Goal: Task Accomplishment & Management: Complete application form

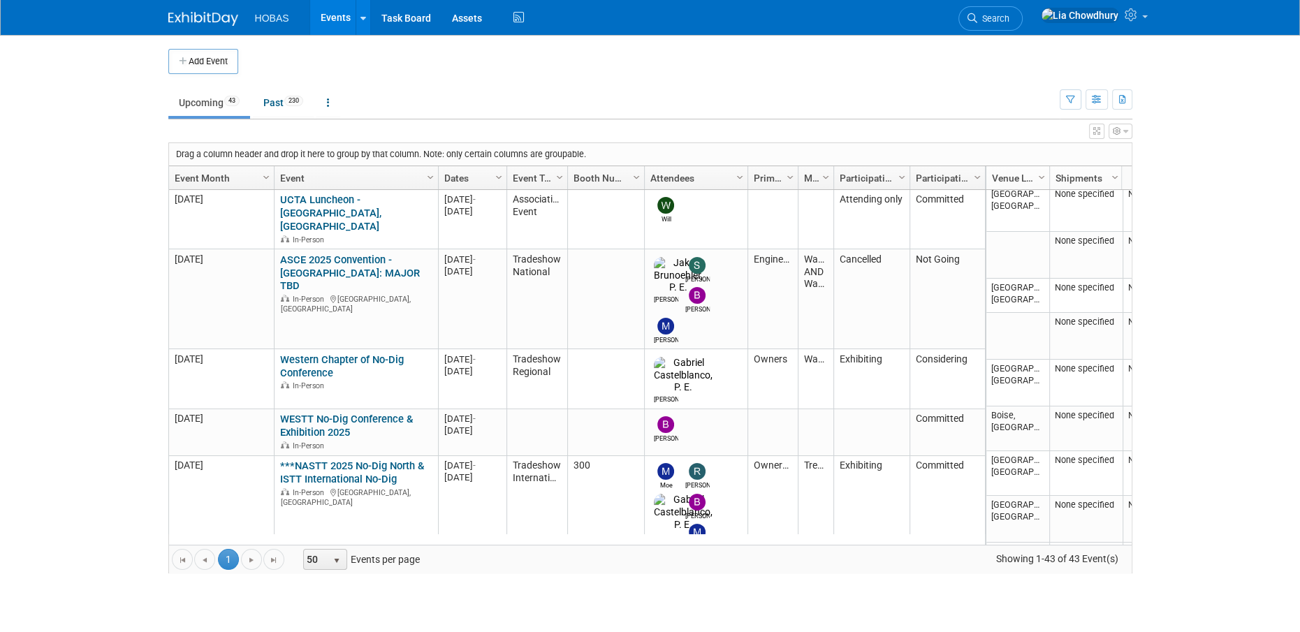
scroll to position [1408, 0]
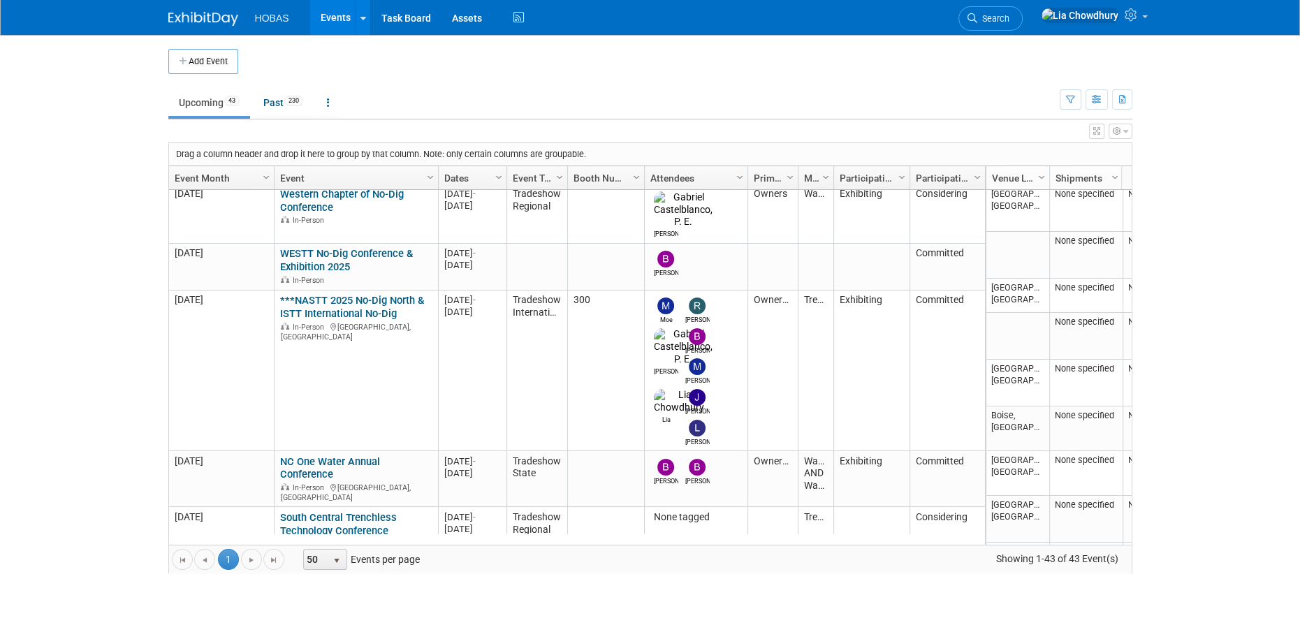
click at [312, 567] on link "HWEA 2025 Collection Systems Conference" at bounding box center [353, 580] width 147 height 26
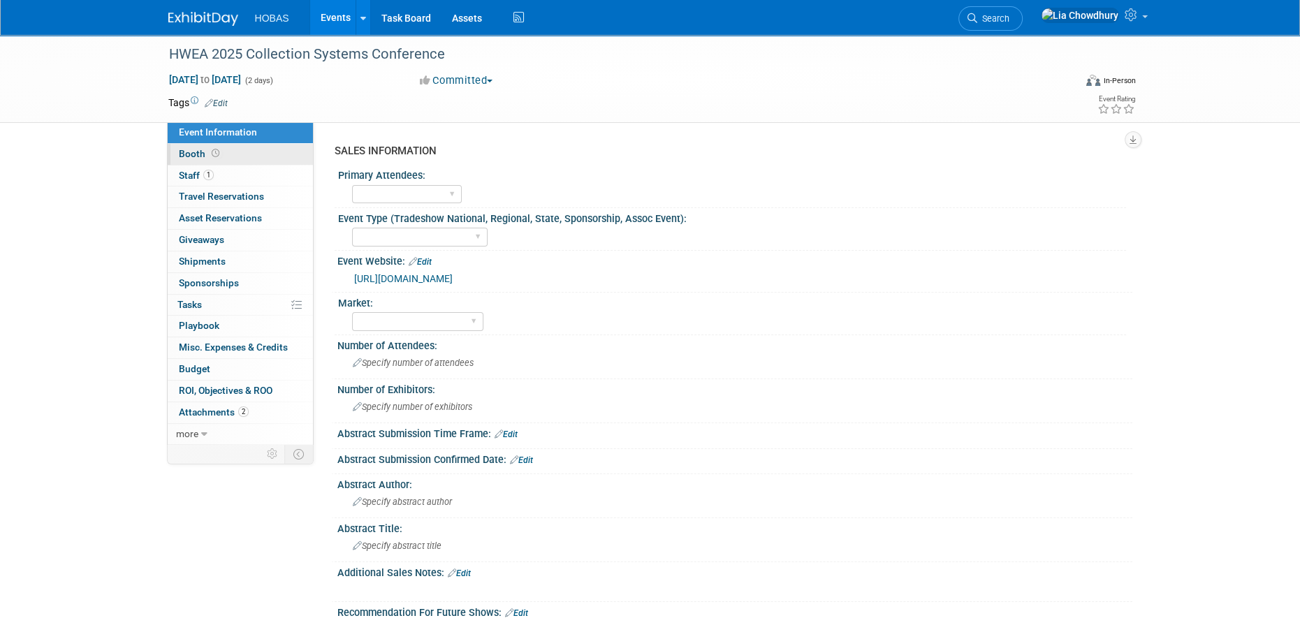
click at [229, 152] on link "Booth" at bounding box center [240, 154] width 145 height 21
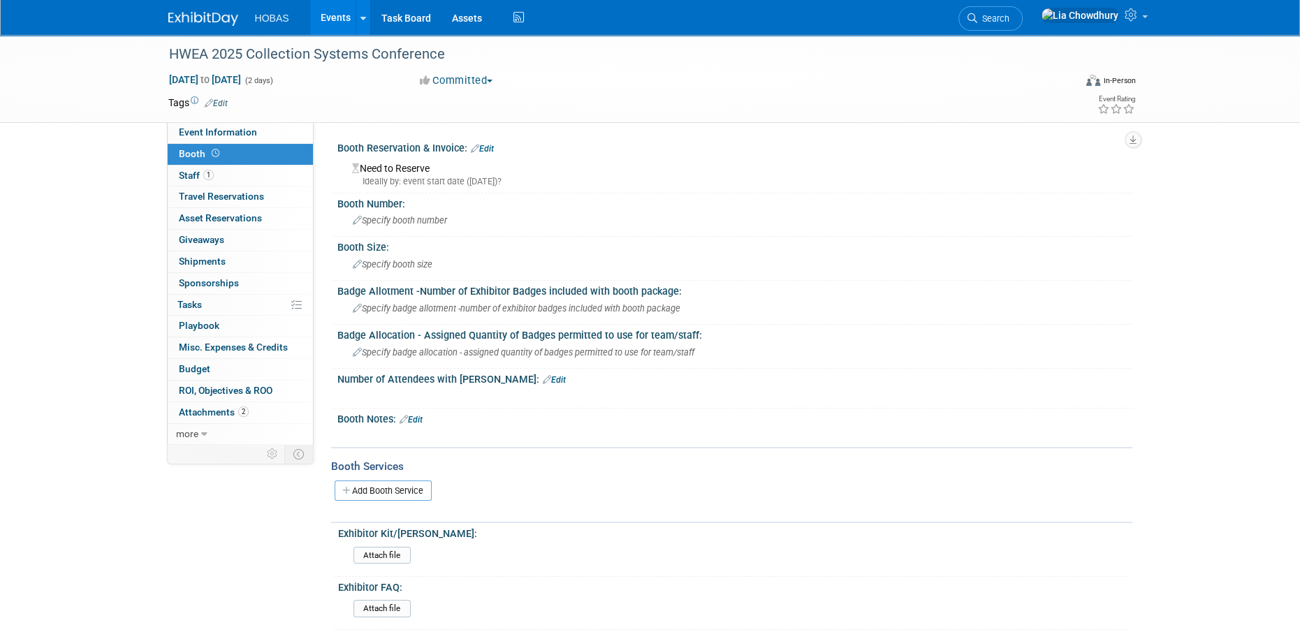
click at [483, 145] on link "Edit" at bounding box center [482, 149] width 23 height 10
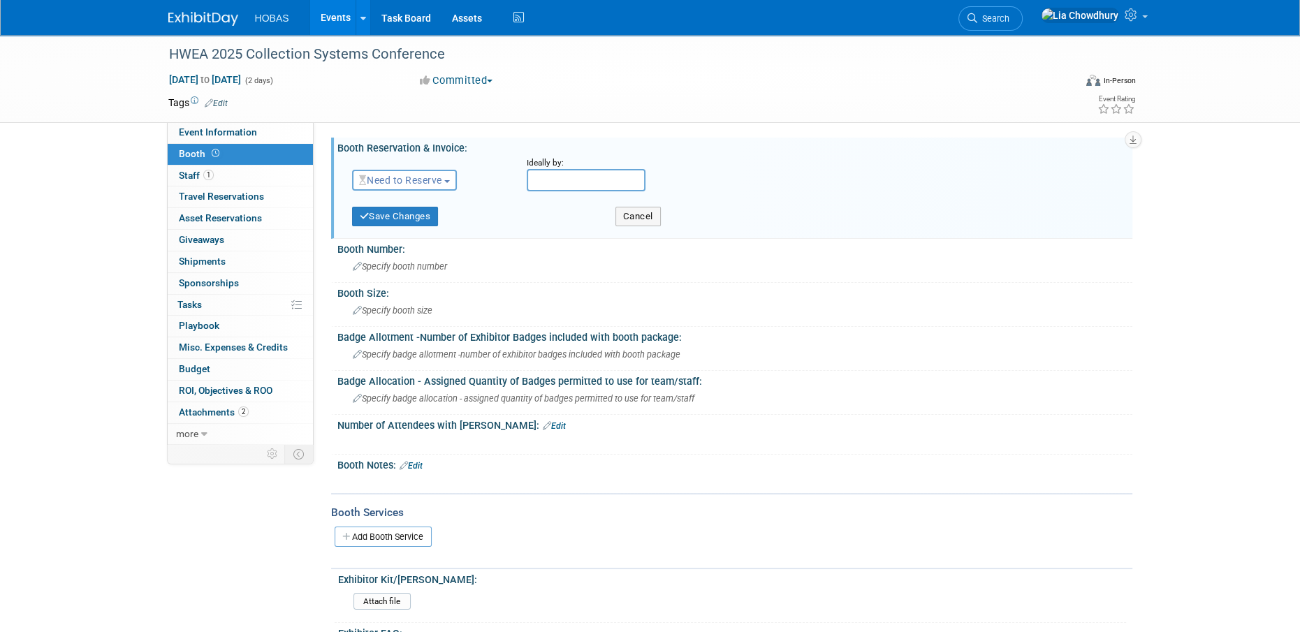
click at [433, 179] on span "Need to Reserve" at bounding box center [400, 180] width 83 height 11
click at [421, 228] on link "Reserved" at bounding box center [427, 224] width 149 height 20
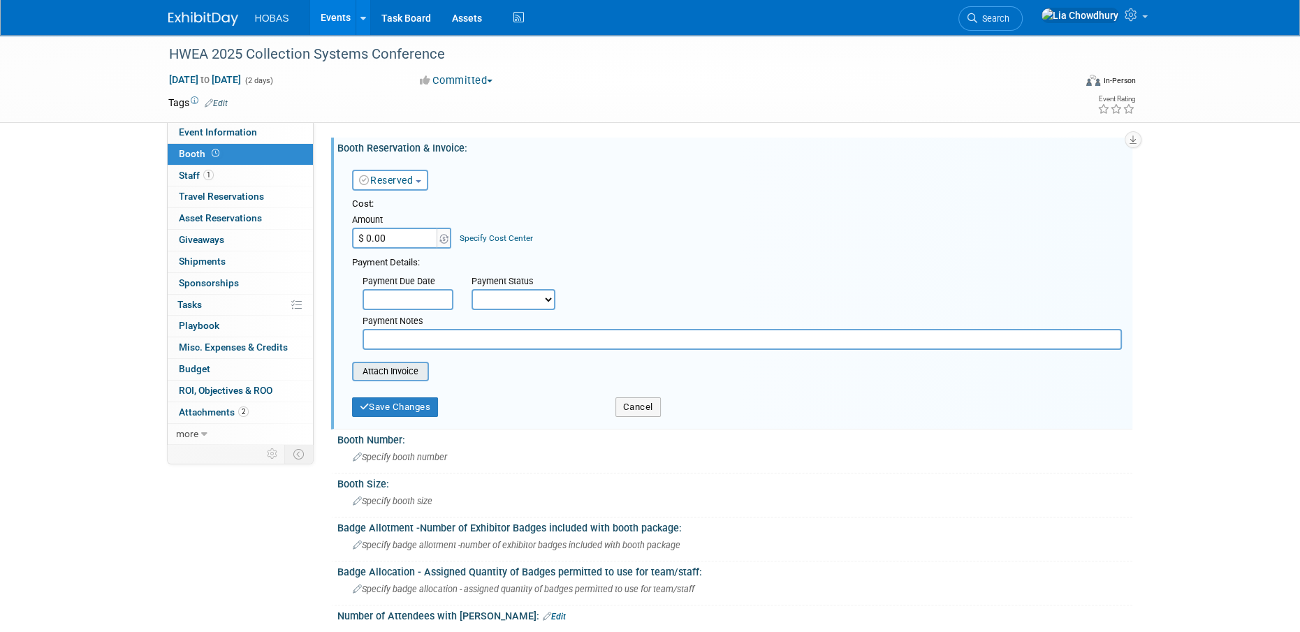
click at [388, 376] on input "file" at bounding box center [344, 371] width 166 height 17
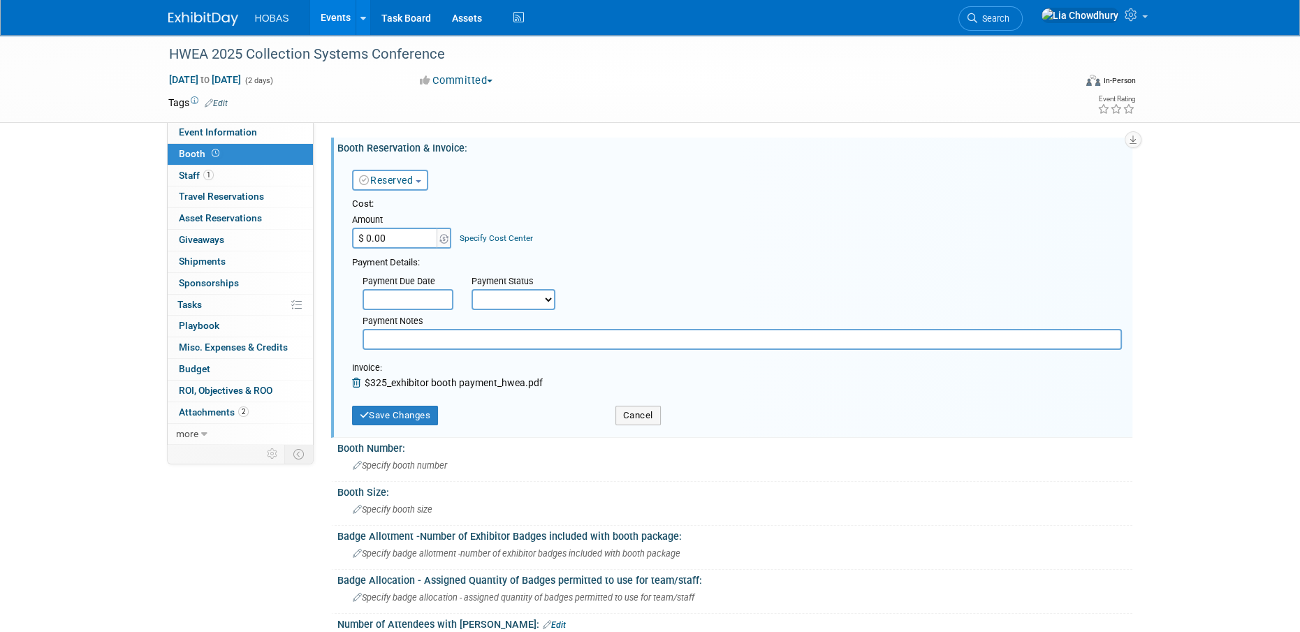
click at [396, 240] on input "$ 0.00" at bounding box center [395, 238] width 87 height 21
type input "$ 325.00"
click at [532, 300] on select "Not Paid Yet Partially Paid Paid in Full" at bounding box center [513, 299] width 84 height 21
select select "1"
click at [471, 289] on select "Not Paid Yet Partially Paid Paid in Full" at bounding box center [513, 299] width 84 height 21
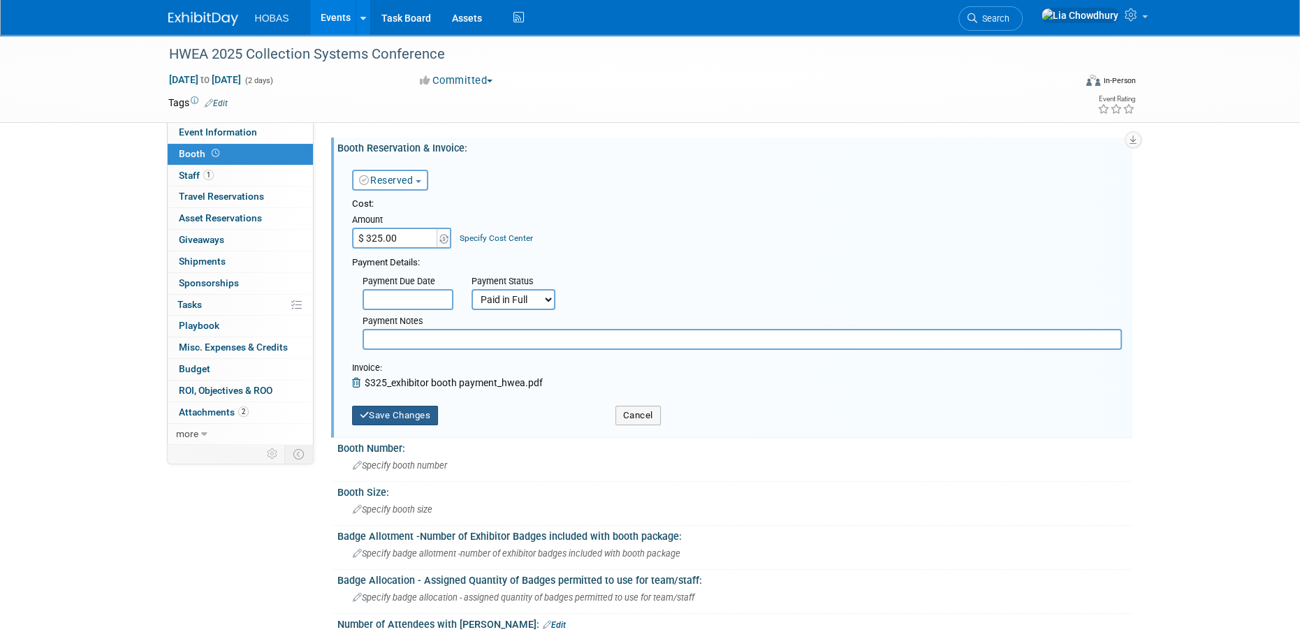
click at [418, 407] on button "Save Changes" at bounding box center [395, 416] width 87 height 20
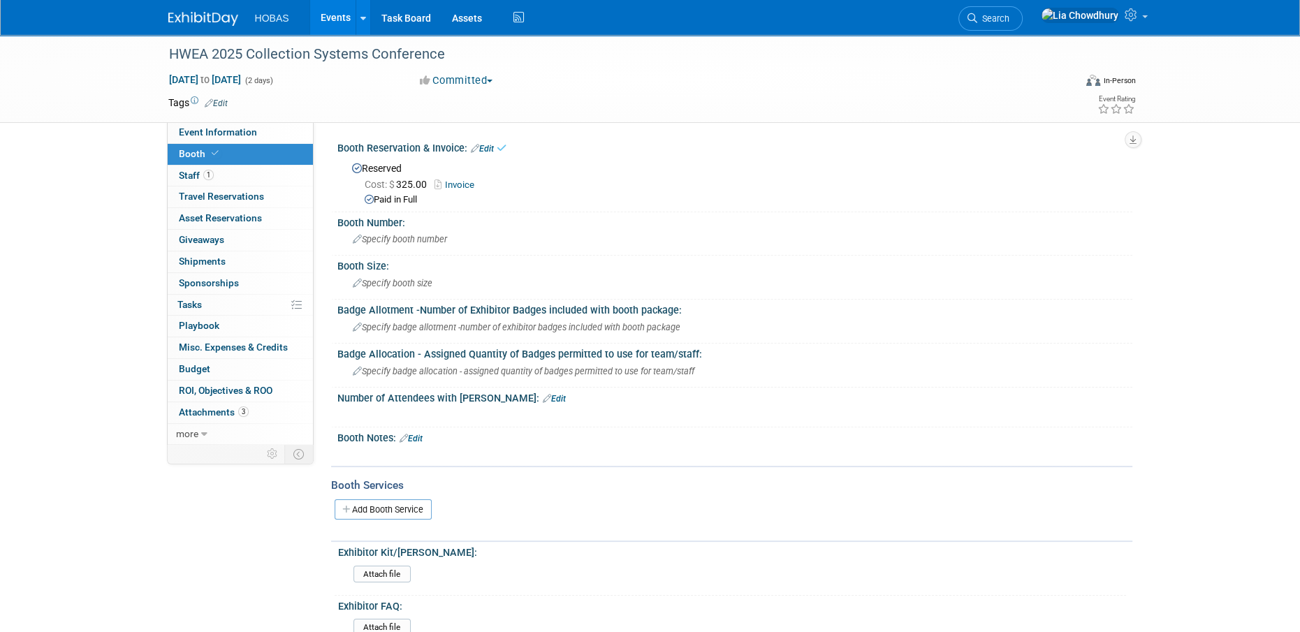
click at [453, 187] on link "Invoice" at bounding box center [457, 184] width 47 height 10
click at [340, 22] on link "Events" at bounding box center [335, 17] width 51 height 35
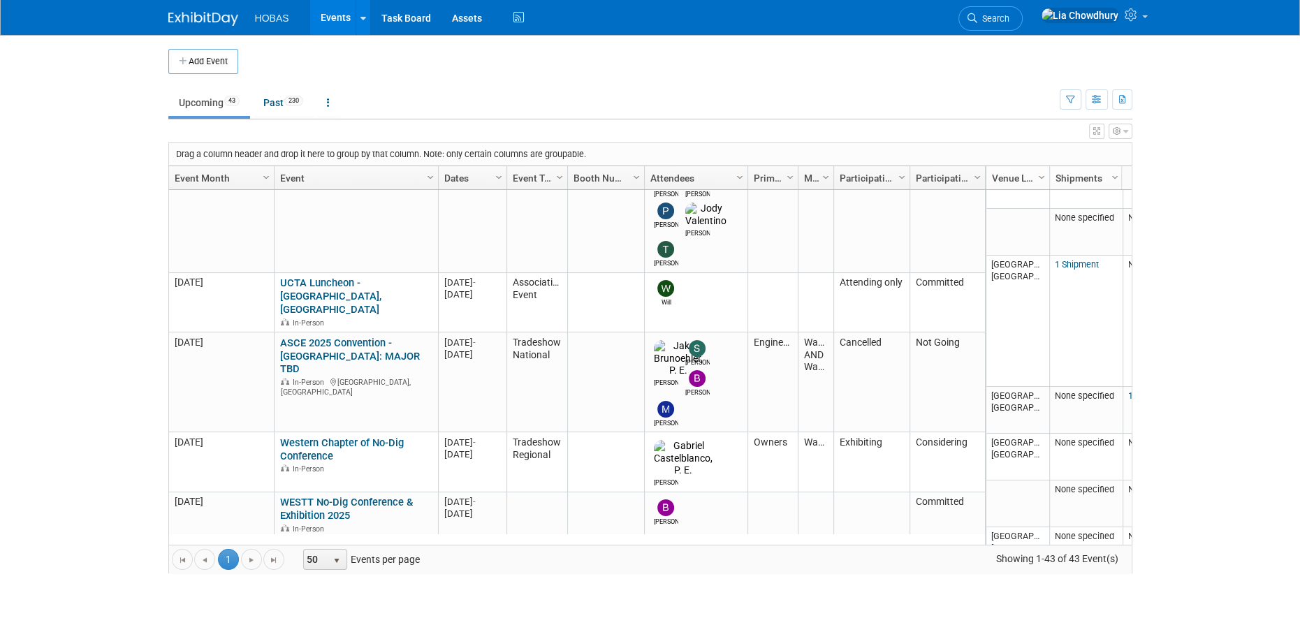
scroll to position [1242, 0]
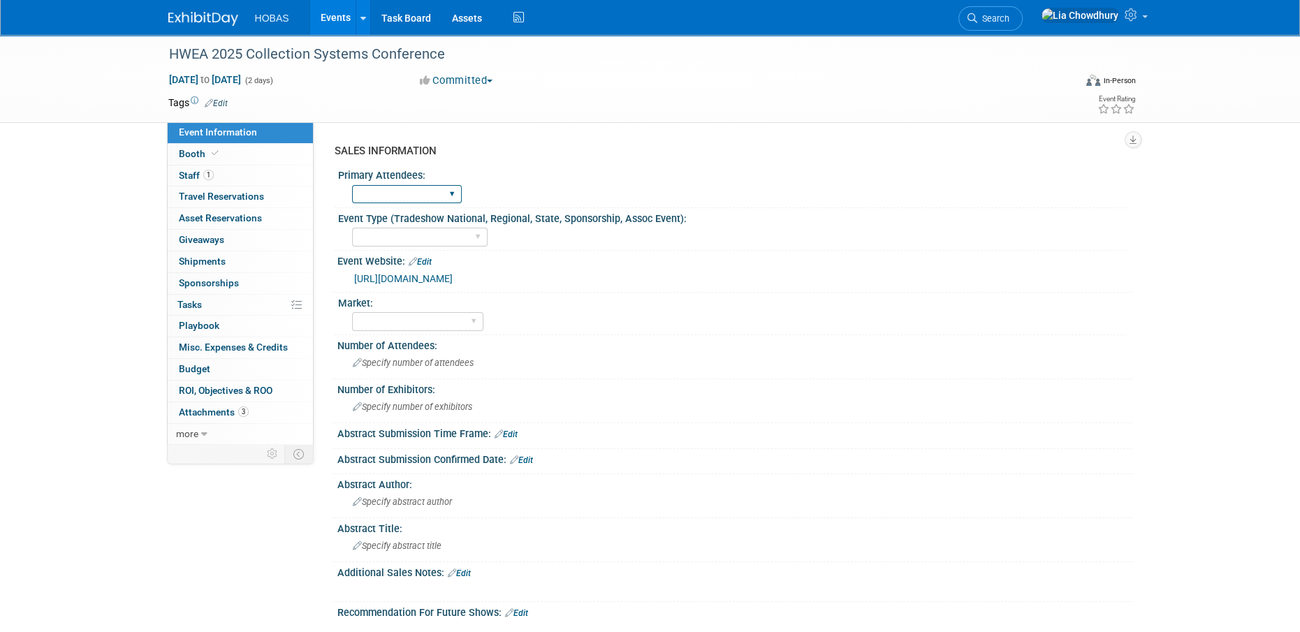
click at [429, 194] on select "Owners Engineers Contractors Owners/Engineers" at bounding box center [407, 194] width 110 height 19
click at [619, 253] on div "Event Website: Edit" at bounding box center [734, 260] width 795 height 18
click at [446, 318] on select "Wastewater Water Water AND Wastewater Trenchless Hydro Power Irrigation Other" at bounding box center [417, 321] width 131 height 19
click at [800, 240] on div "Tradeshow International Tradeshow National Tradeshow Regional Tradeshow State S…" at bounding box center [739, 235] width 774 height 22
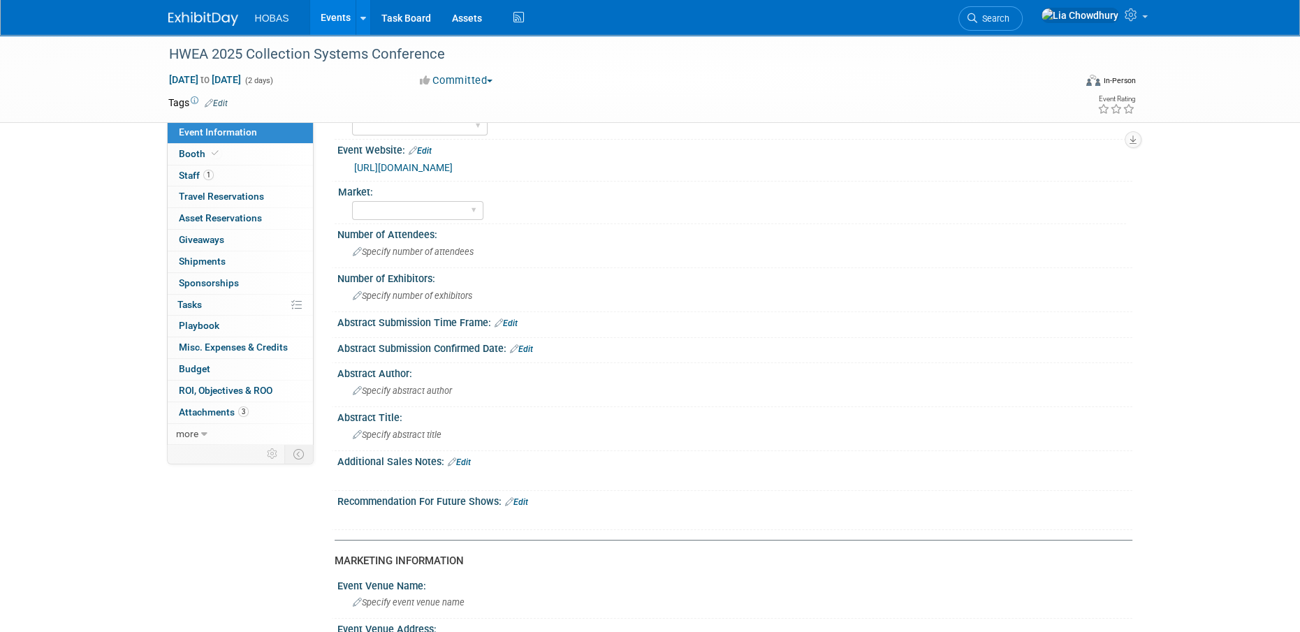
scroll to position [209, 0]
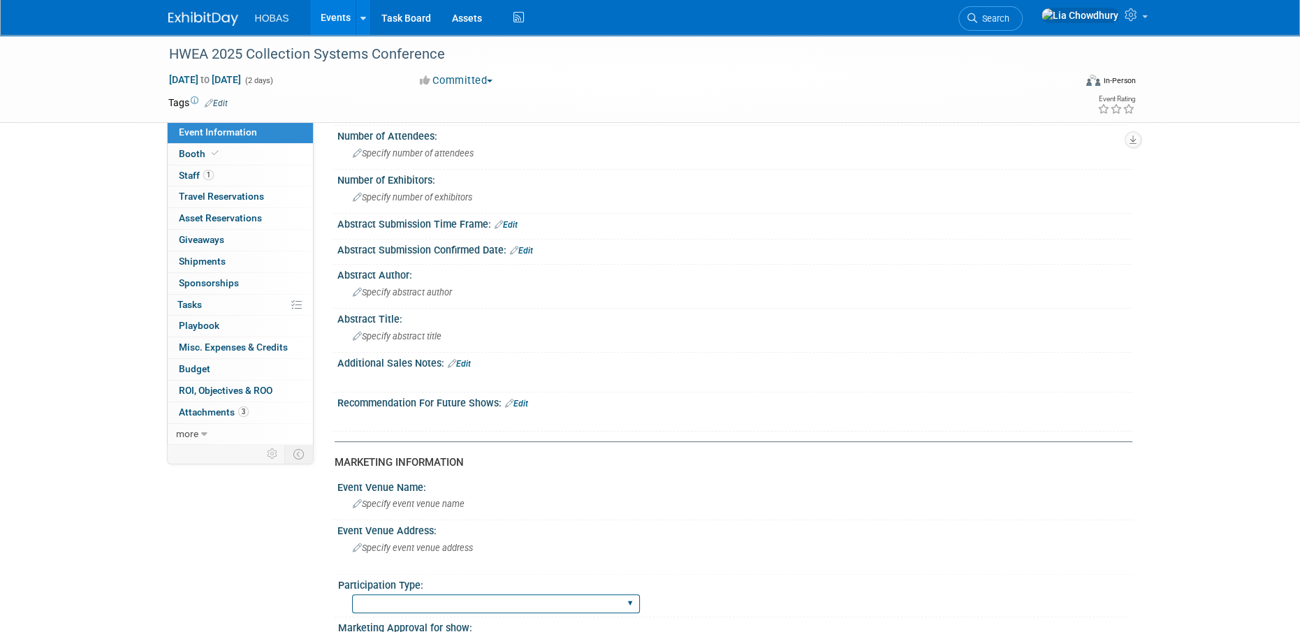
click at [467, 608] on select "Attending only Exhibiting Sponsorship only Exhibiting and Sponsoring Exhibiting…" at bounding box center [496, 603] width 288 height 19
select select "Exhibiting and Sponsoring"
click at [352, 594] on select "Attending only Exhibiting Sponsorship only Exhibiting and Sponsoring Exhibiting…" at bounding box center [496, 603] width 288 height 19
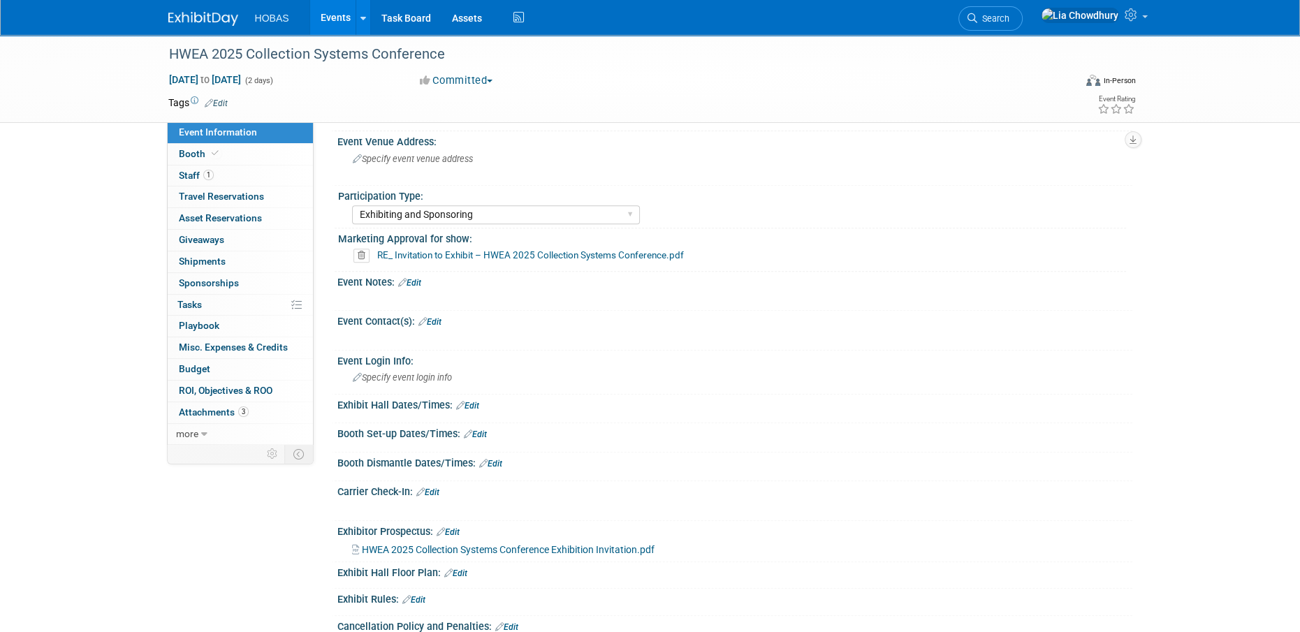
scroll to position [419, 0]
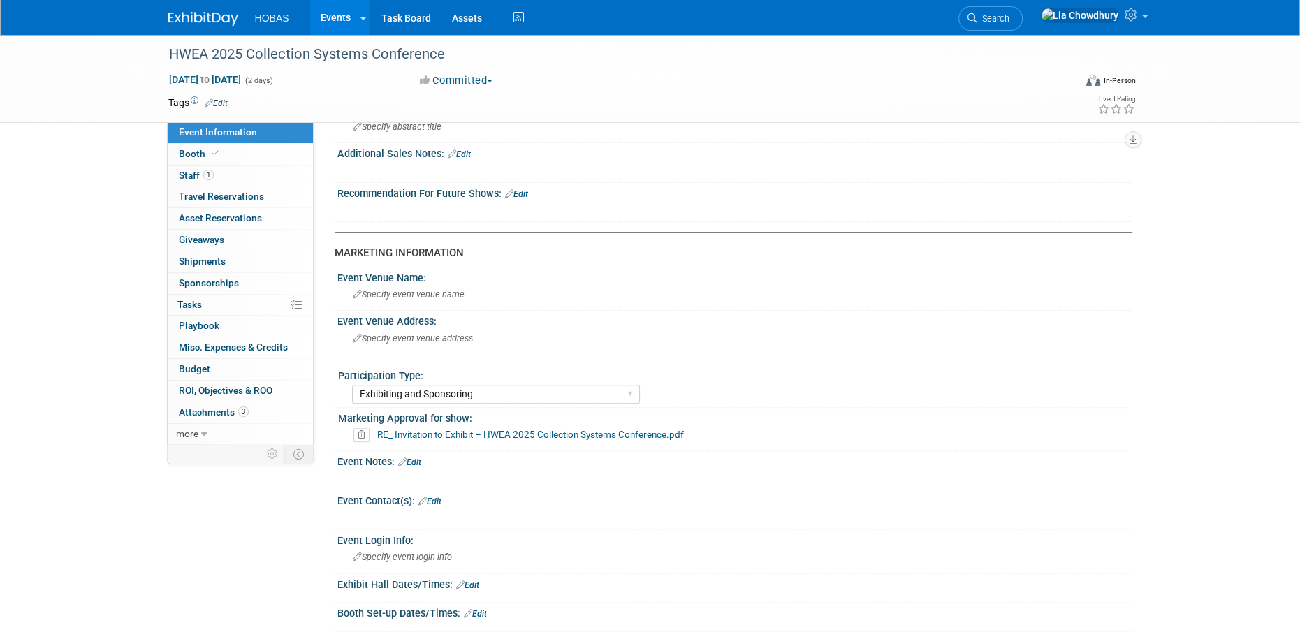
click at [344, 15] on link "Events" at bounding box center [335, 17] width 51 height 35
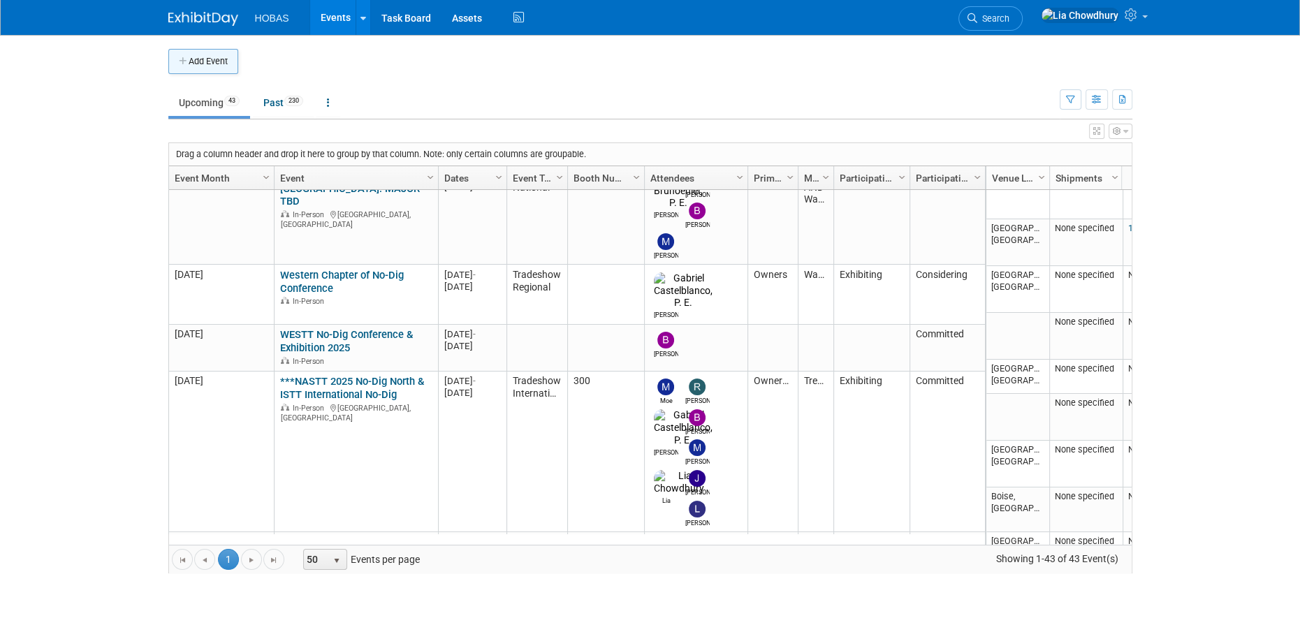
click at [198, 67] on button "Add Event" at bounding box center [203, 61] width 70 height 25
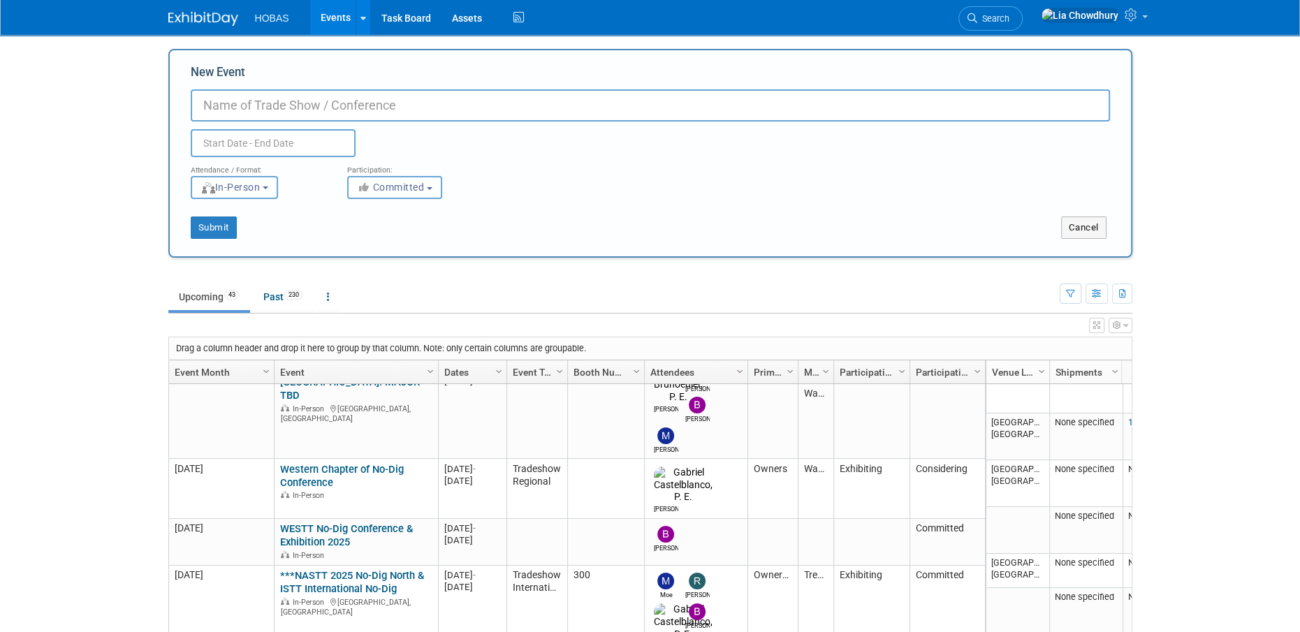
type input "N"
click at [242, 103] on input "WESTT - Western Regional No-Dig Conference" at bounding box center [650, 105] width 919 height 32
type input "WESTT 2025 - Western Regional No-Dig Conference"
click at [253, 151] on input "text" at bounding box center [273, 143] width 165 height 28
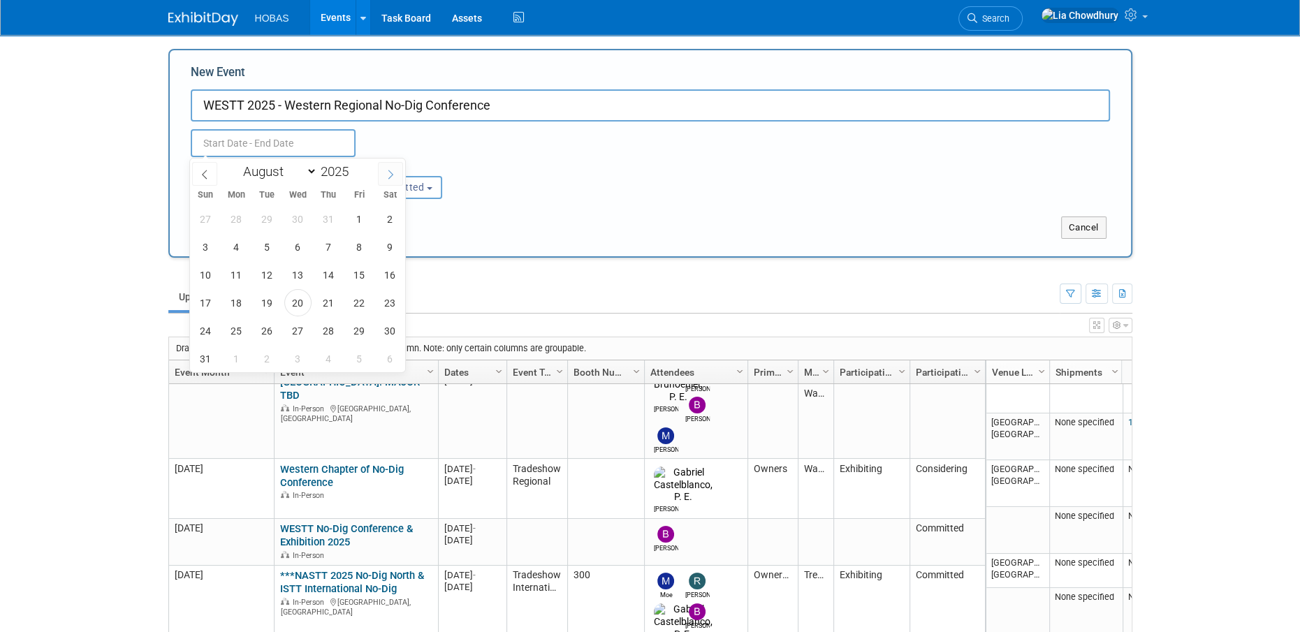
click at [390, 177] on icon at bounding box center [390, 175] width 10 height 10
select select "9"
drag, startPoint x: 270, startPoint y: 274, endPoint x: 300, endPoint y: 273, distance: 30.7
click at [300, 273] on div "28 29 30 1 2 3 4 5 6 7 8 9 10 11 12 13 14 15 16 17 18 19 20 21 22 23 24 25 26 2…" at bounding box center [297, 289] width 215 height 168
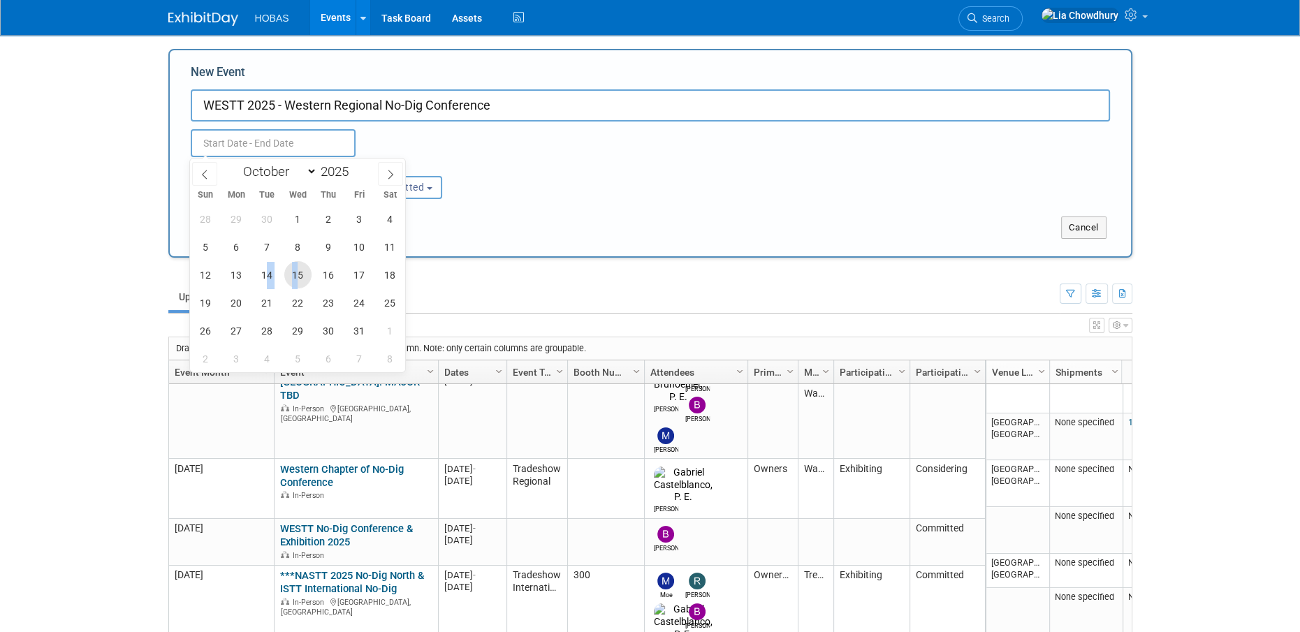
click at [300, 273] on span "15" at bounding box center [297, 274] width 27 height 27
click at [272, 281] on span "14" at bounding box center [266, 274] width 27 height 27
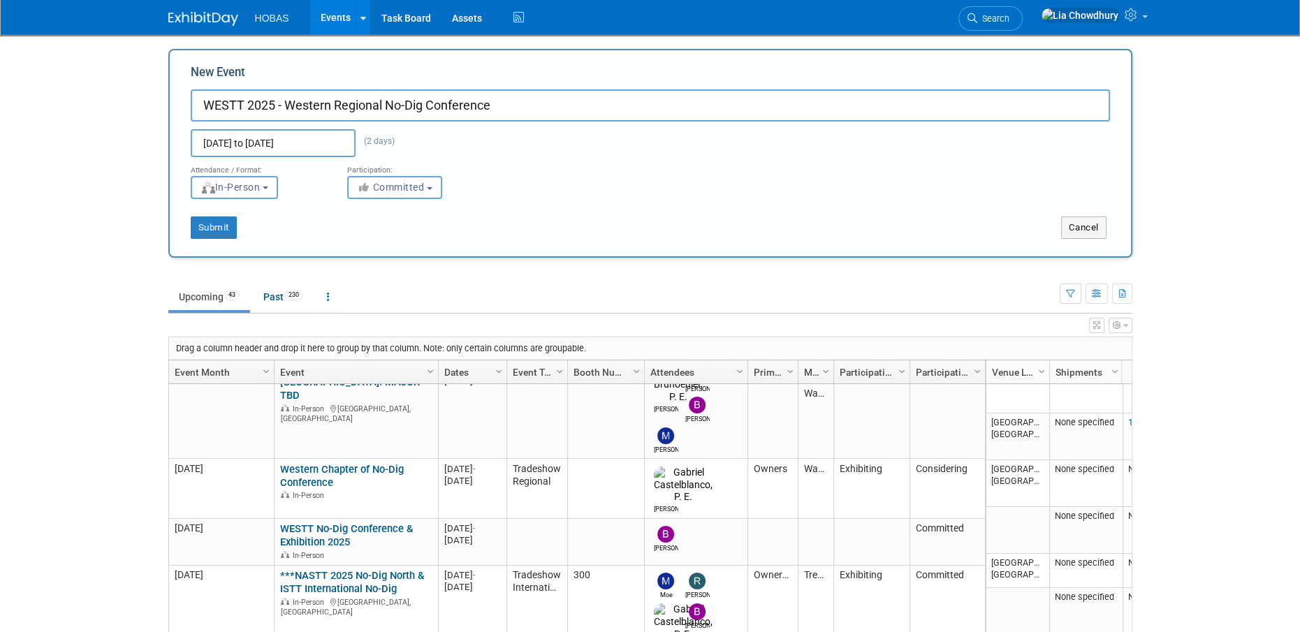
click at [584, 200] on div "Submit Cancel" at bounding box center [650, 219] width 940 height 40
click at [281, 138] on input "Oct 14, 2025 to Oct 15, 2025" at bounding box center [273, 143] width 165 height 28
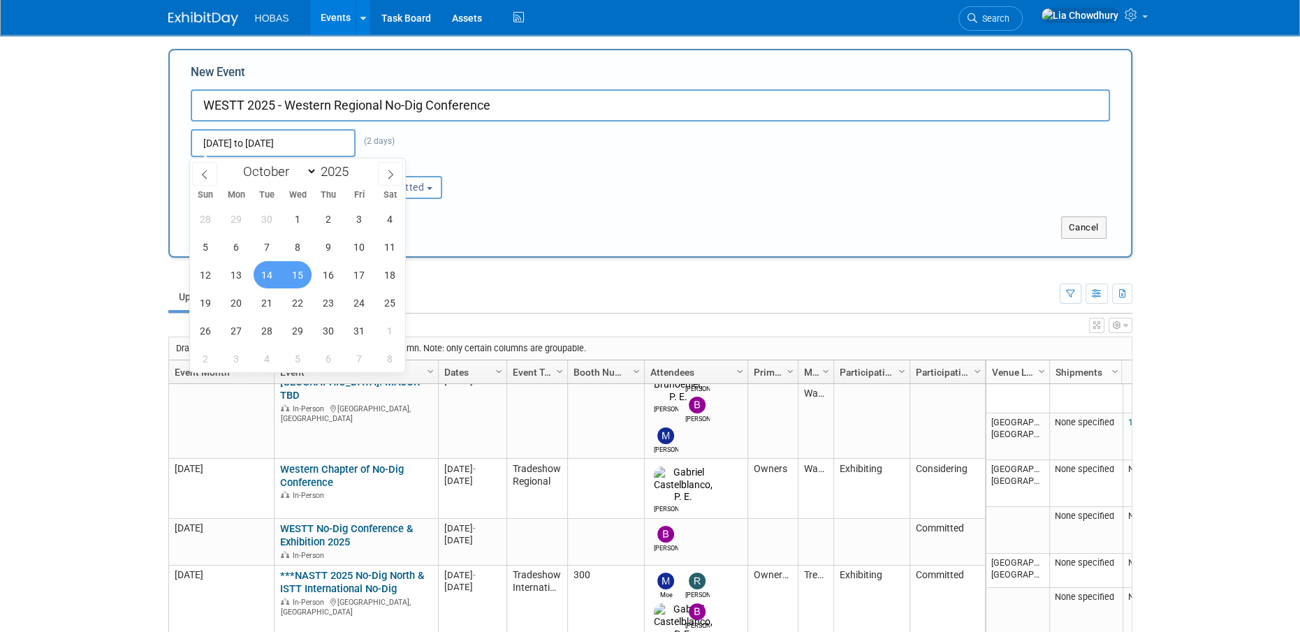
click at [302, 269] on span "15" at bounding box center [297, 274] width 27 height 27
click at [339, 270] on span "16" at bounding box center [328, 274] width 27 height 27
type input "[DATE] to [DATE]"
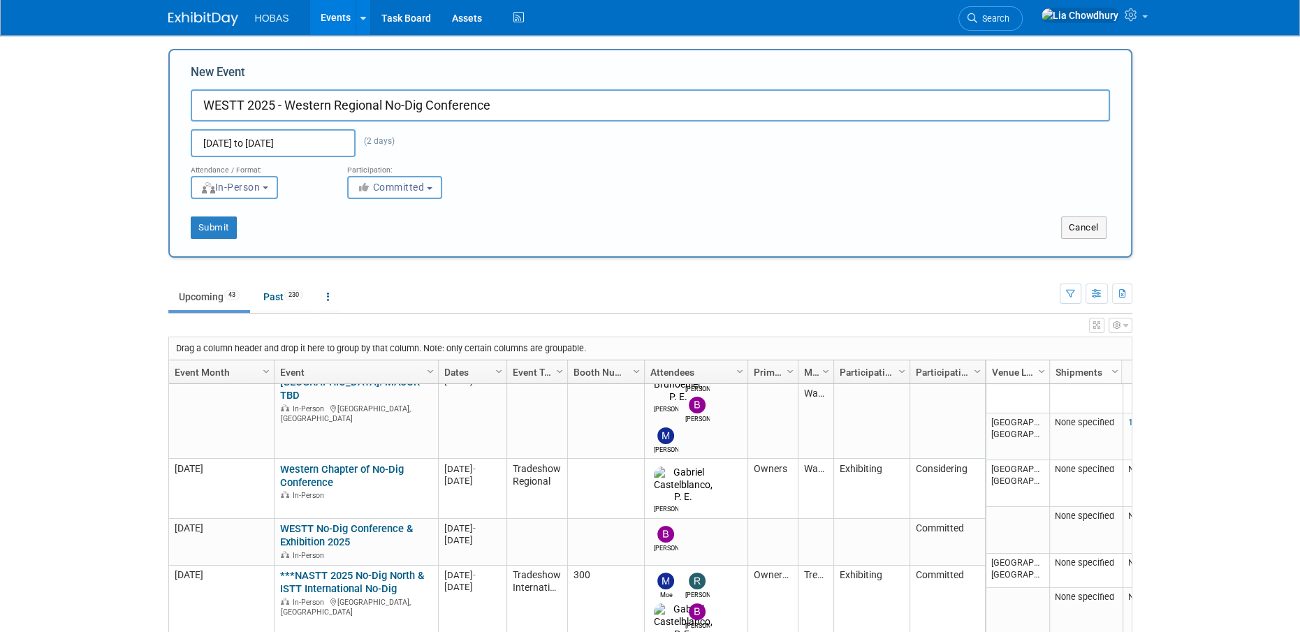
click at [424, 182] on span "Committed" at bounding box center [391, 187] width 68 height 11
click at [531, 179] on div "Attendance / Format: <img src="https://www.exhibitday.com/Images/Format-InPerso…" at bounding box center [650, 178] width 940 height 42
click at [224, 226] on button "Submit" at bounding box center [214, 227] width 46 height 22
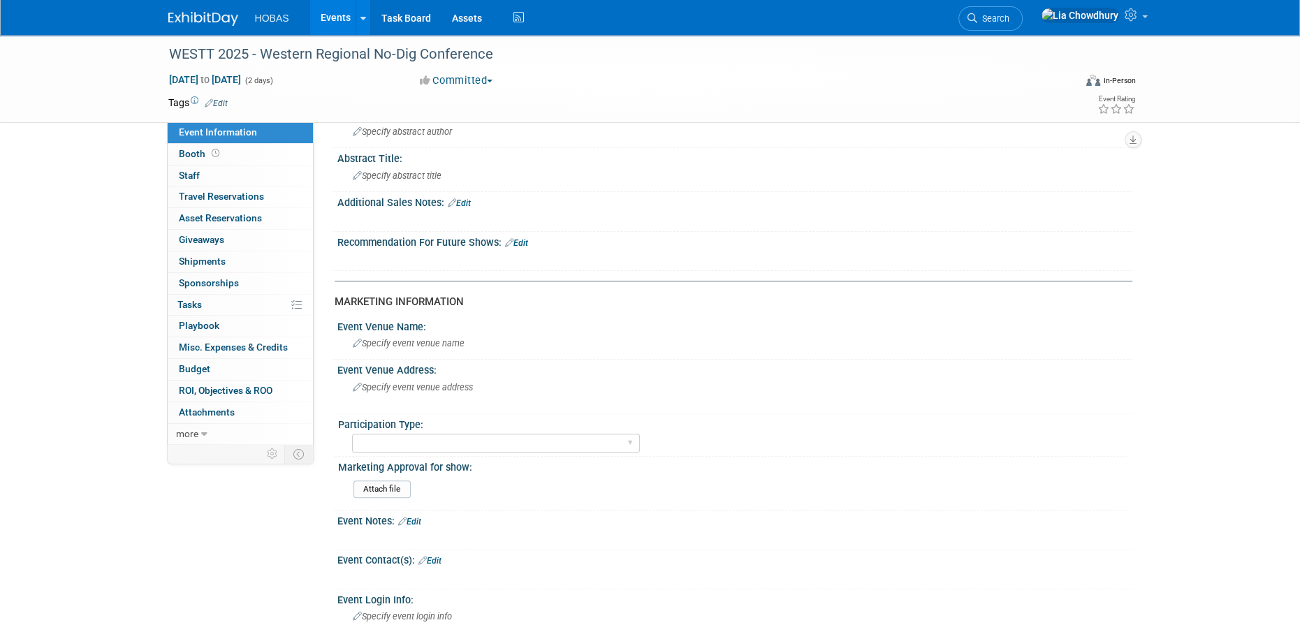
scroll to position [349, 0]
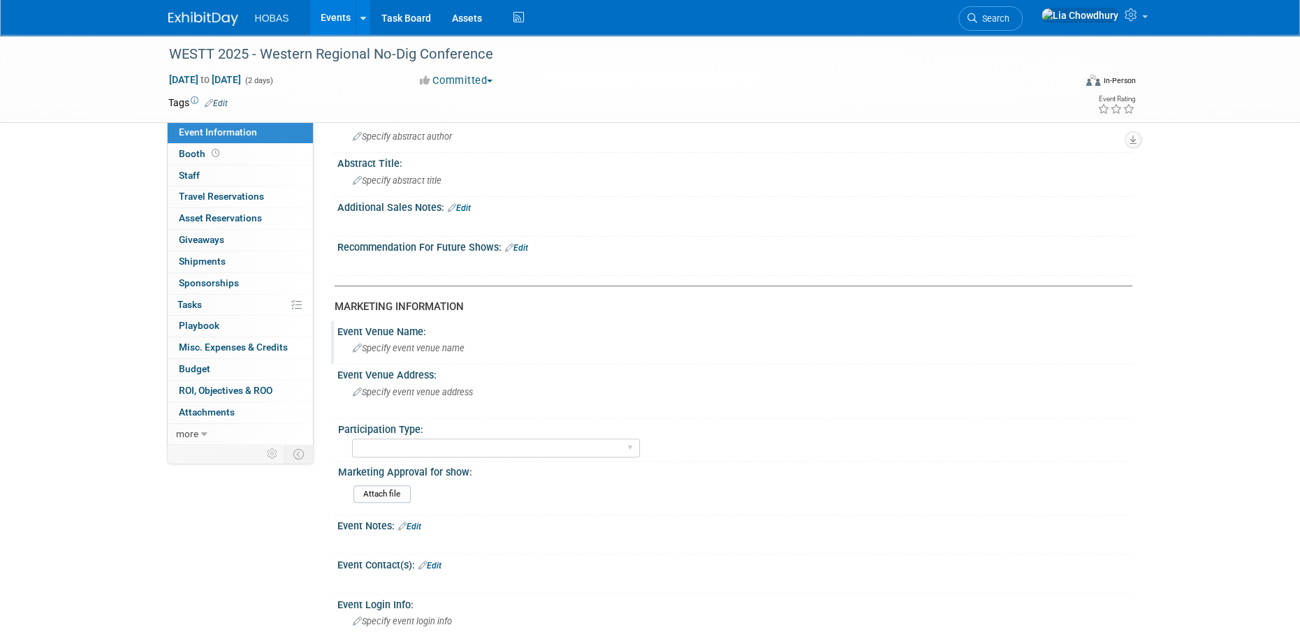
click at [409, 348] on span "Specify event venue name" at bounding box center [409, 348] width 112 height 10
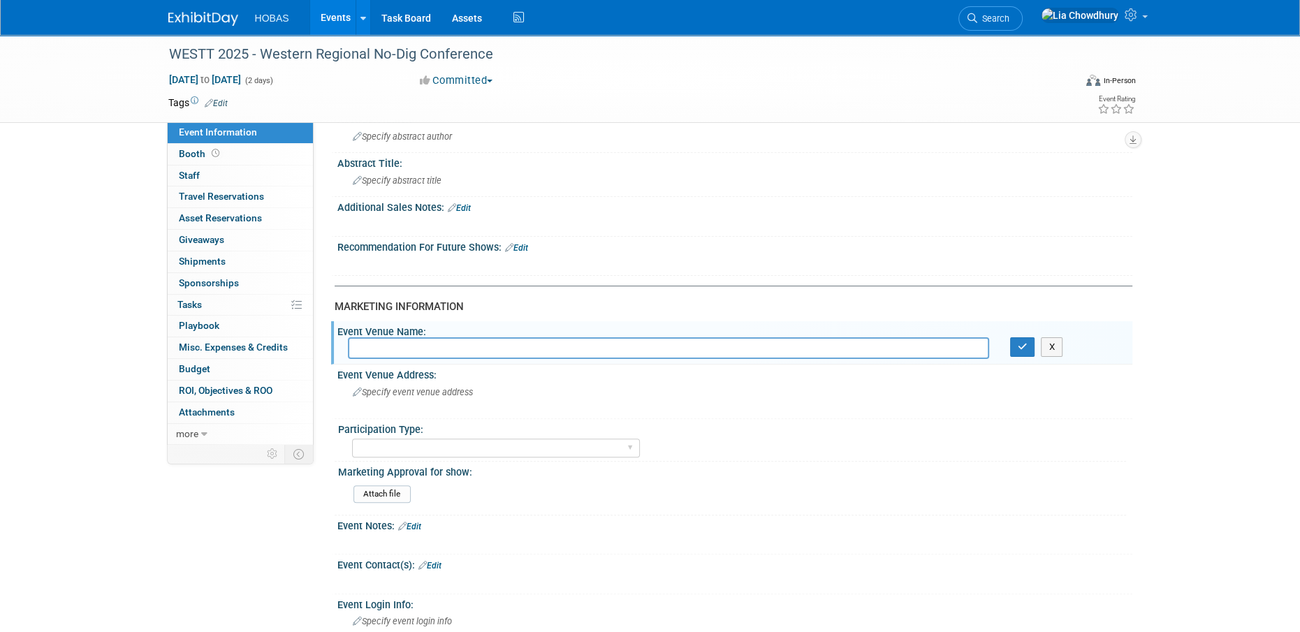
type input "O"
click at [388, 392] on span "Specify event venue address" at bounding box center [413, 392] width 120 height 10
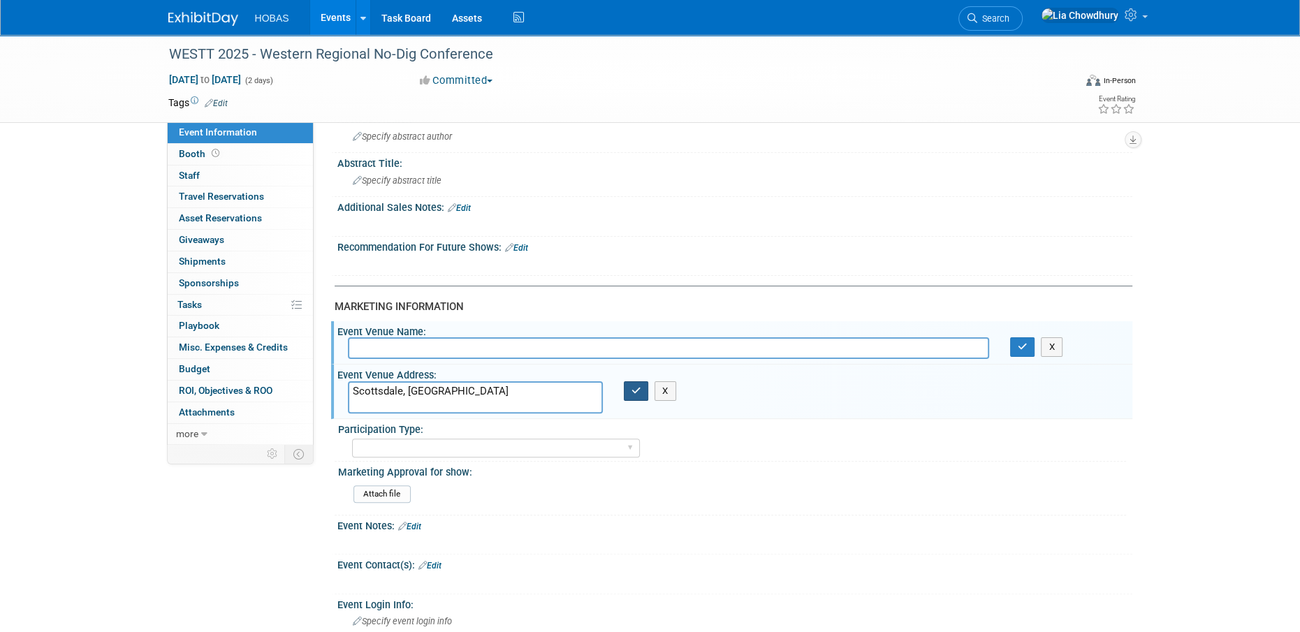
type textarea "Scottsdale, [GEOGRAPHIC_DATA]"
click at [632, 390] on icon "button" at bounding box center [636, 390] width 10 height 9
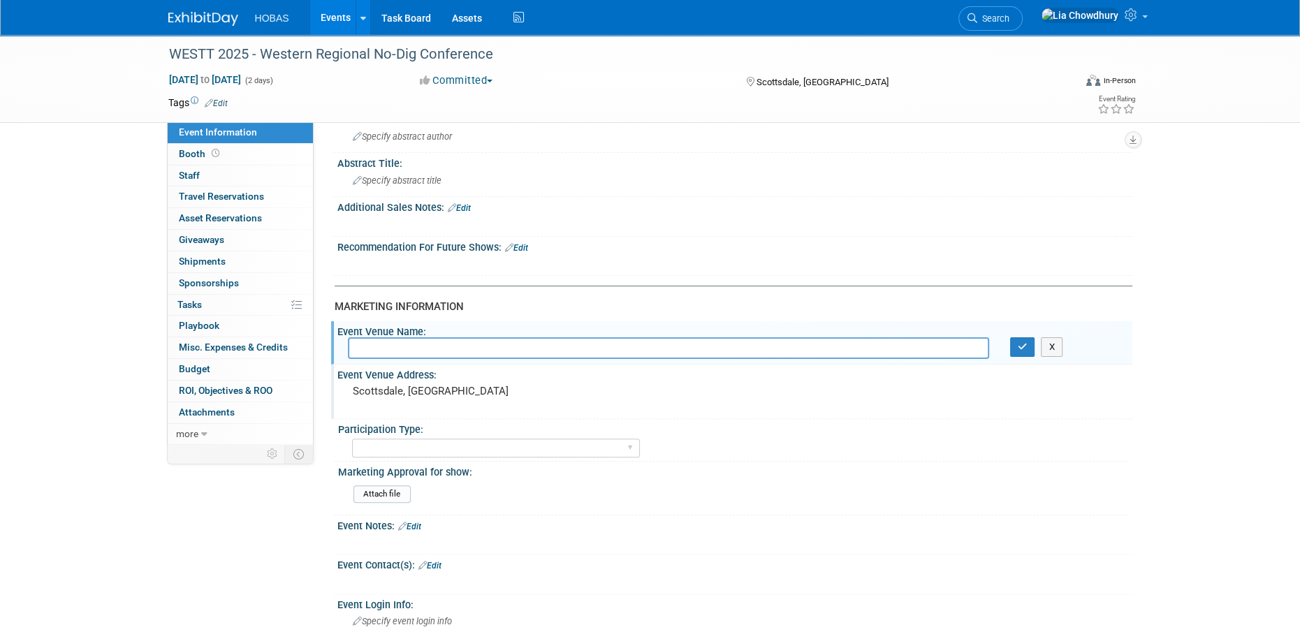
click at [418, 341] on input "text" at bounding box center [668, 348] width 641 height 22
type input "ASU [GEOGRAPHIC_DATA]"
click at [1010, 351] on button "button" at bounding box center [1022, 347] width 25 height 20
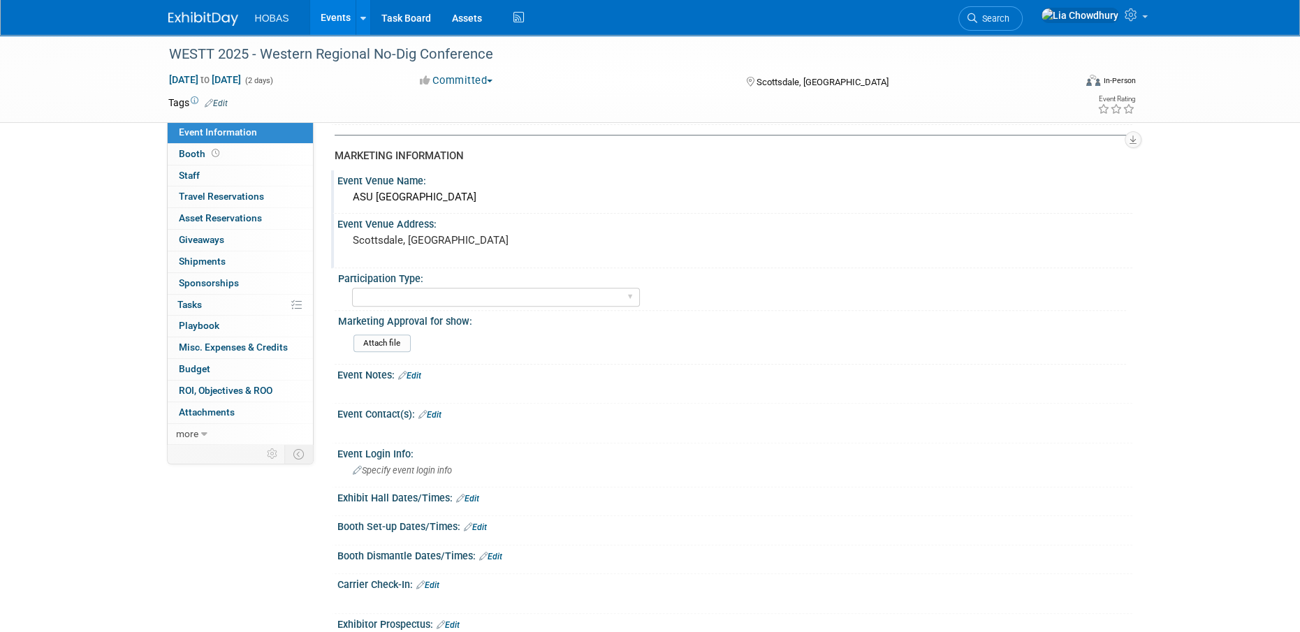
scroll to position [279, 0]
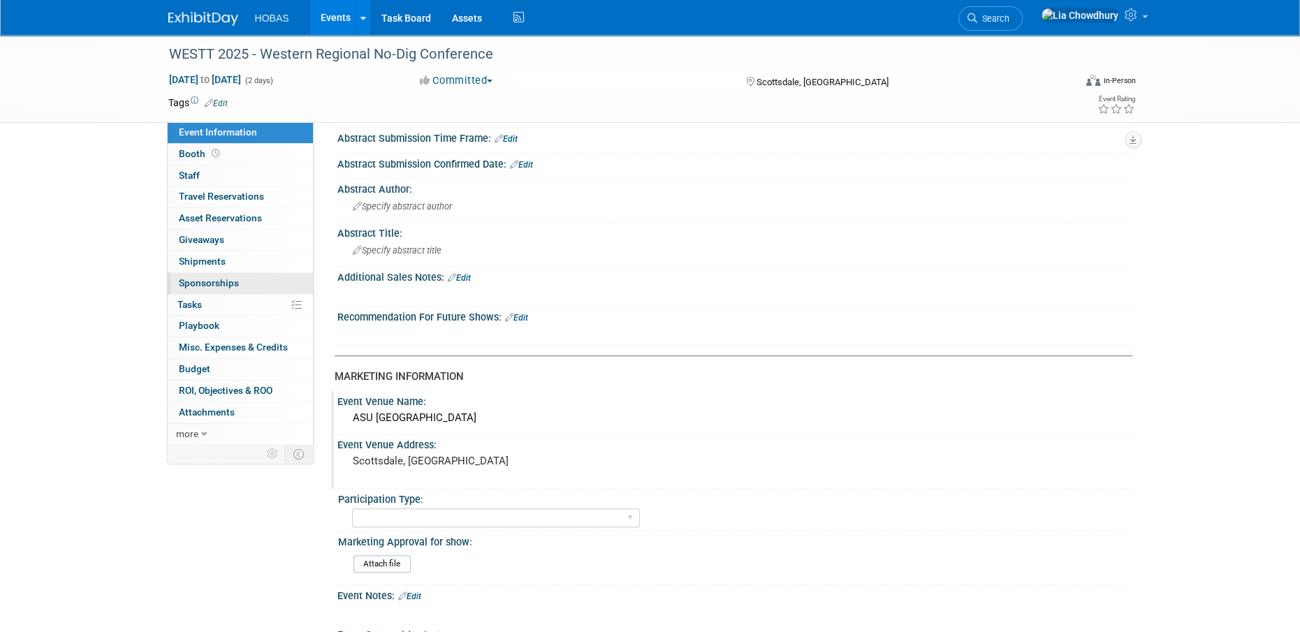
click at [205, 277] on span "Sponsorships 0" at bounding box center [209, 282] width 60 height 11
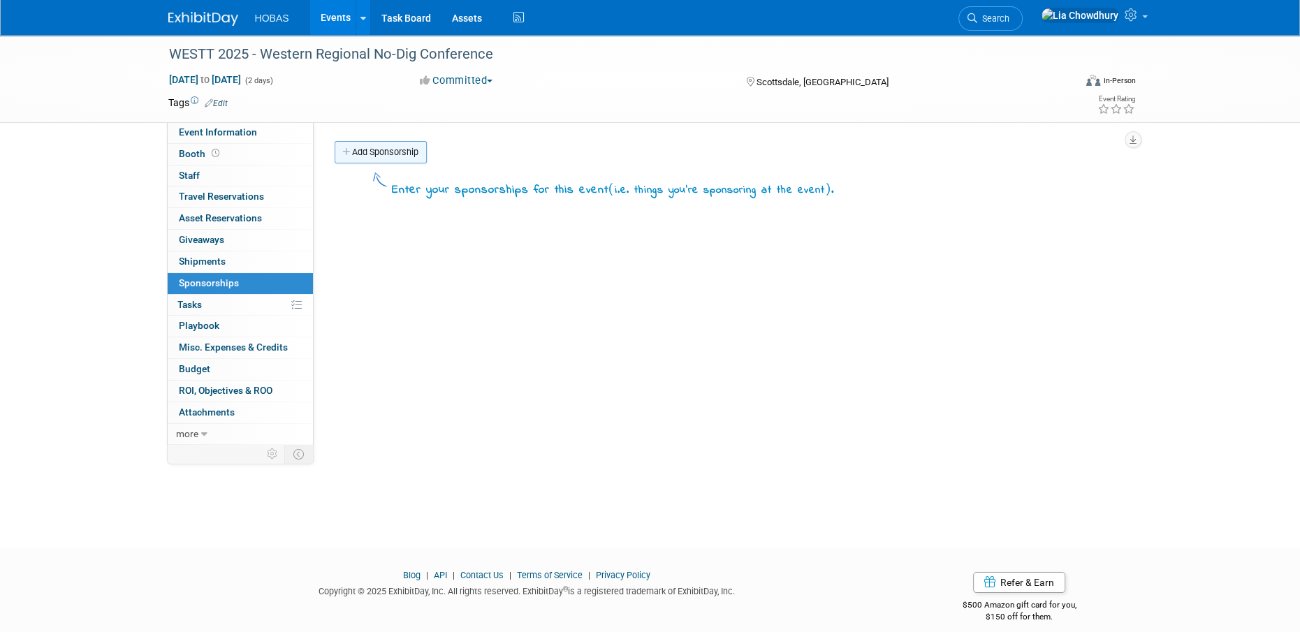
click at [361, 159] on link "Add Sponsorship" at bounding box center [380, 152] width 92 height 22
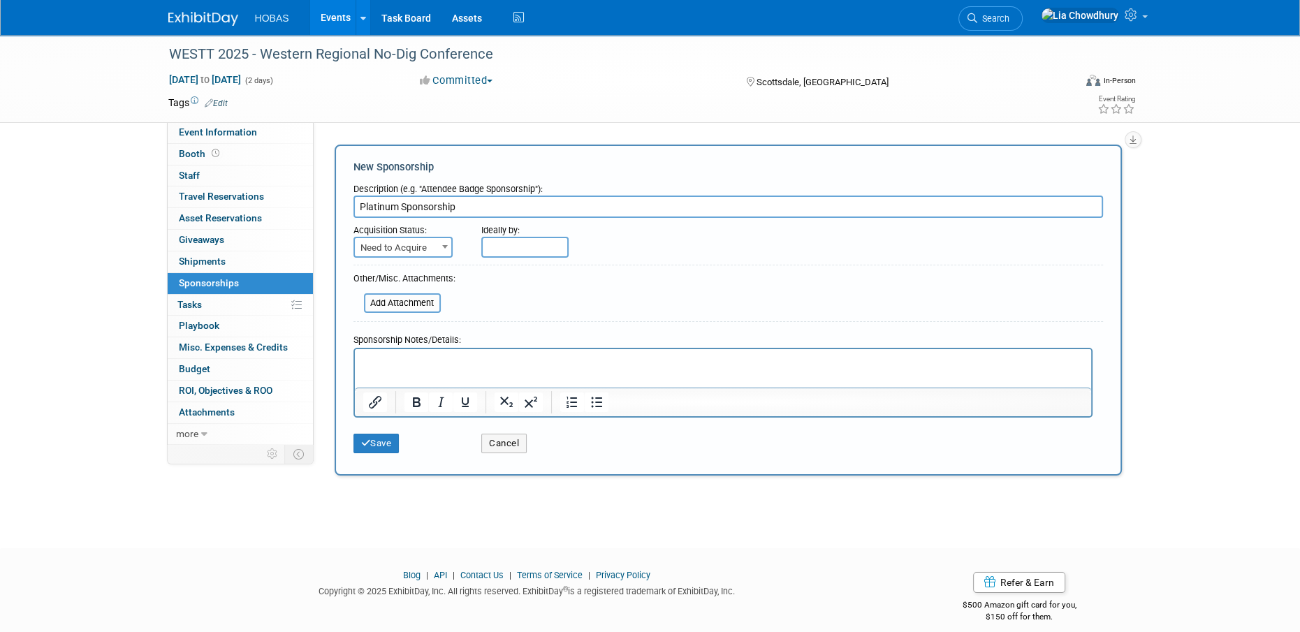
type input "Platinum Sponsorship"
click at [411, 243] on span "Need to Acquire" at bounding box center [403, 248] width 96 height 20
select select "2"
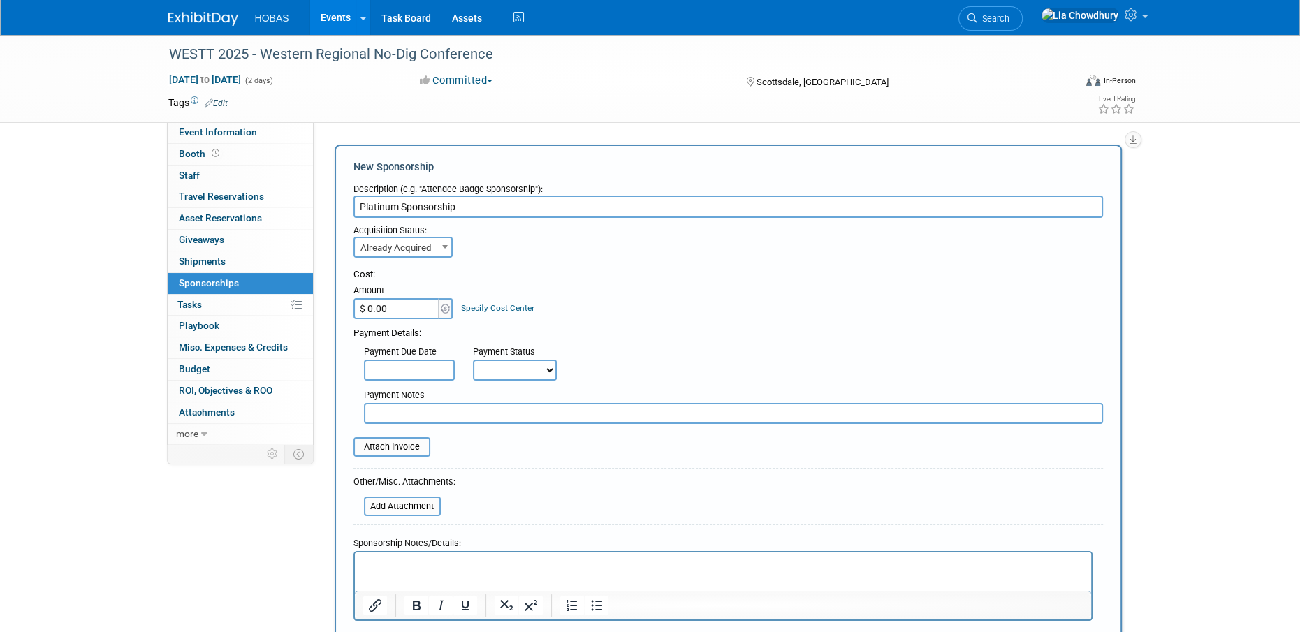
click at [399, 302] on input "$ 0.00" at bounding box center [396, 308] width 87 height 21
type input "$ 16,000.00"
click at [540, 364] on select "Not Paid Yet Partially Paid Paid in Full" at bounding box center [515, 370] width 84 height 21
select select "1"
click at [473, 360] on select "Not Paid Yet Partially Paid Paid in Full" at bounding box center [515, 370] width 84 height 21
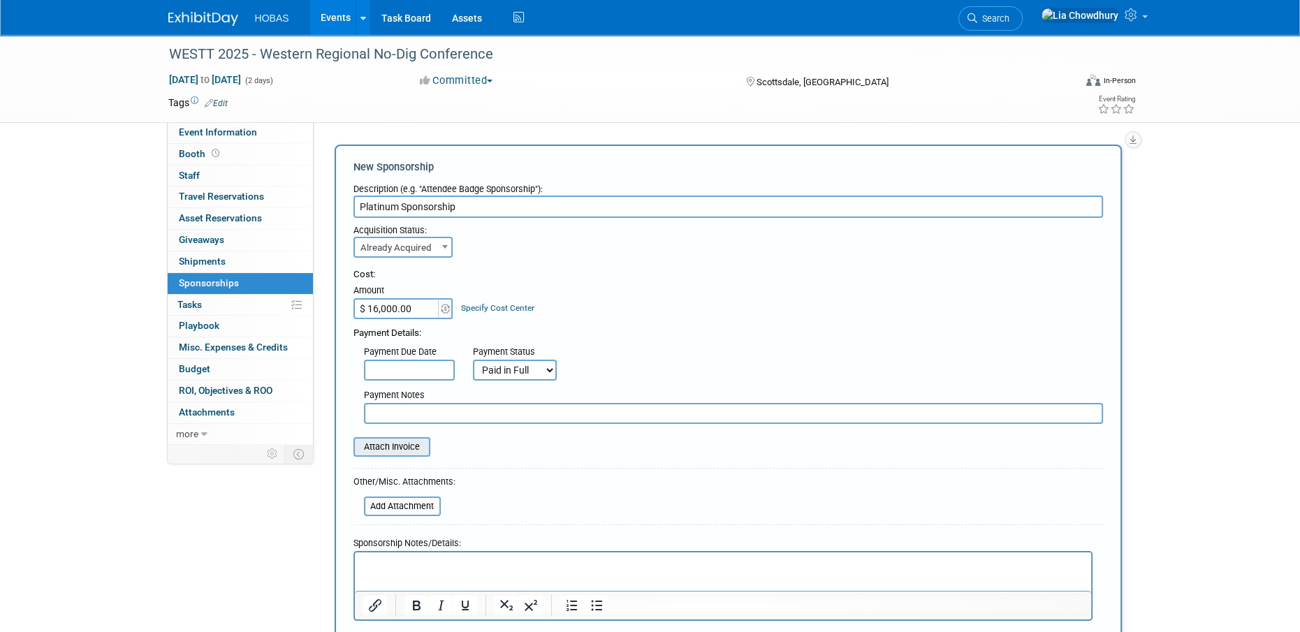
click at [404, 448] on input "file" at bounding box center [346, 447] width 166 height 17
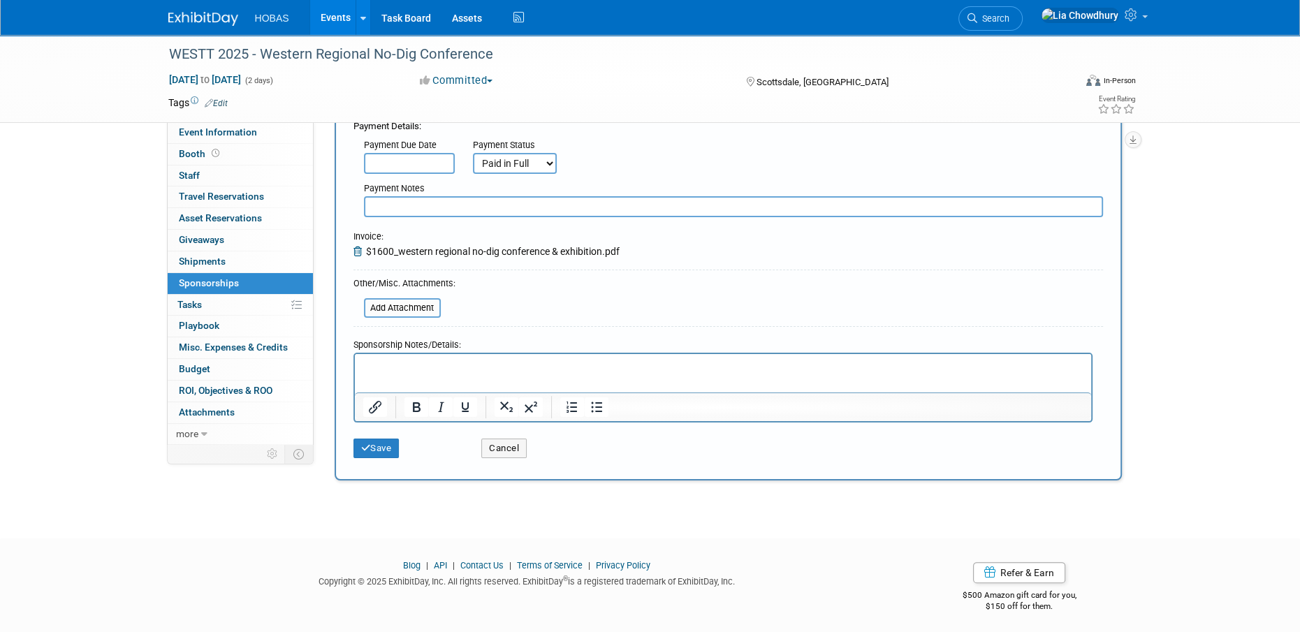
scroll to position [211, 0]
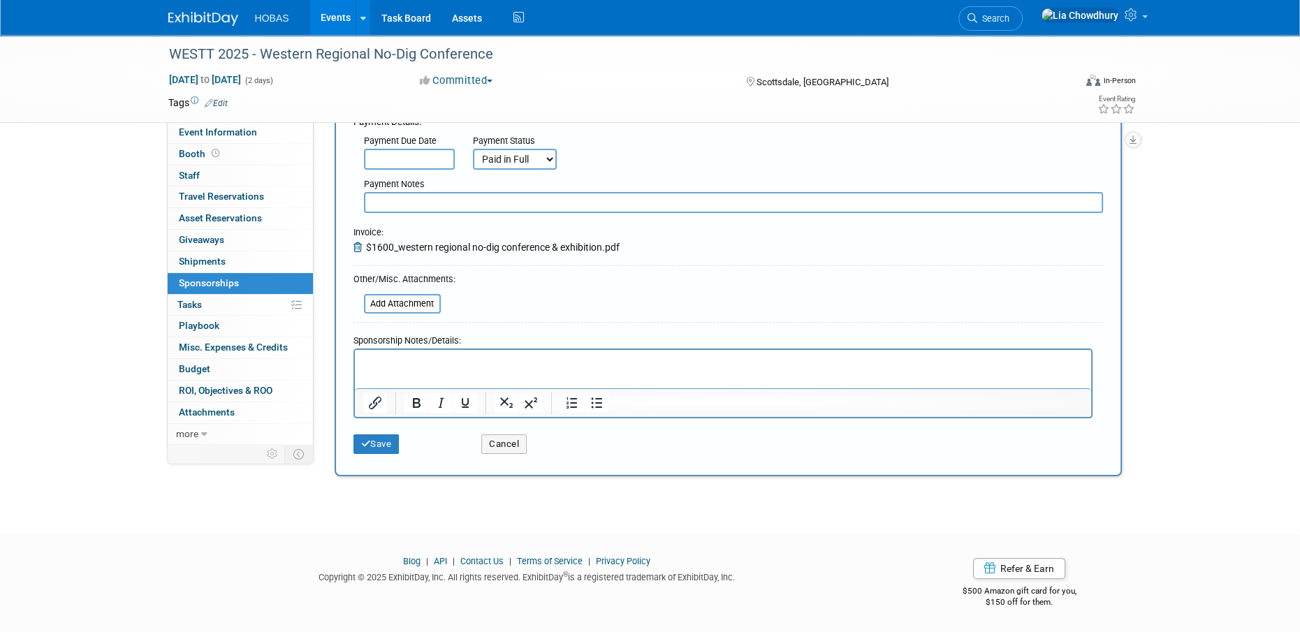
click at [417, 367] on p "Rich Text Area. Press ALT-0 for help." at bounding box center [722, 362] width 720 height 14
paste body "Rich Text Area. Press ALT-0 for help."
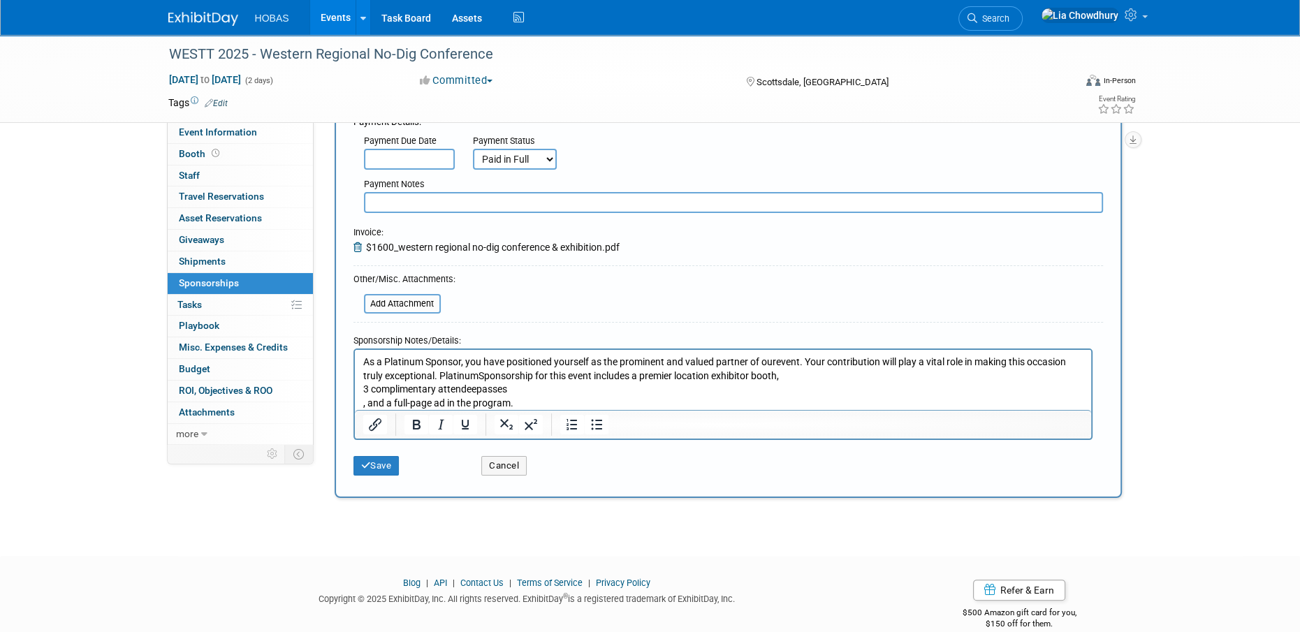
click at [378, 476] on div "Save Cancel" at bounding box center [727, 461] width 749 height 43
click at [380, 462] on button "Save" at bounding box center [376, 466] width 46 height 20
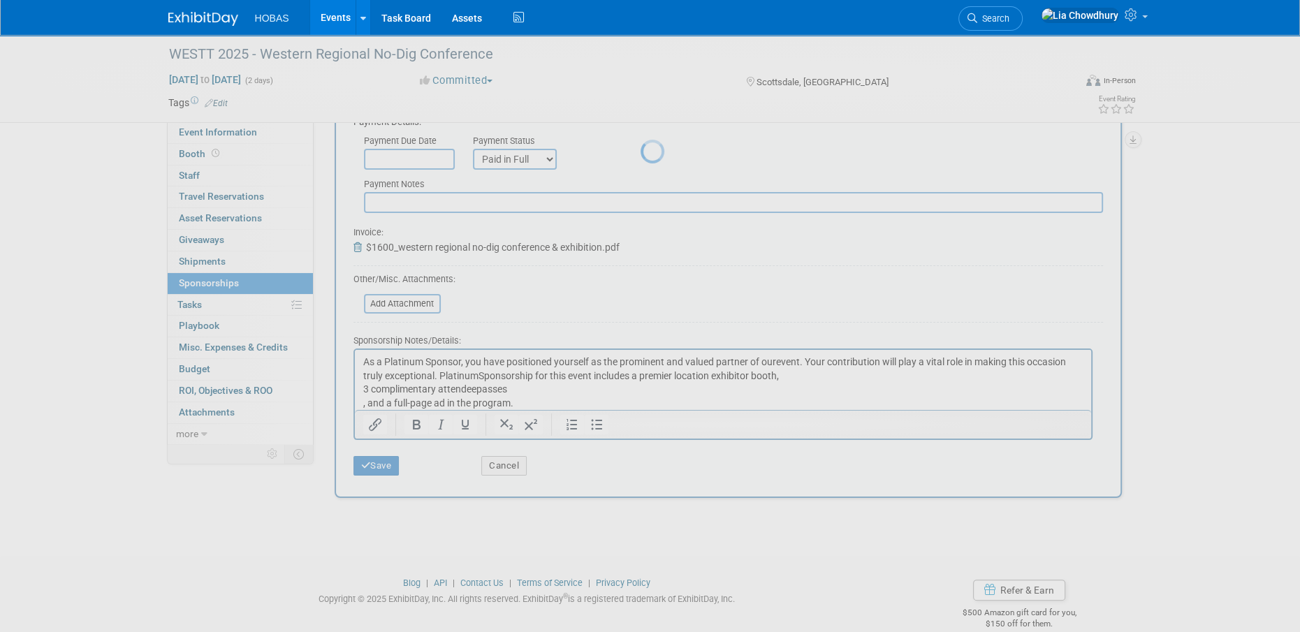
scroll to position [14, 0]
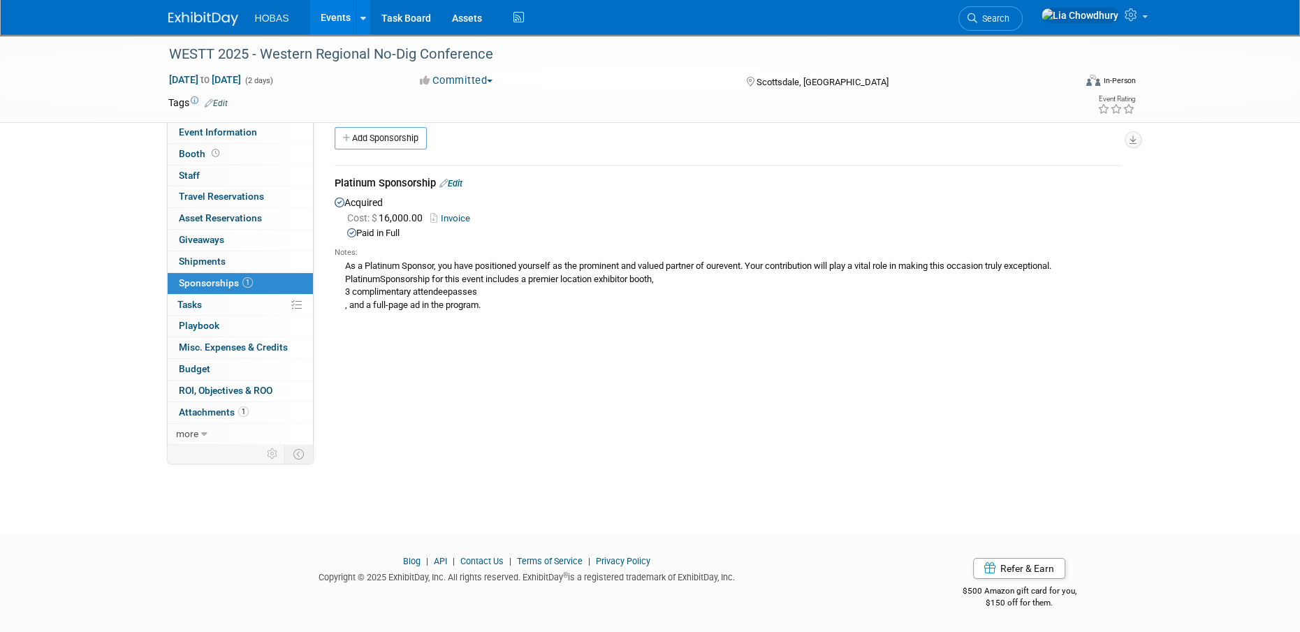
click at [409, 274] on div "As a Platinum Sponsor, you have positioned yourself as the prominent and valued…" at bounding box center [727, 284] width 787 height 53
drag, startPoint x: 409, startPoint y: 274, endPoint x: 513, endPoint y: 153, distance: 160.4
click at [513, 153] on div "Platinum Sponsorship Edit Acquired Cost: $ 16,000.00 Invoice Notes:" at bounding box center [728, 240] width 808 height 174
click at [457, 181] on link "Edit" at bounding box center [450, 183] width 23 height 10
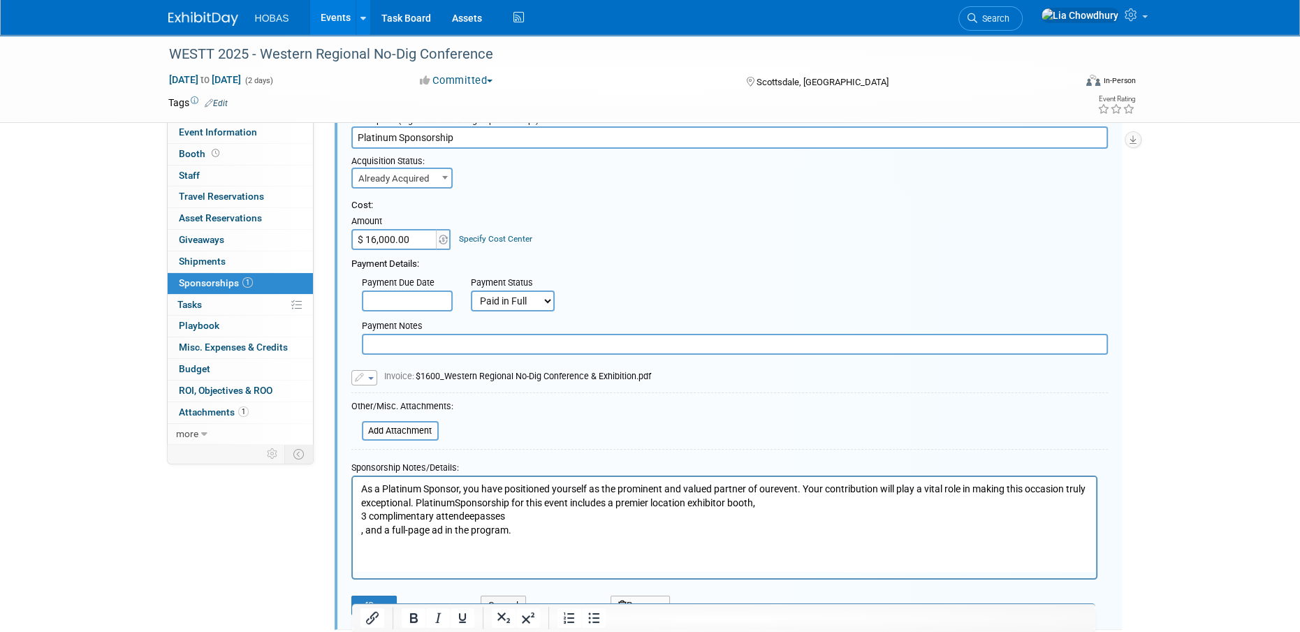
scroll to position [160, 0]
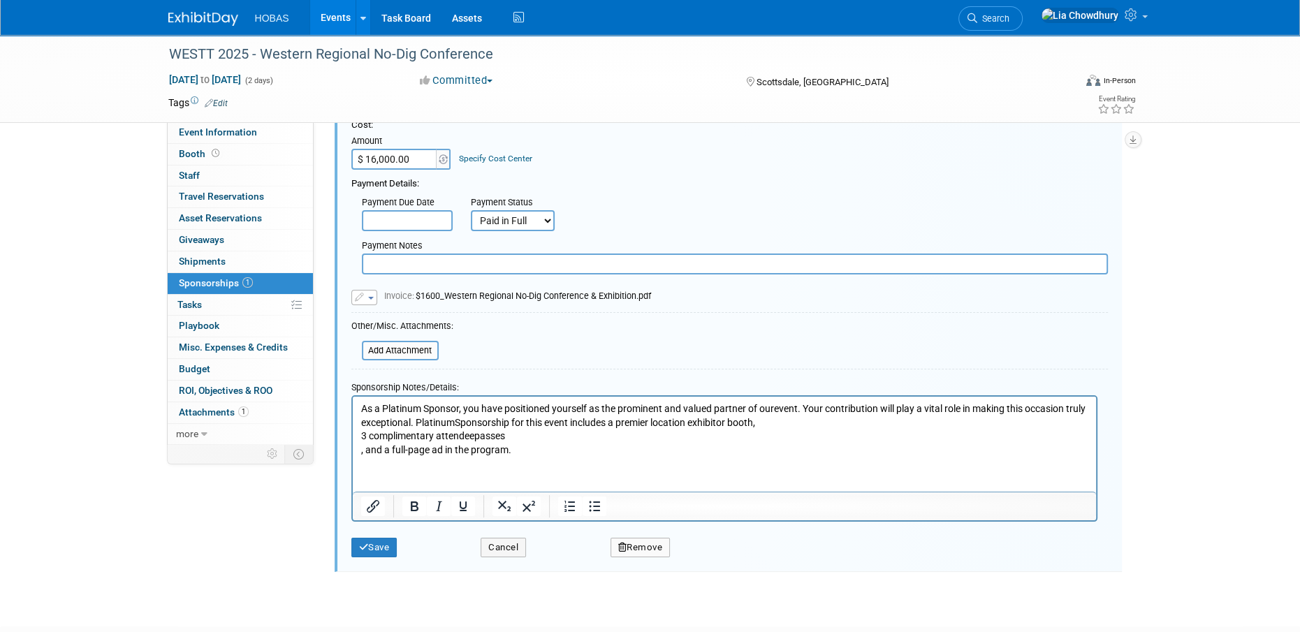
click at [772, 406] on p "As a Platinum Sponsor, you have positioned yourself as the prominent and valued…" at bounding box center [723, 429] width 727 height 54
click at [476, 420] on p "As a Platinum Sponsor, you have positioned yourself as the prominent and valued…" at bounding box center [723, 429] width 727 height 54
click at [473, 437] on p "As a Platinum Sponsor, you have positioned yourself as the prominent and valued…" at bounding box center [723, 429] width 727 height 54
click at [524, 440] on p "As a Platinum Sponsor, you have positioned yourself as the prominent and valued…" at bounding box center [723, 429] width 727 height 54
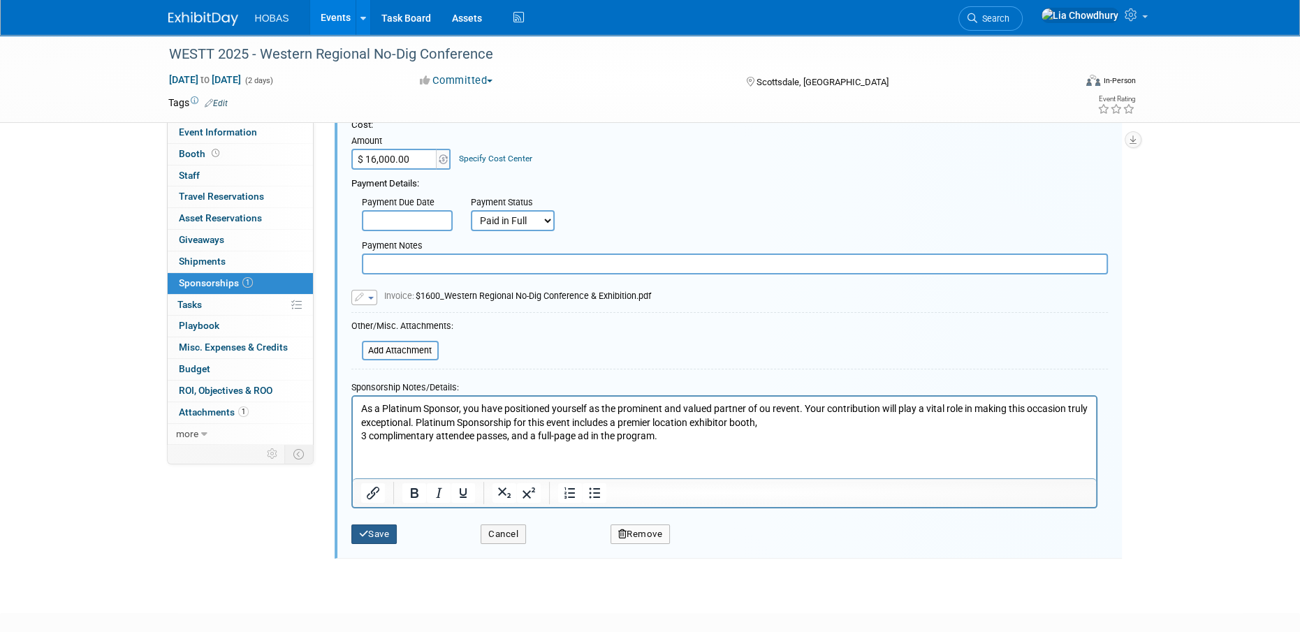
click at [366, 525] on button "Save" at bounding box center [374, 534] width 46 height 20
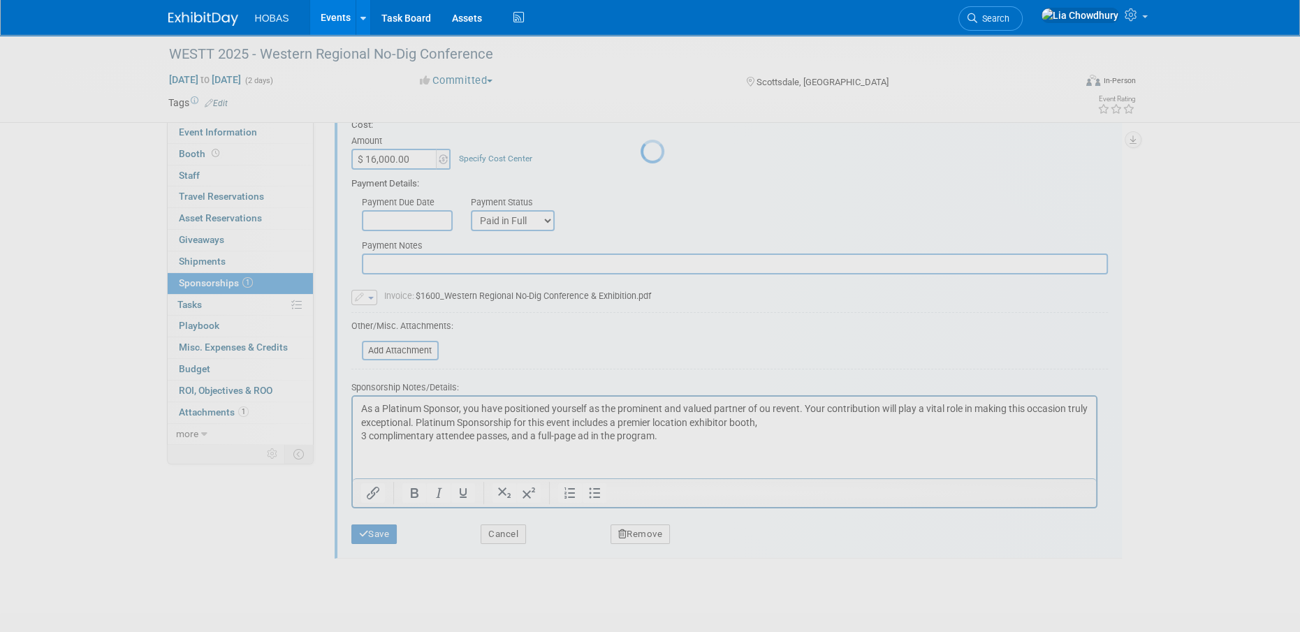
scroll to position [14, 0]
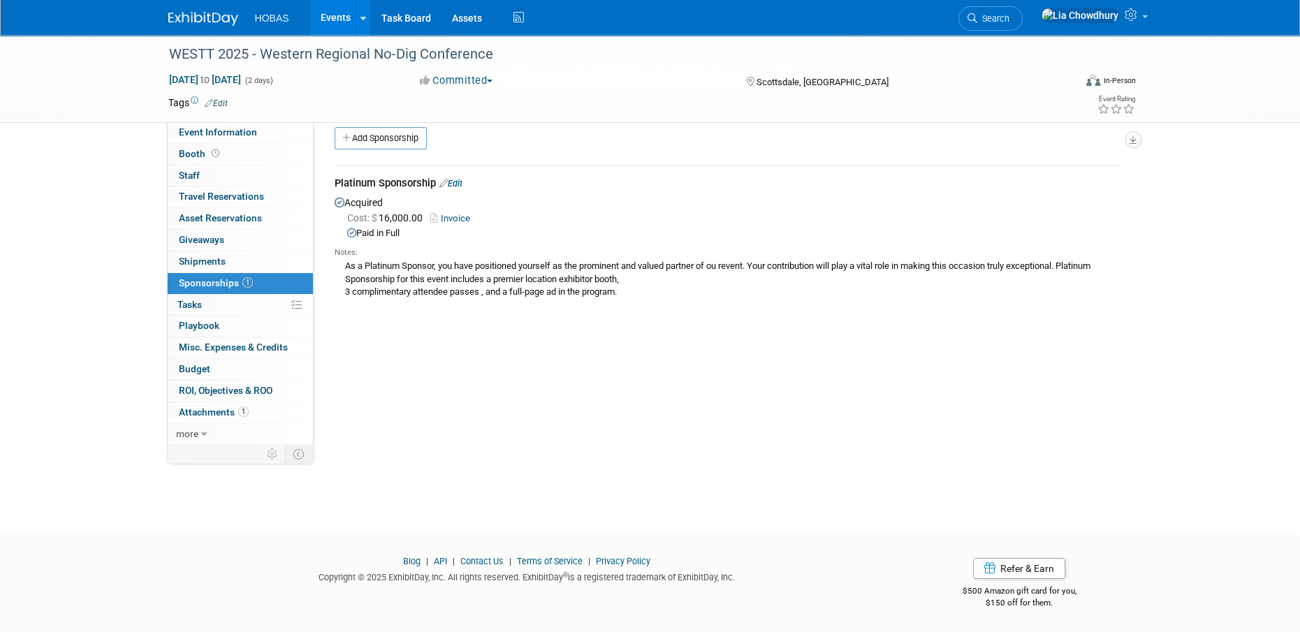
click at [462, 181] on link "Edit" at bounding box center [450, 183] width 23 height 10
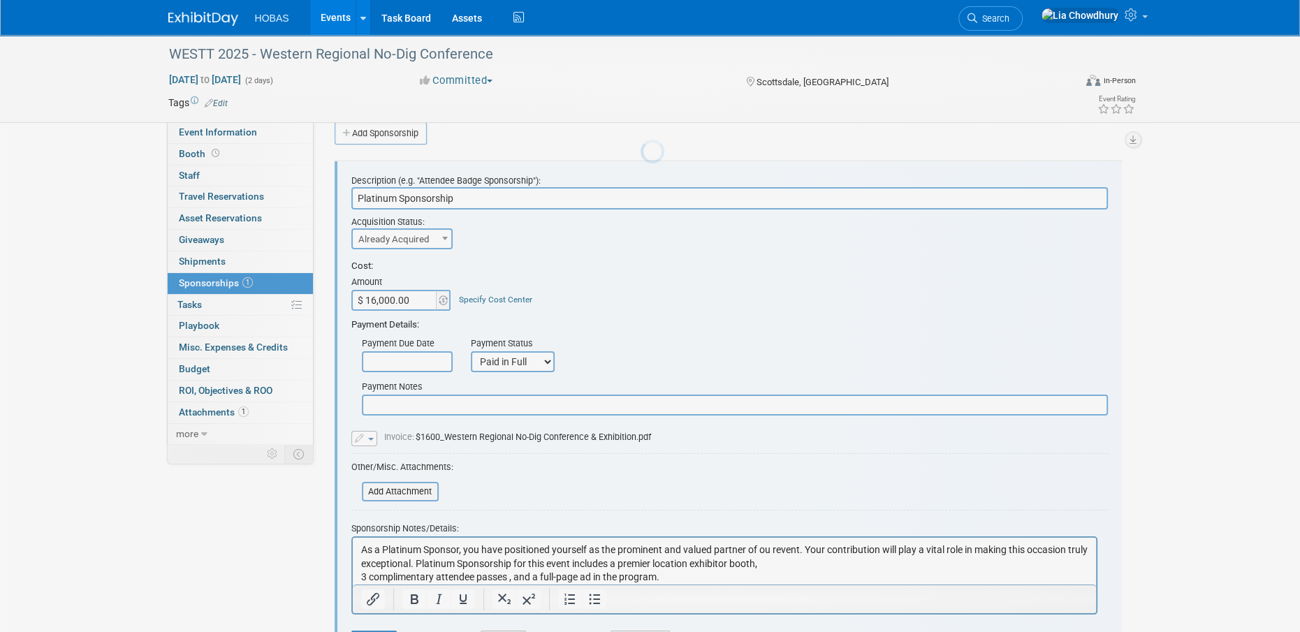
scroll to position [20, 0]
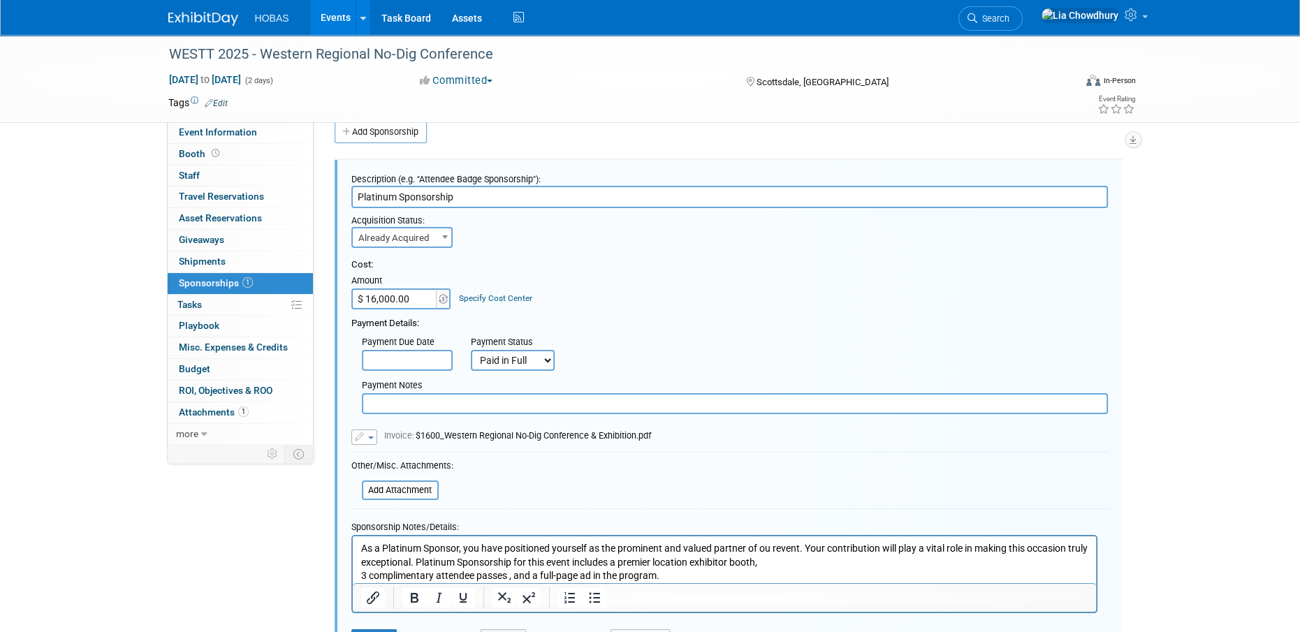
click at [370, 296] on input "$ 16,000.00" at bounding box center [394, 298] width 87 height 21
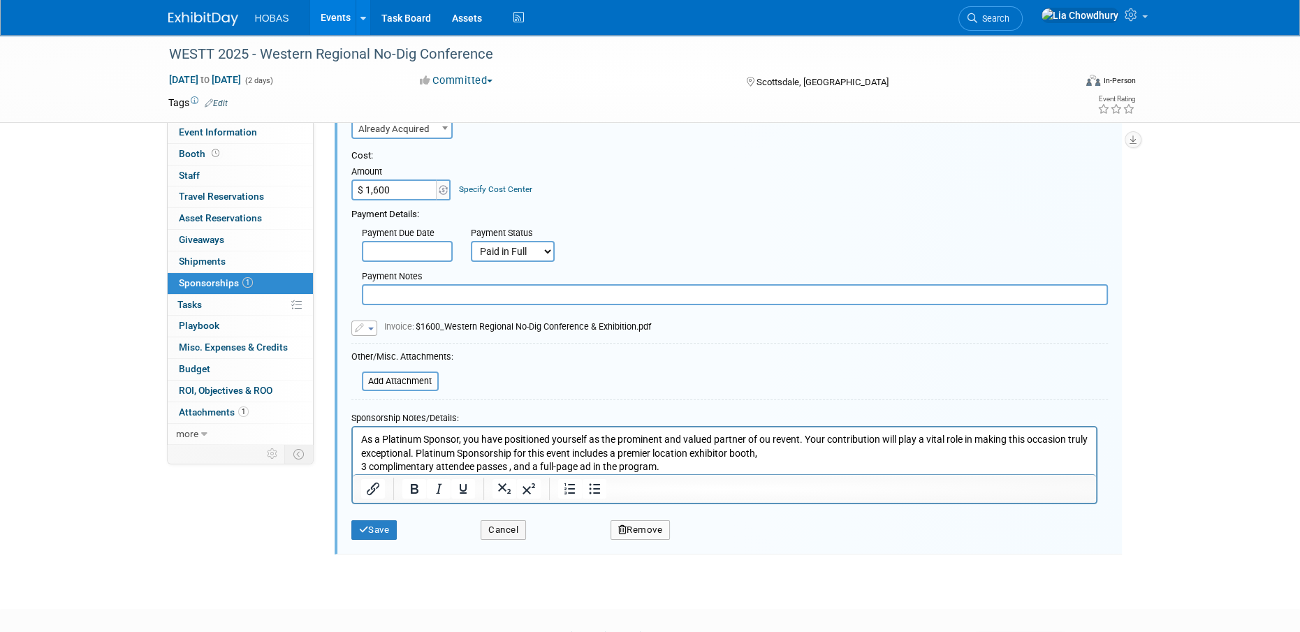
scroll to position [205, 0]
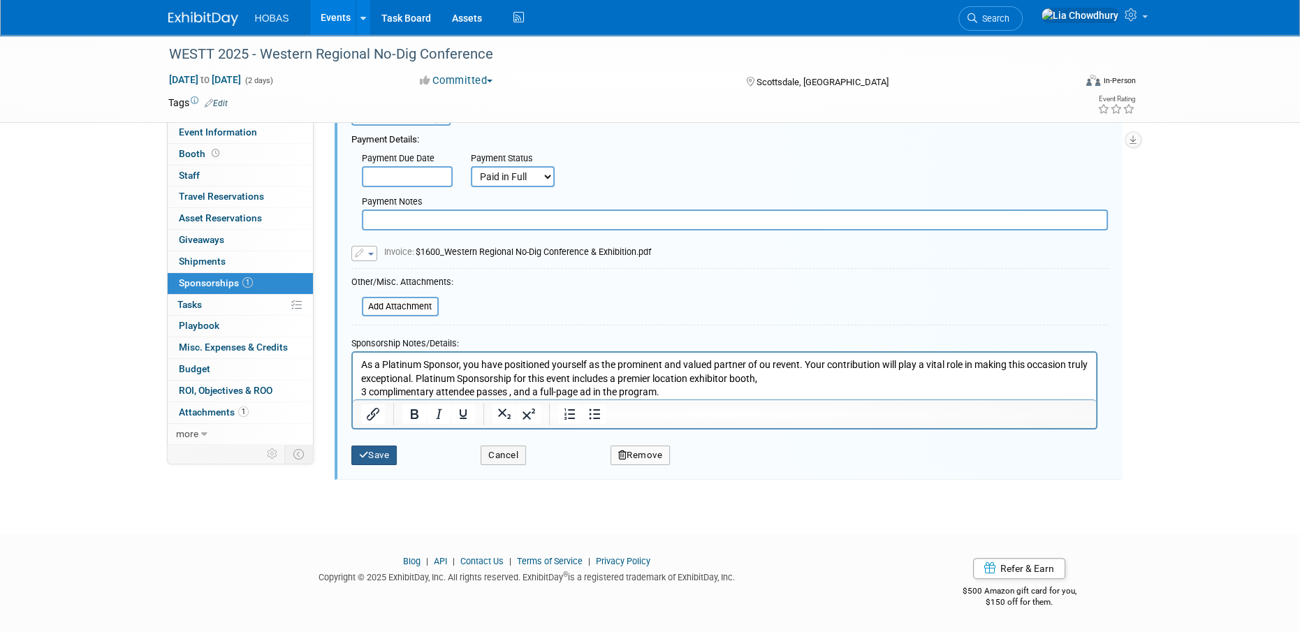
type input "$ 1,600.00"
click at [369, 459] on button "Save" at bounding box center [374, 456] width 46 height 20
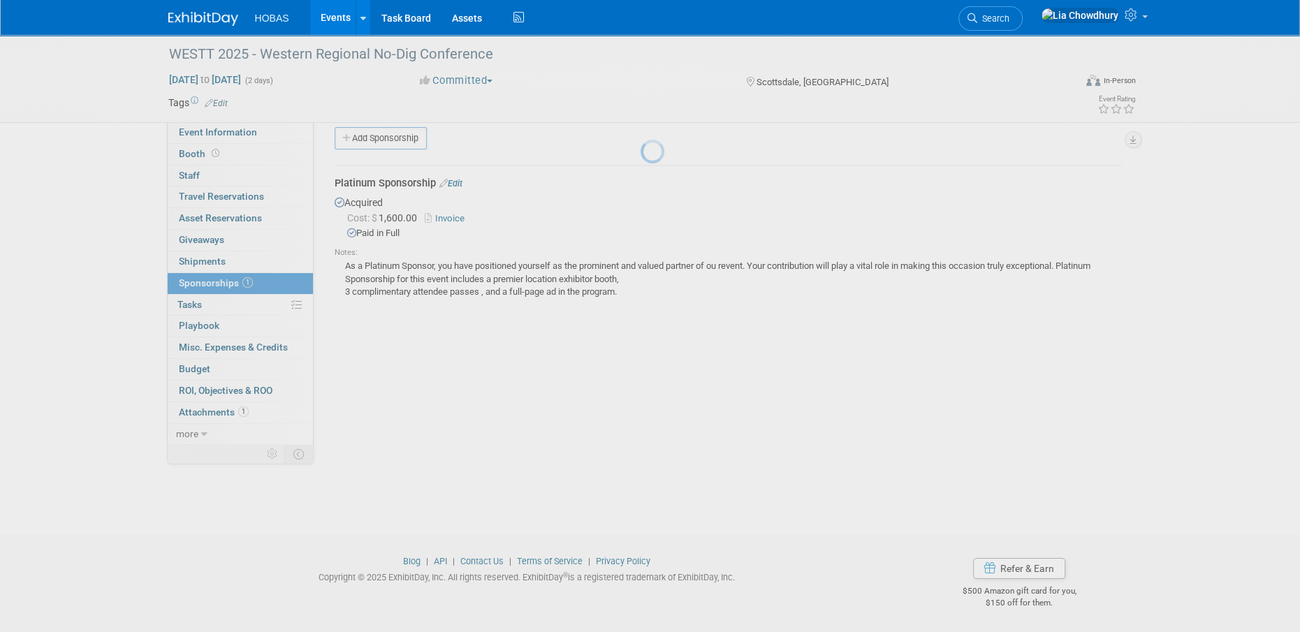
scroll to position [14, 0]
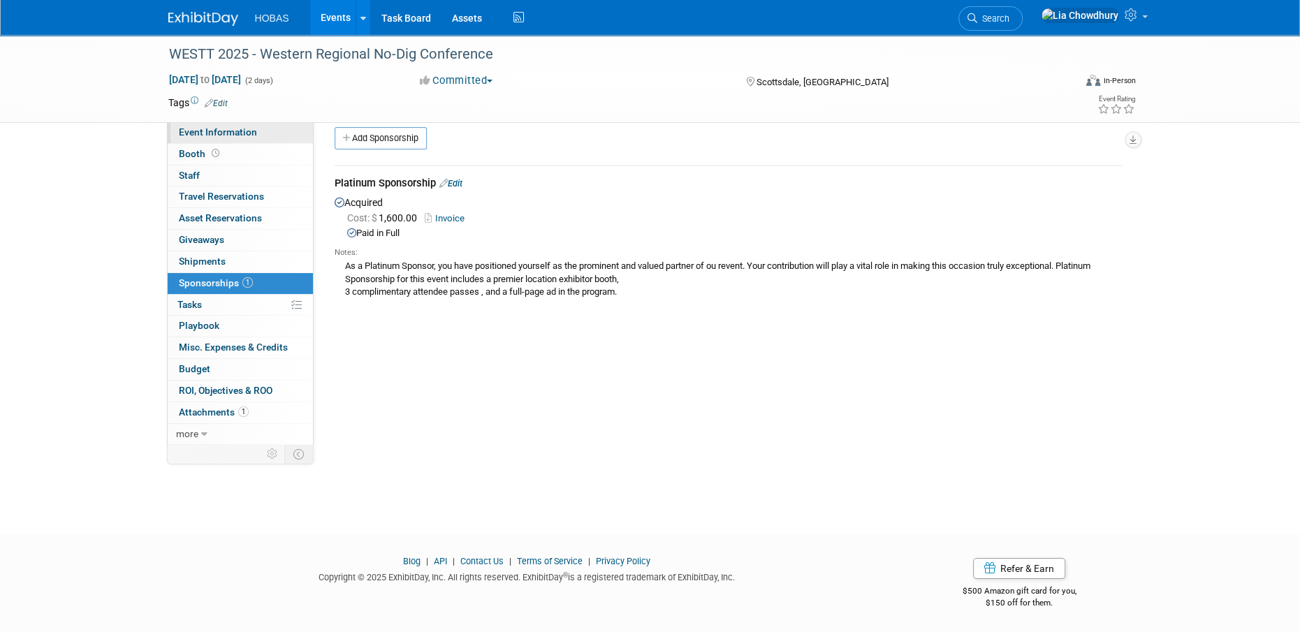
click at [230, 137] on span "Event Information" at bounding box center [218, 131] width 78 height 11
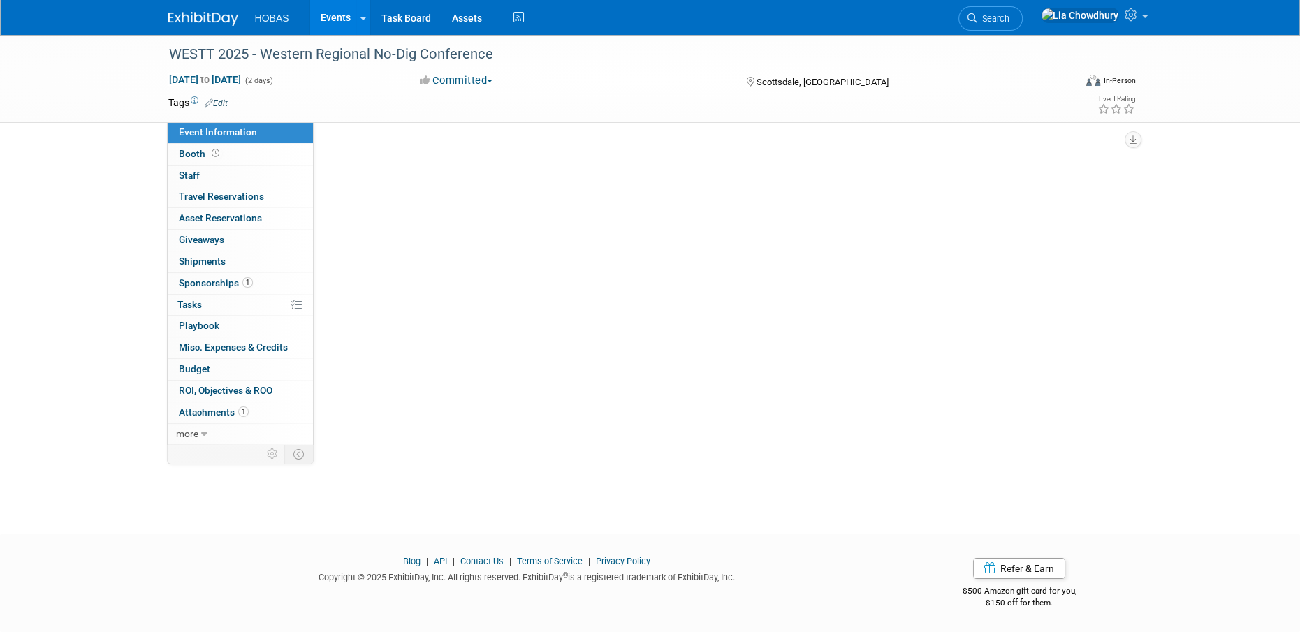
scroll to position [0, 0]
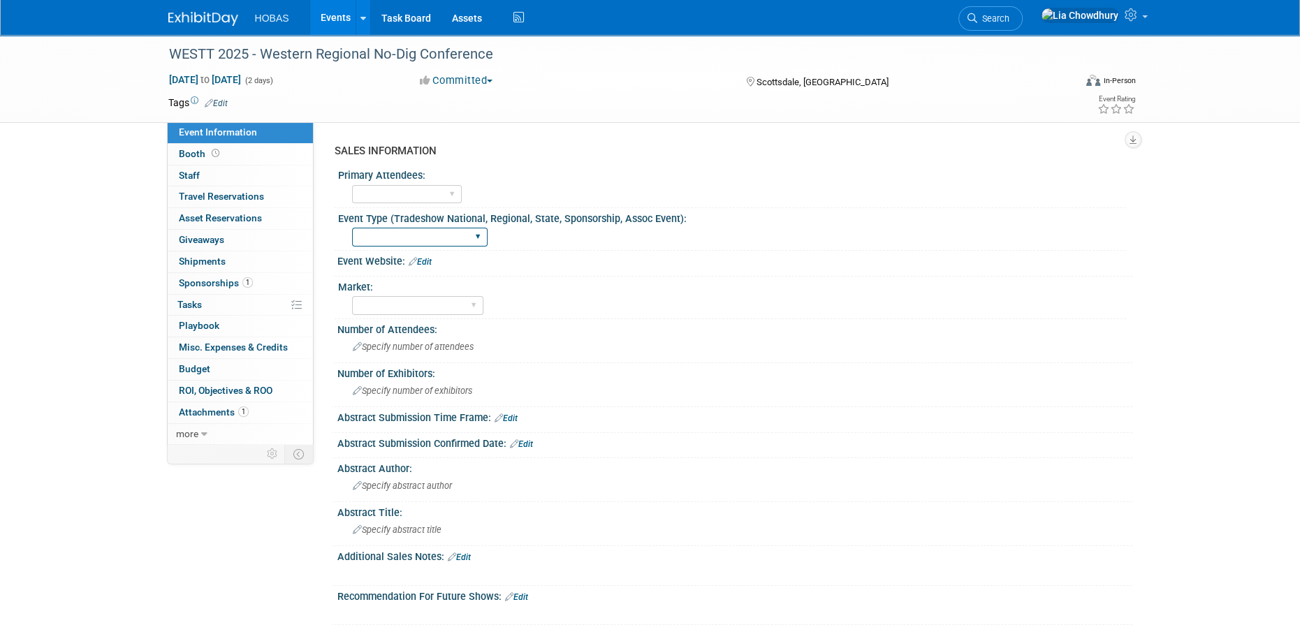
click at [414, 234] on select "Tradeshow International Tradeshow National Tradeshow Regional Tradeshow State S…" at bounding box center [419, 237] width 135 height 19
click at [559, 189] on div "Owners Engineers Contractors Owners/Engineers" at bounding box center [739, 193] width 774 height 22
click at [405, 240] on select "Tradeshow International Tradeshow National Tradeshow Regional Tradeshow State S…" at bounding box center [419, 237] width 135 height 19
select select "Tradeshow Regional"
click at [352, 228] on select "Tradeshow International Tradeshow National Tradeshow Regional Tradeshow State S…" at bounding box center [419, 237] width 135 height 19
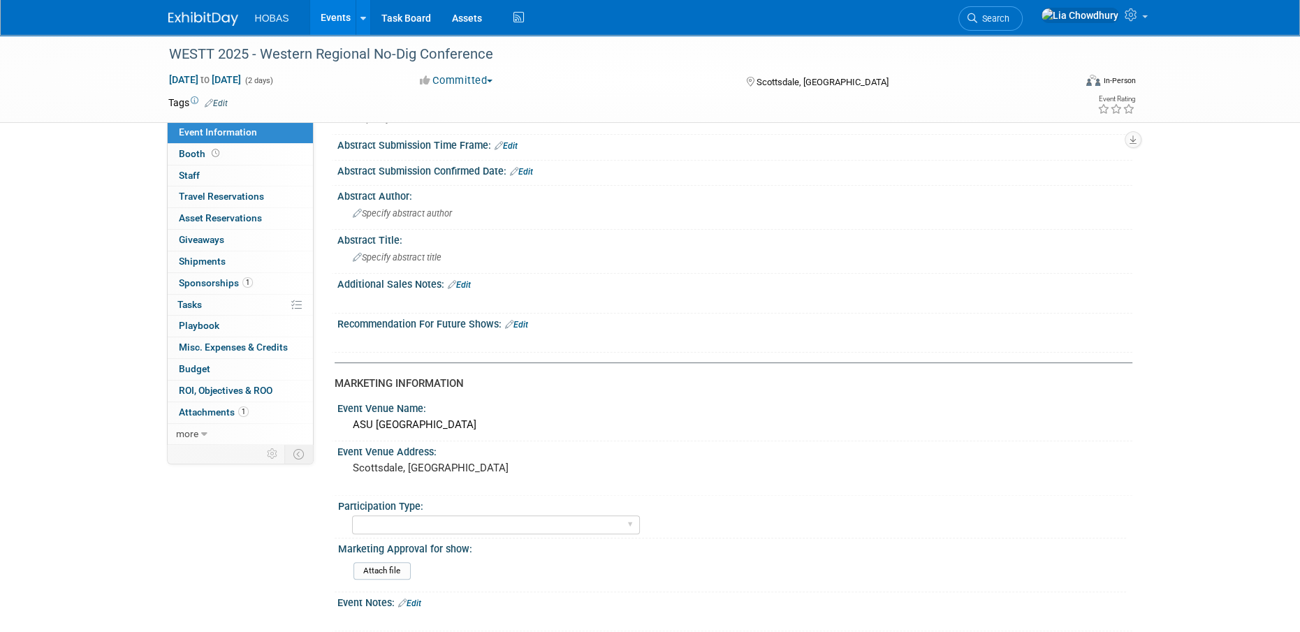
scroll to position [279, 0]
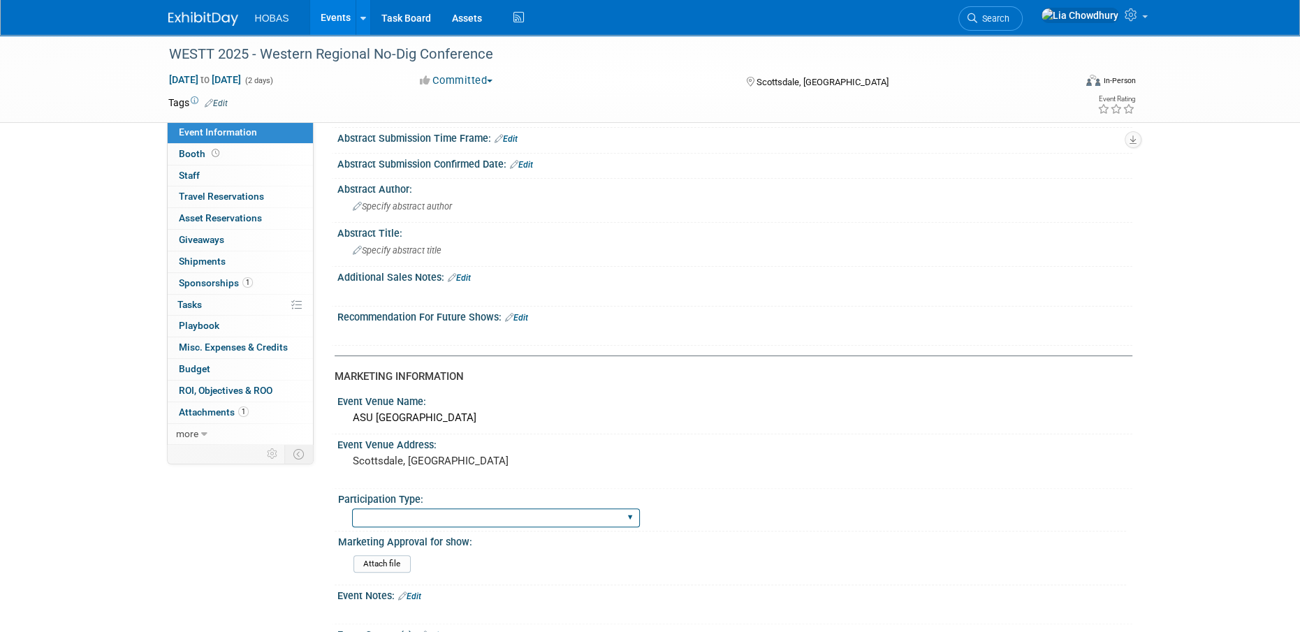
click at [420, 508] on select "Attending only Exhibiting Sponsorship only Exhibiting and Sponsoring Exhibiting…" at bounding box center [496, 517] width 288 height 19
select select "Exhibiting and Sponsoring"
click at [352, 508] on select "Attending only Exhibiting Sponsorship only Exhibiting and Sponsoring Exhibiting…" at bounding box center [496, 517] width 288 height 19
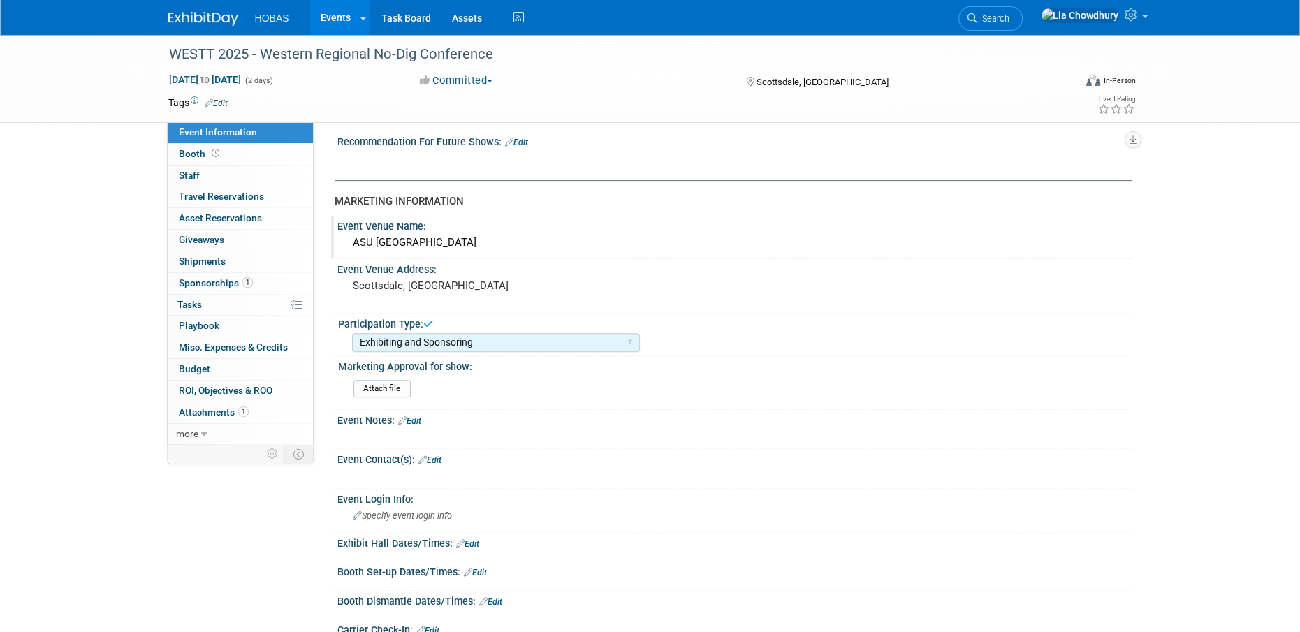
scroll to position [559, 0]
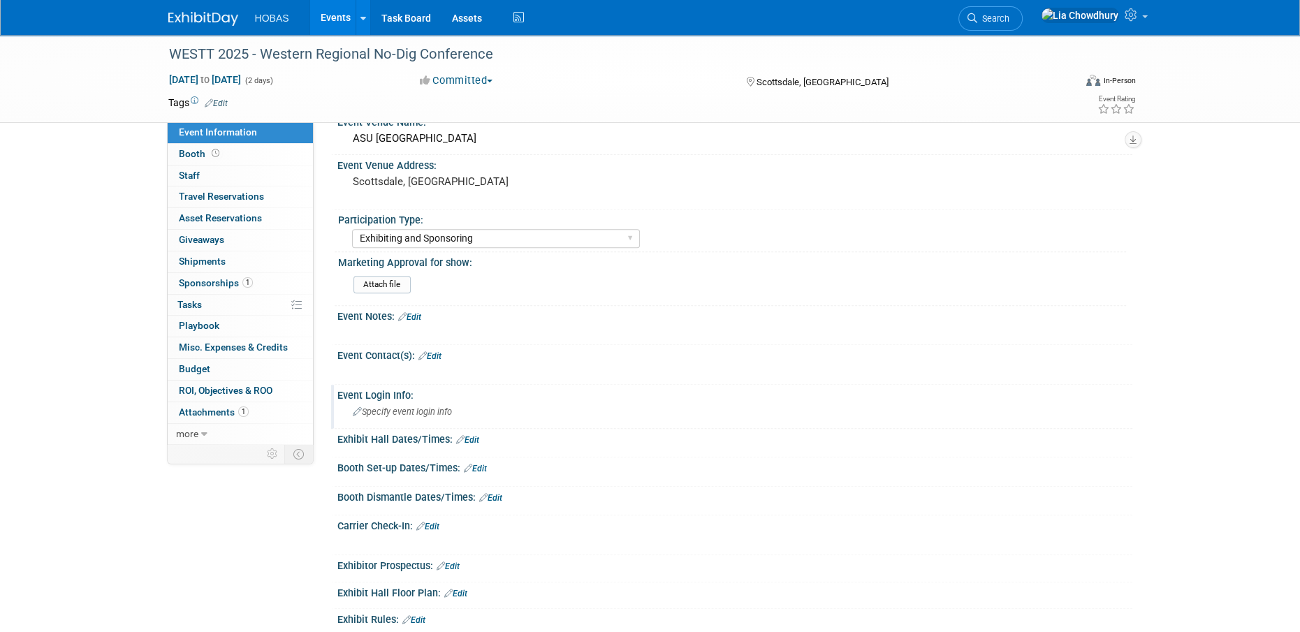
click at [404, 417] on div "Specify event login info" at bounding box center [735, 412] width 774 height 22
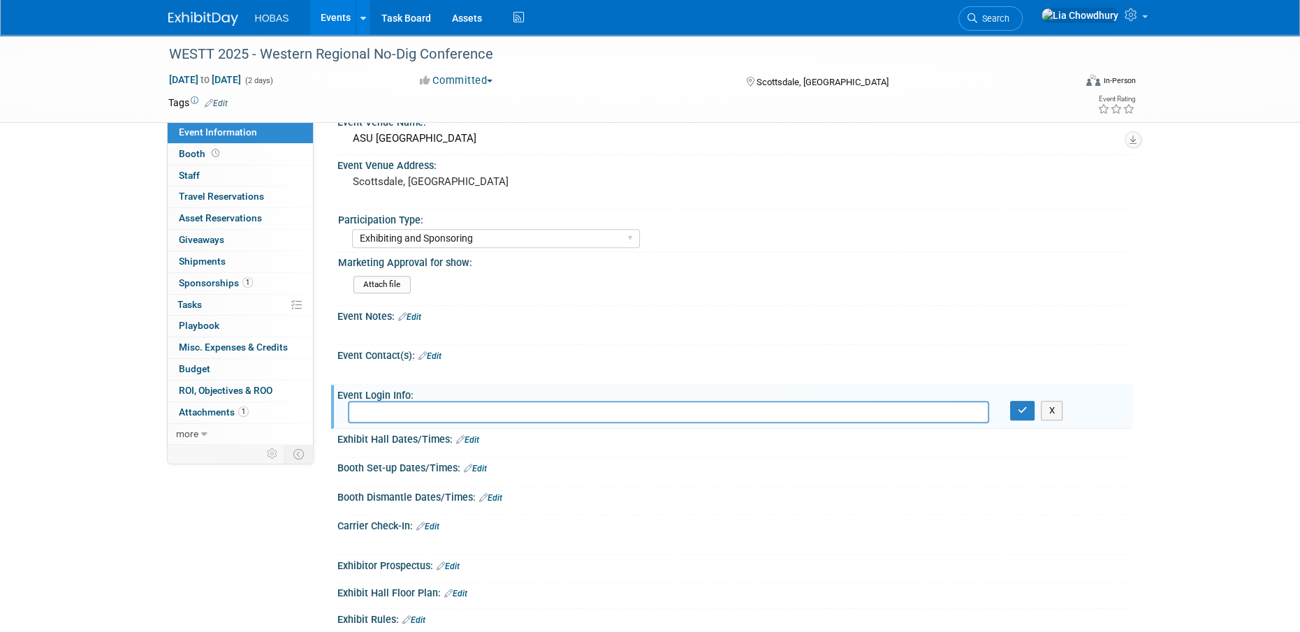
click at [416, 314] on link "Edit" at bounding box center [409, 317] width 23 height 10
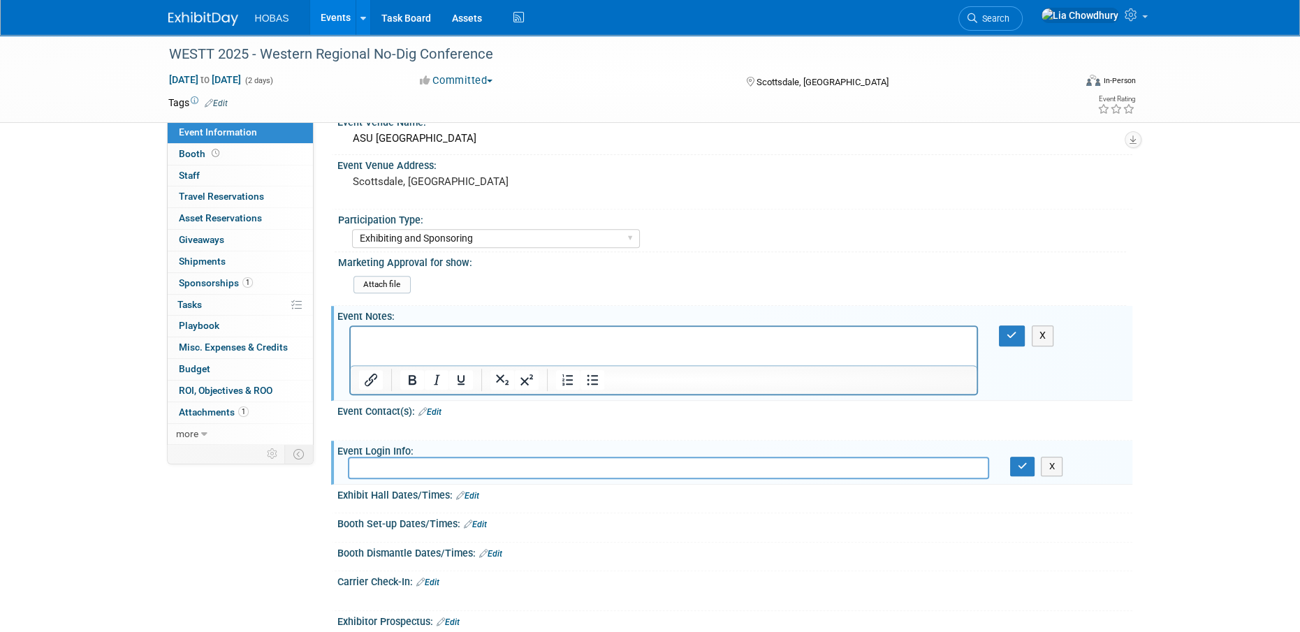
scroll to position [0, 0]
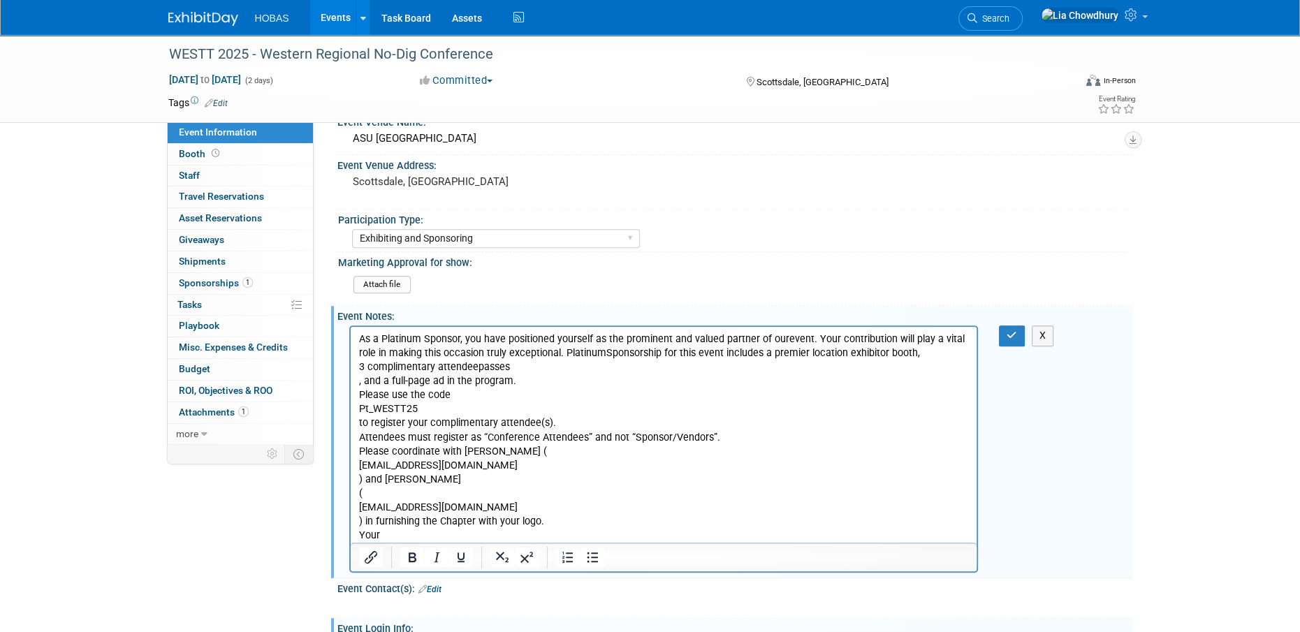
click at [513, 409] on p "As a Platinum Sponsor, you have positioned yourself as the prominent and valued…" at bounding box center [663, 437] width 610 height 210
click at [356, 395] on html "As a Platinum Sponsor, you have positioned yourself as the prominent and valued…" at bounding box center [663, 435] width 626 height 216
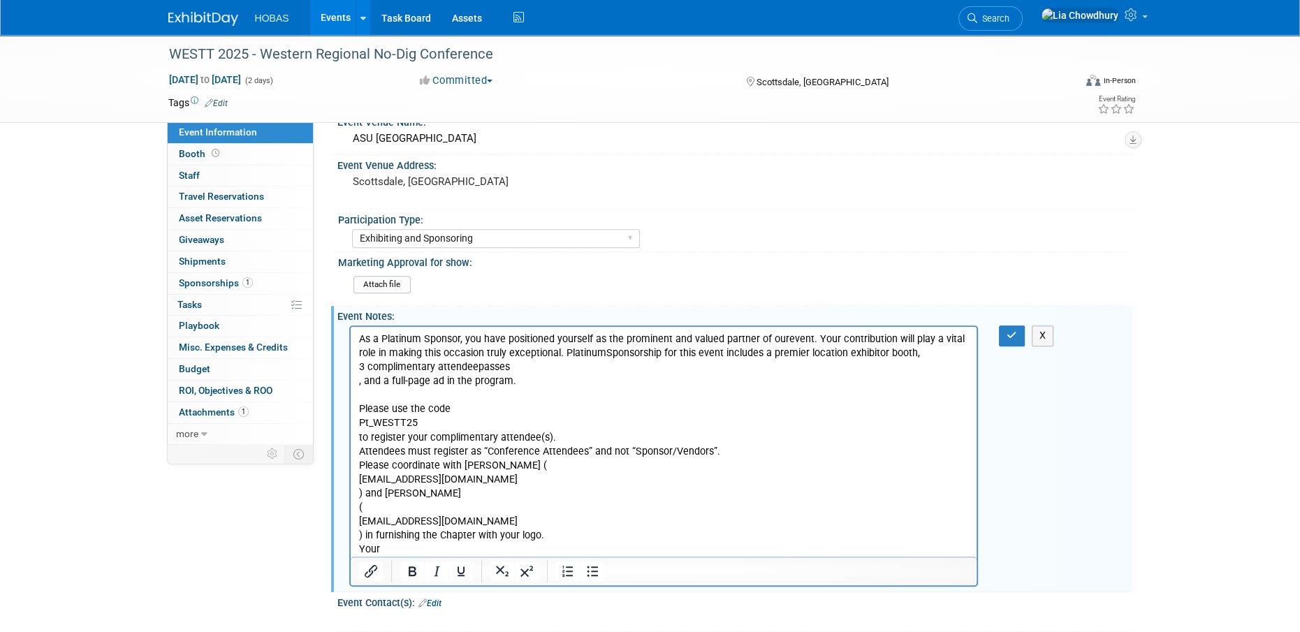
click at [457, 423] on p "Please use the code Pt_WESTT25 to register your complimentary attendee(s). Atte…" at bounding box center [663, 479] width 610 height 154
click at [661, 444] on p "Please use the code Pt_WESTT25 to register your complimentary attendee(s). Atte…" at bounding box center [663, 479] width 610 height 154
click at [568, 432] on p "Please use the code Pt_WESTT25 to register your complimentary attendee(s). Atte…" at bounding box center [663, 479] width 610 height 154
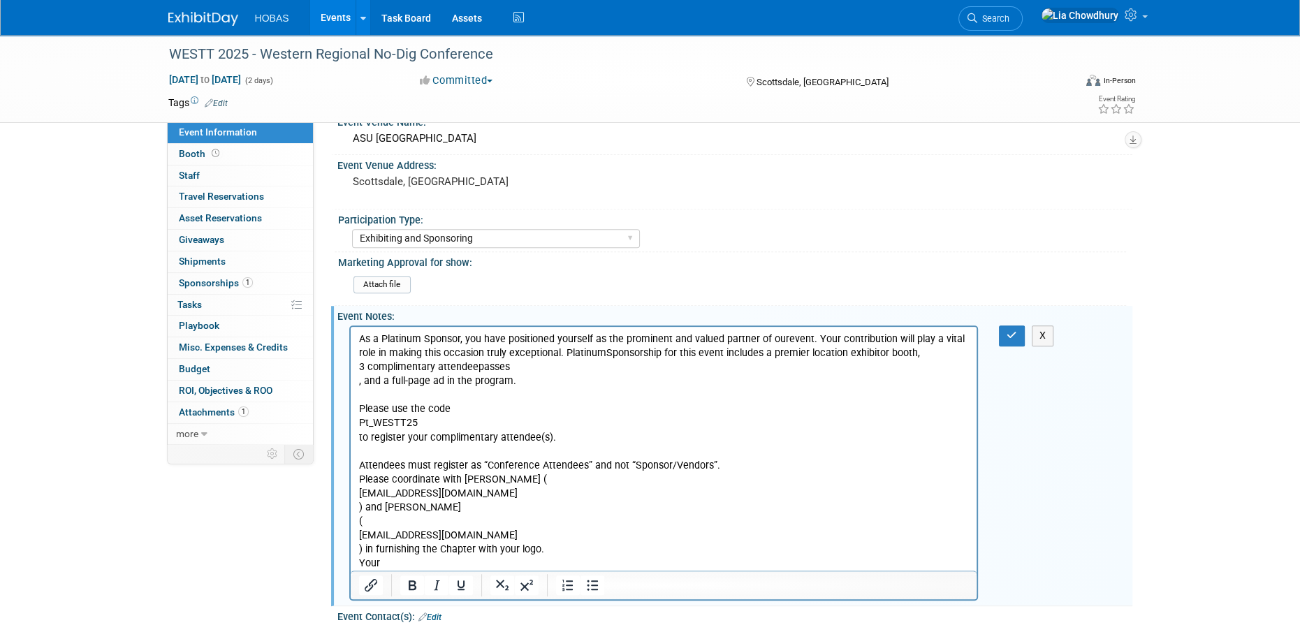
click at [559, 479] on p "Attendees must register as “Conference Attendees” and not “Sponsor/Vendors”. Pl…" at bounding box center [663, 508] width 610 height 126
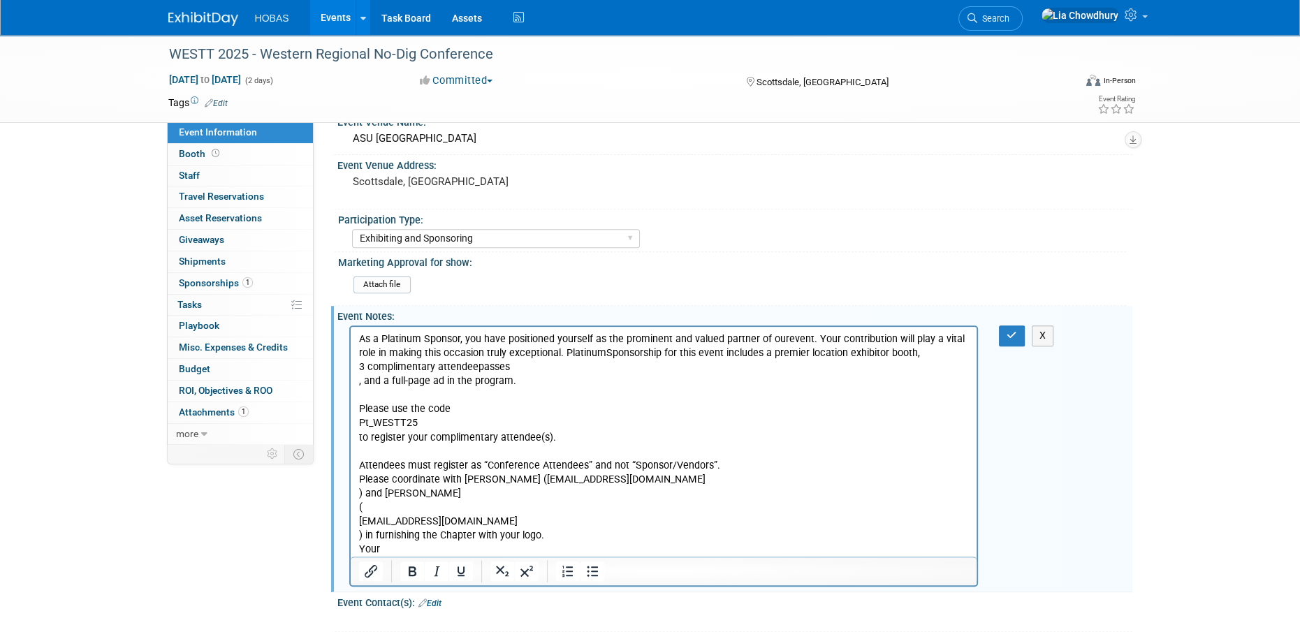
click at [596, 480] on p "Attendees must register as “Conference Attendees” and not “Sponsor/Vendors”. Pl…" at bounding box center [663, 501] width 610 height 112
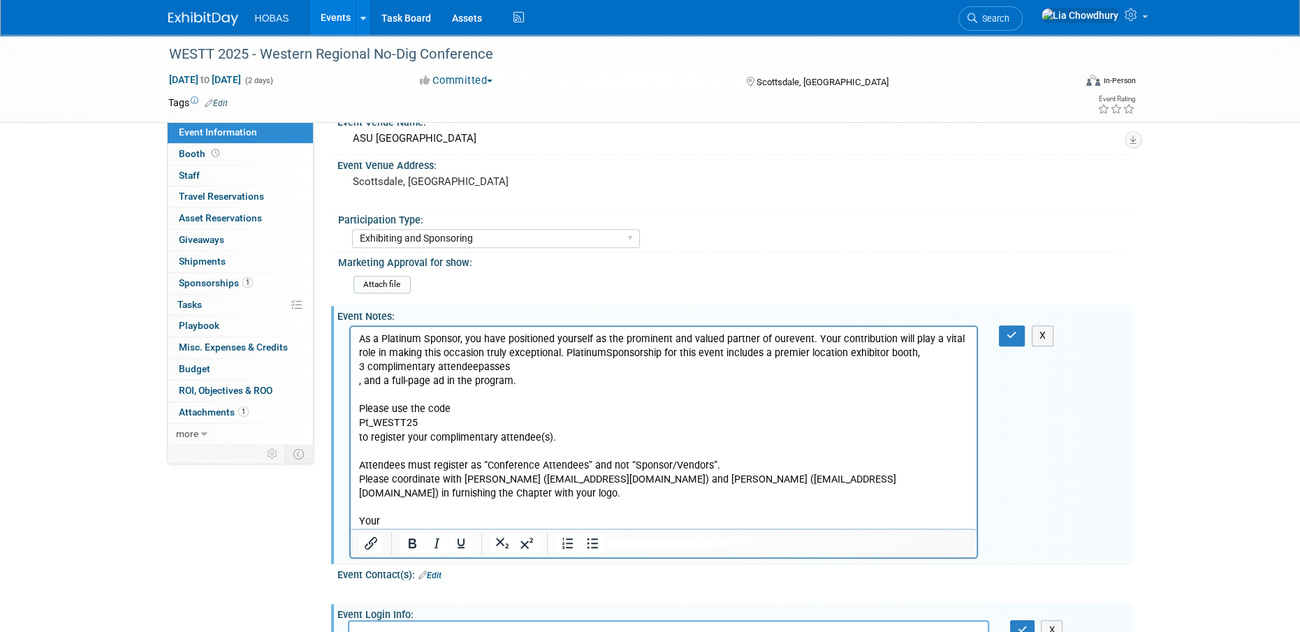
scroll to position [768, 0]
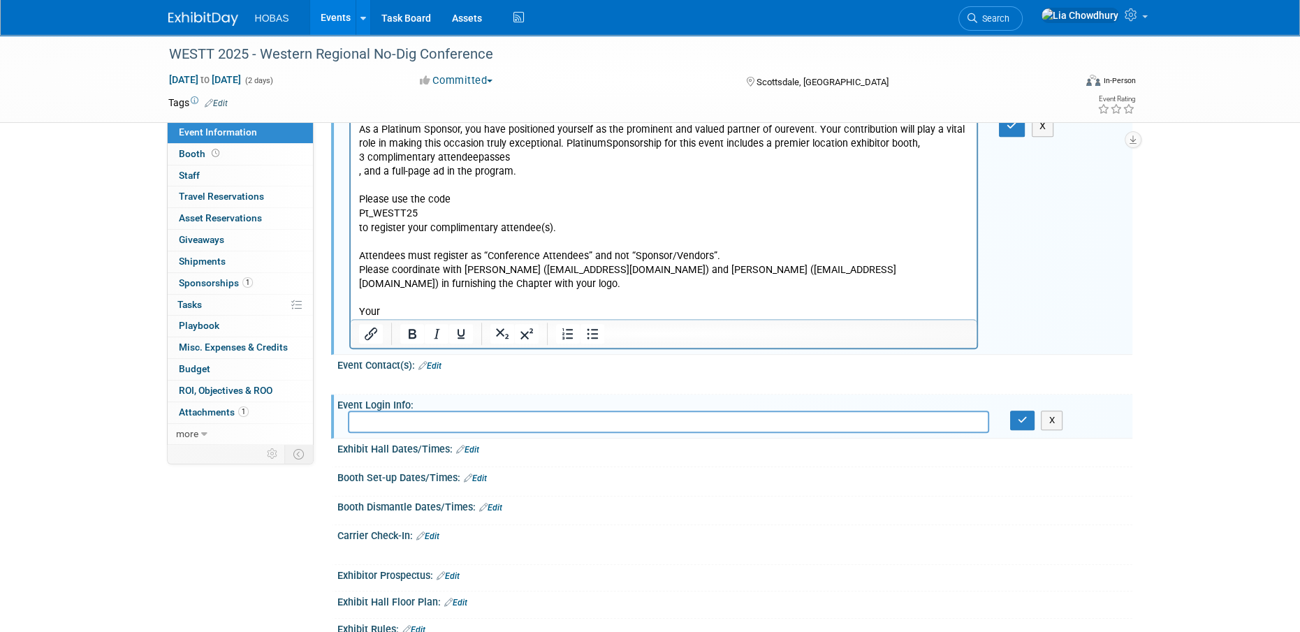
click at [369, 314] on p "Your" at bounding box center [663, 305] width 610 height 28
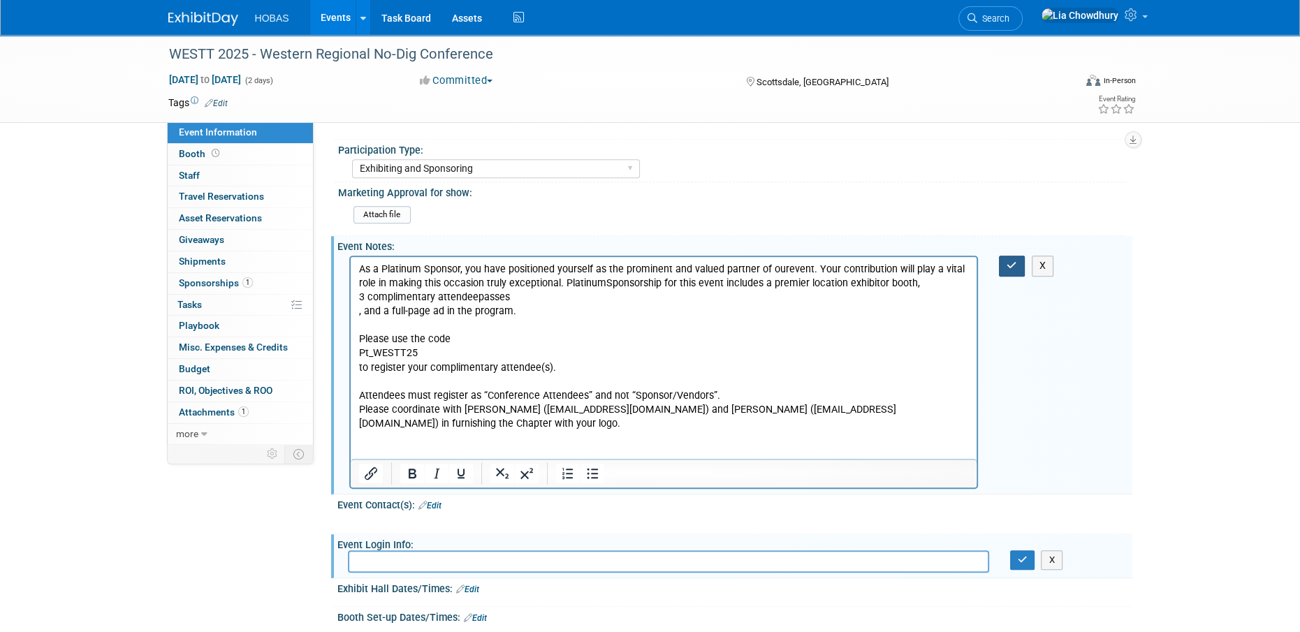
click at [1003, 267] on button "button" at bounding box center [1012, 266] width 26 height 20
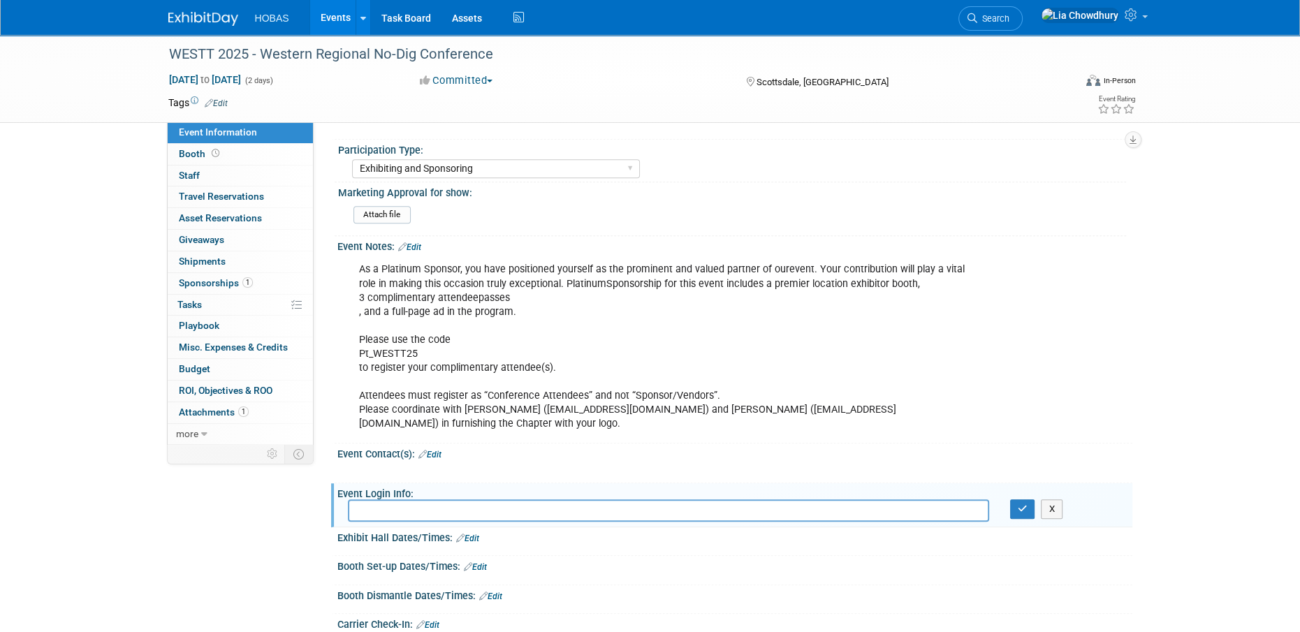
click at [411, 246] on link "Edit" at bounding box center [409, 247] width 23 height 10
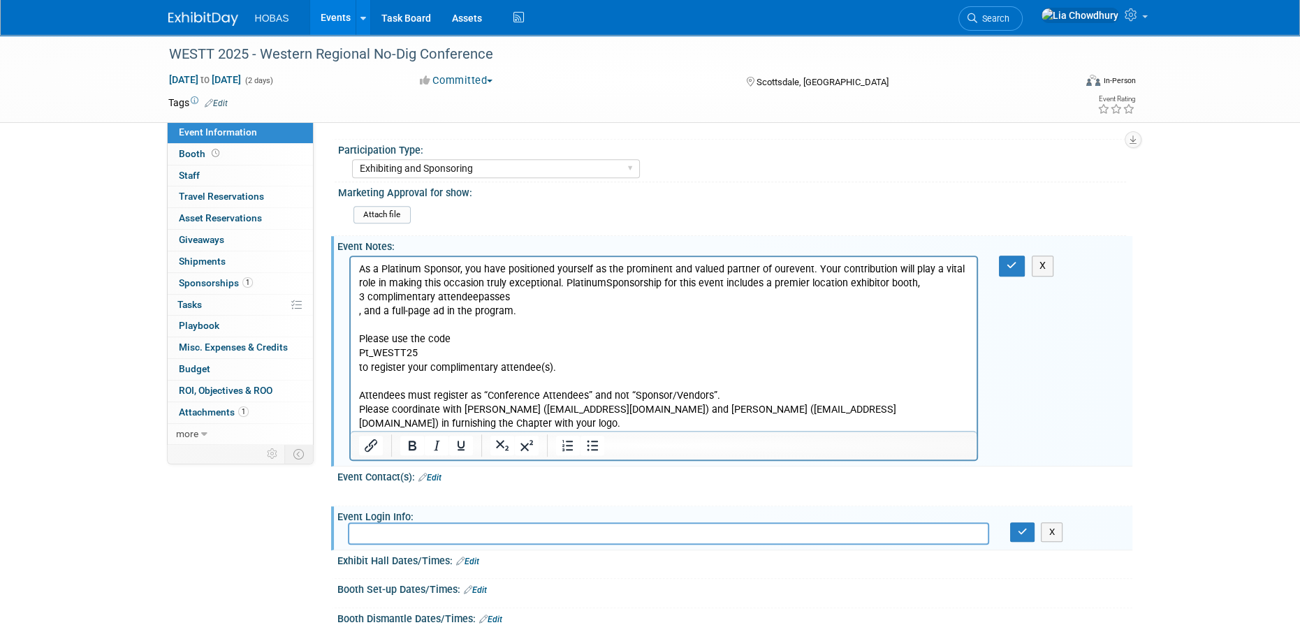
scroll to position [0, 0]
click at [948, 291] on p "As a Platinum Sponsor, you have positioned yourself as the prominent and valued…" at bounding box center [663, 347] width 610 height 168
click at [936, 281] on p "As a Platinum Sponsor, you have positioned yourself as the prominent and valued…" at bounding box center [663, 347] width 610 height 168
click at [936, 287] on p "As a Platinum Sponsor, you have positioned yourself as the prominent and valued…" at bounding box center [663, 347] width 610 height 168
click at [671, 292] on p "As a Platinum Sponsor, you have positioned yourself as the prominent and valued…" at bounding box center [663, 347] width 610 height 168
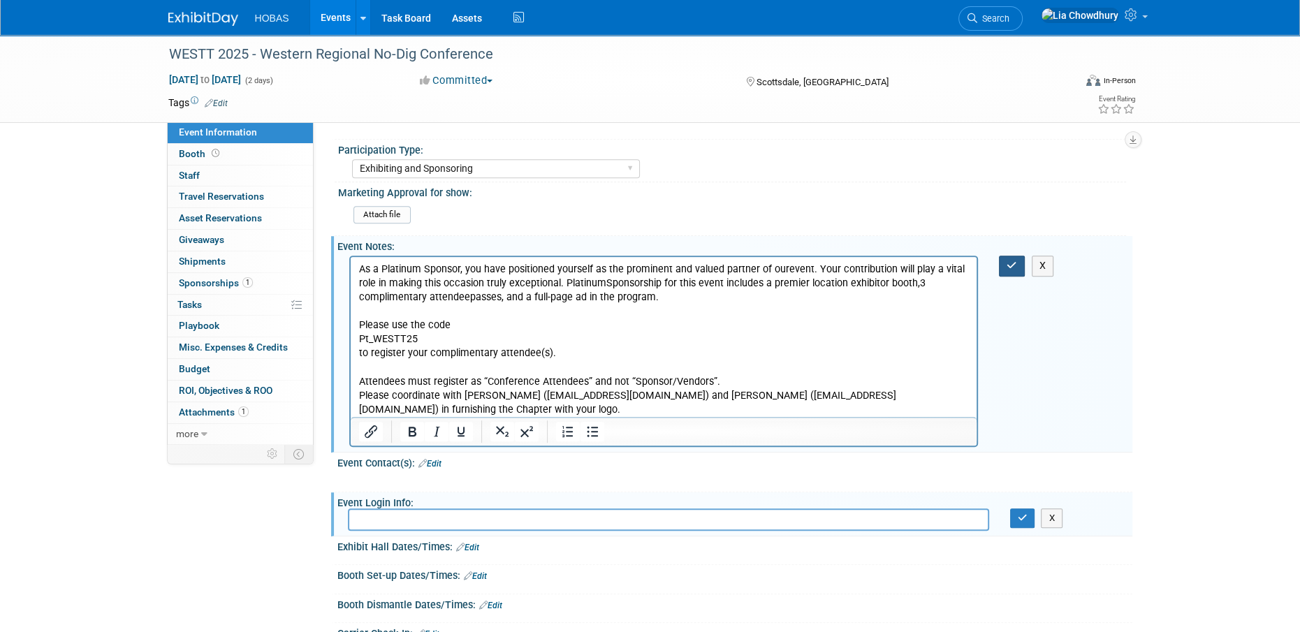
click at [1001, 265] on button "button" at bounding box center [1012, 266] width 26 height 20
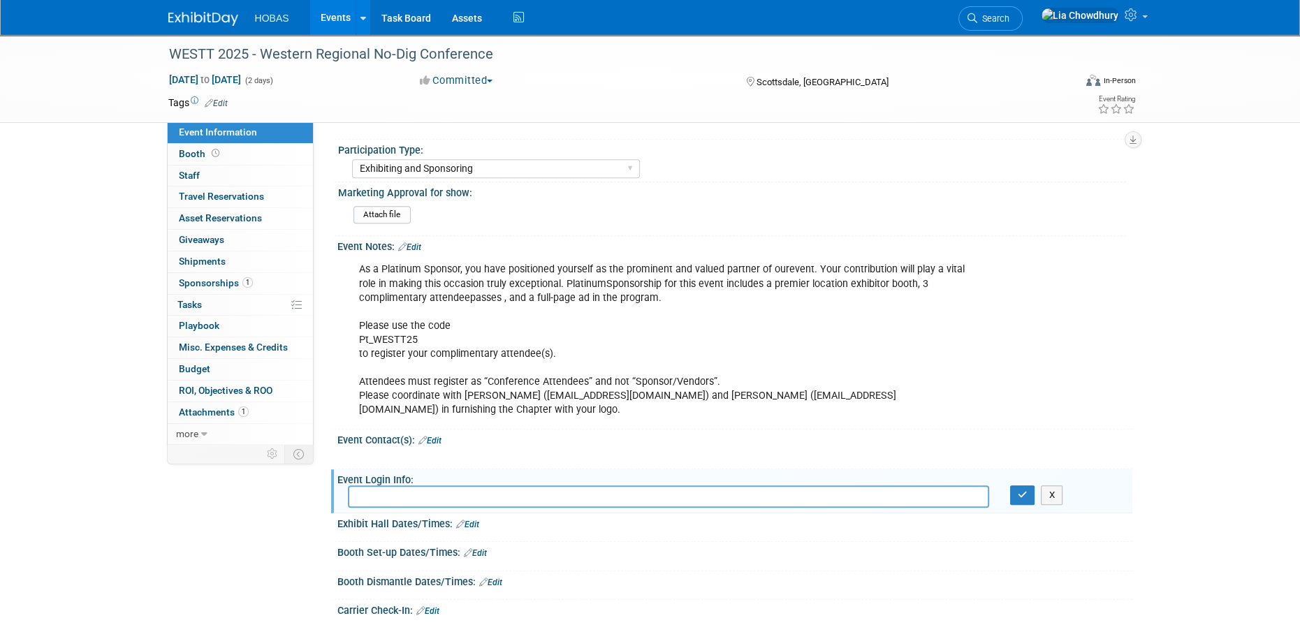
click at [404, 346] on div "As a Platinum Sponsor, you have positioned yourself as the prominent and valued…" at bounding box center [663, 340] width 629 height 168
drag, startPoint x: 415, startPoint y: 242, endPoint x: 432, endPoint y: 242, distance: 16.1
click at [415, 242] on link "Edit" at bounding box center [409, 247] width 23 height 10
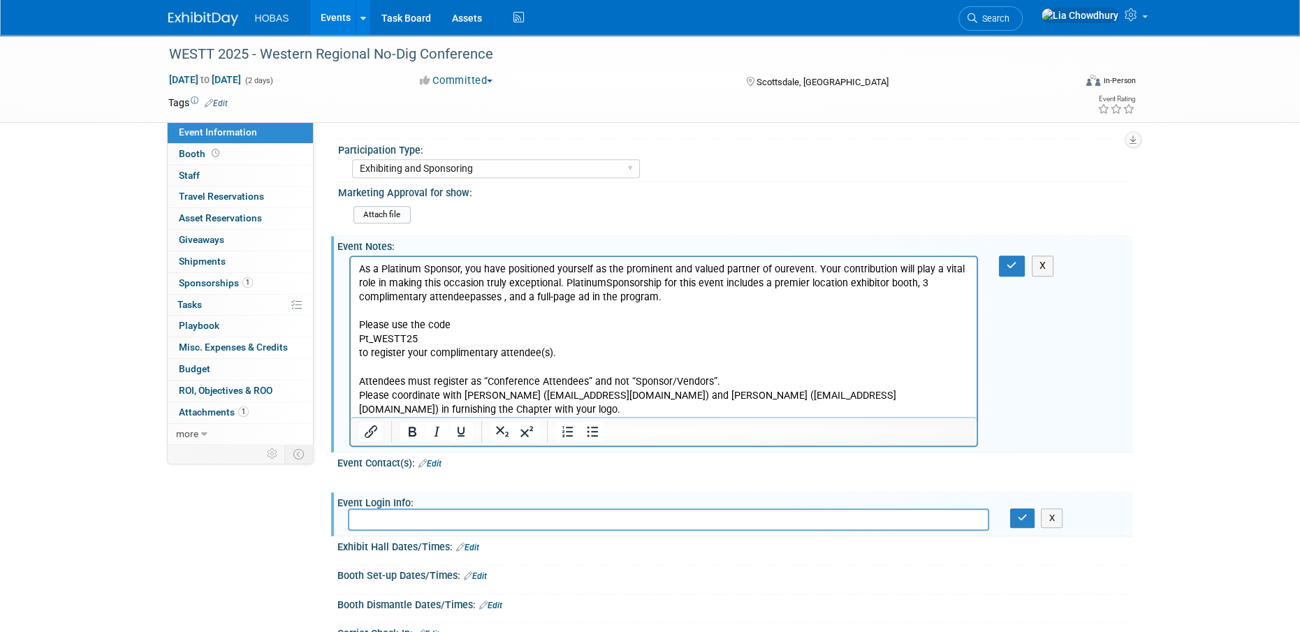
click at [967, 386] on p "As a Platinum Sponsor, you have positioned yourself as the prominent and valued…" at bounding box center [663, 340] width 610 height 154
click at [1006, 265] on icon "button" at bounding box center [1011, 265] width 10 height 10
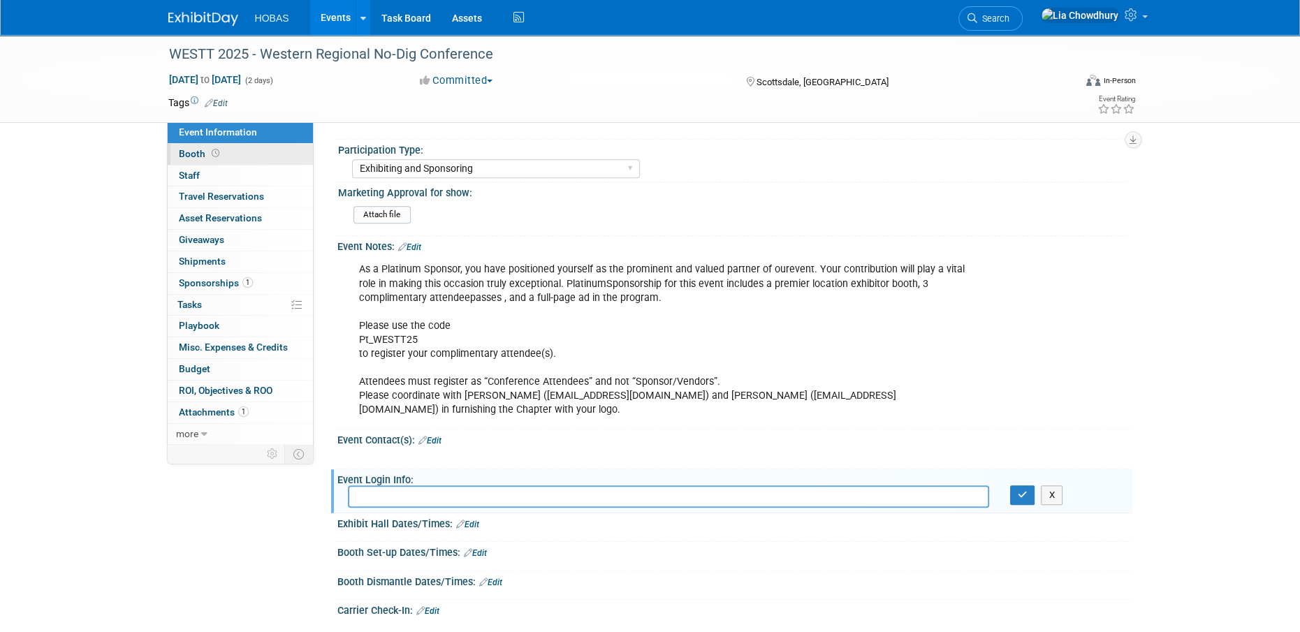
click at [182, 157] on span "Booth" at bounding box center [200, 153] width 43 height 11
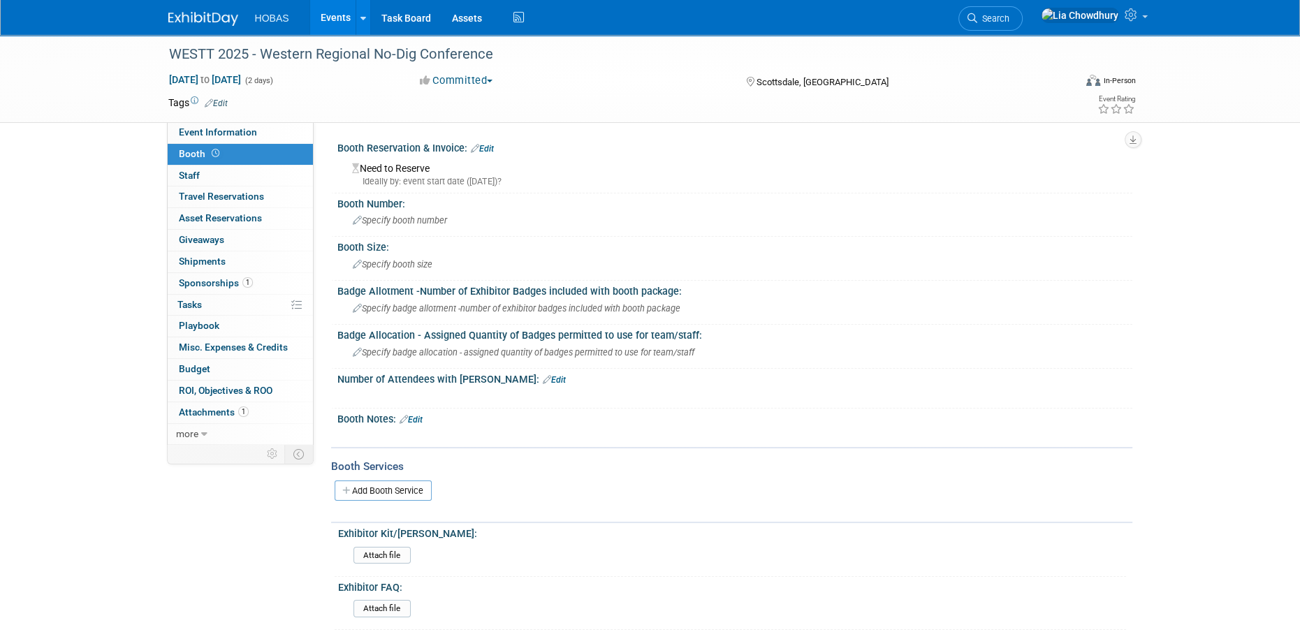
click at [491, 154] on div "Need to Reserve Ideally by: event start date ([DATE])?" at bounding box center [734, 171] width 795 height 35
click at [490, 147] on link "Edit" at bounding box center [482, 149] width 23 height 10
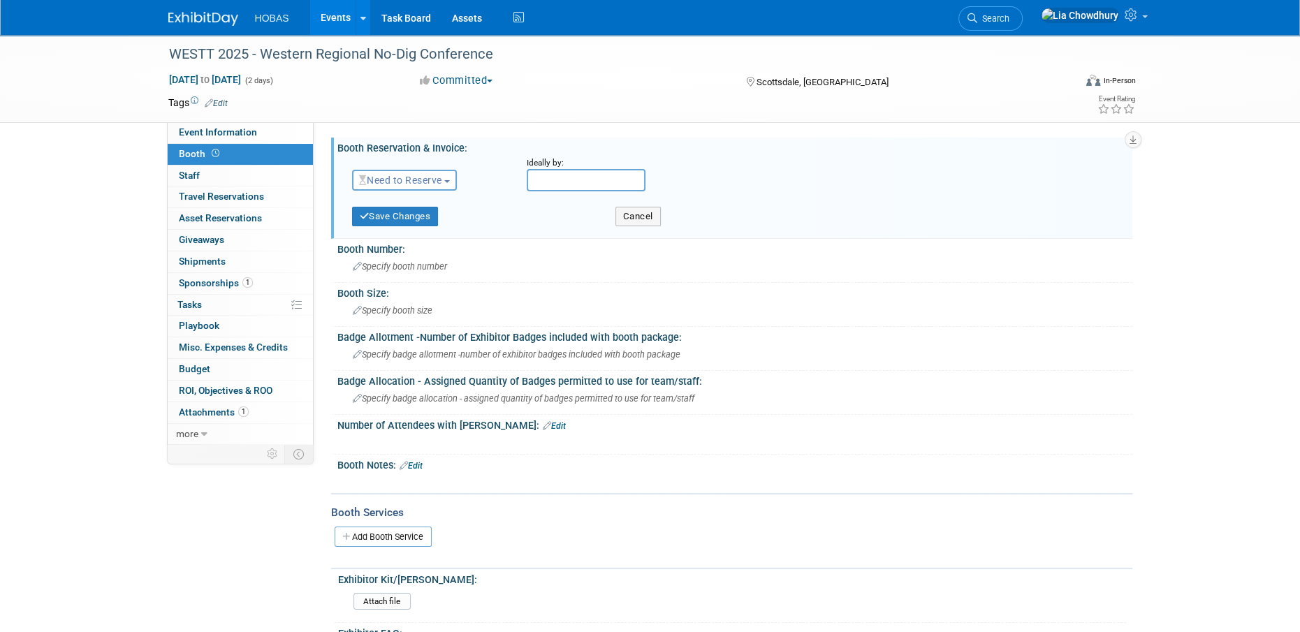
click at [418, 175] on span "Need to Reserve" at bounding box center [400, 180] width 83 height 11
click at [409, 228] on link "Reserved" at bounding box center [427, 224] width 149 height 20
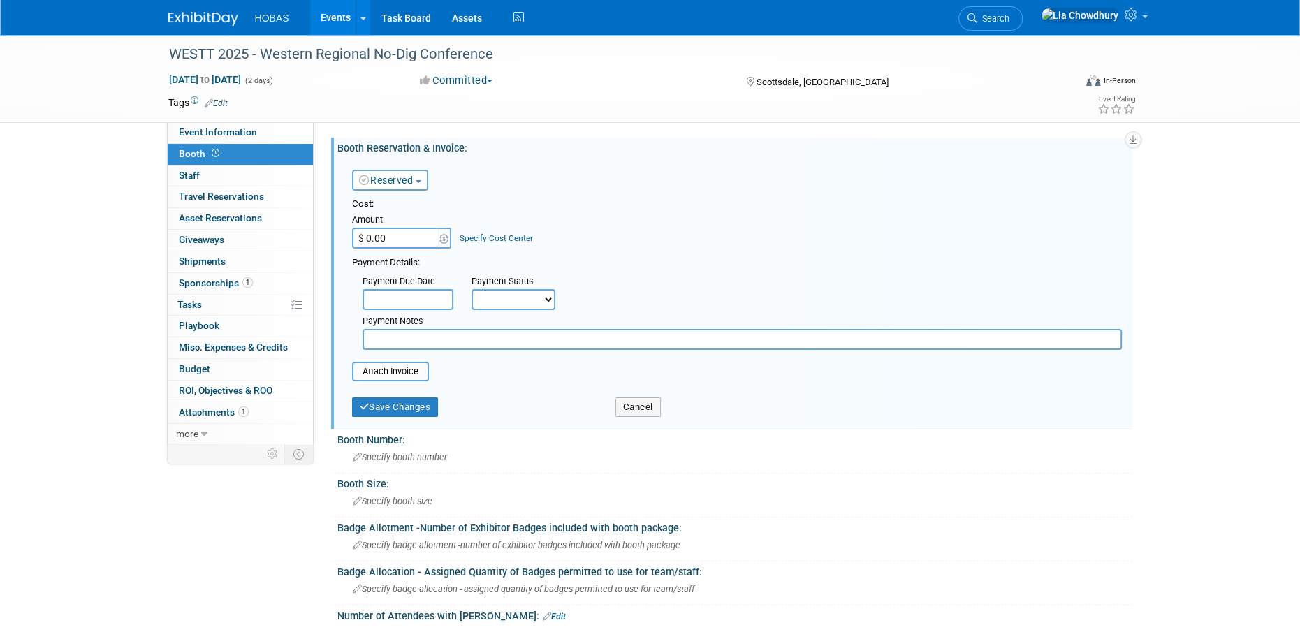
click at [399, 338] on input "text" at bounding box center [741, 339] width 759 height 21
type input "T"
type input "E"
click at [387, 333] on input "text" at bounding box center [741, 339] width 759 height 21
paste input "As a Platinum Sponsor, you have positioned yourself as the prominent and valued…"
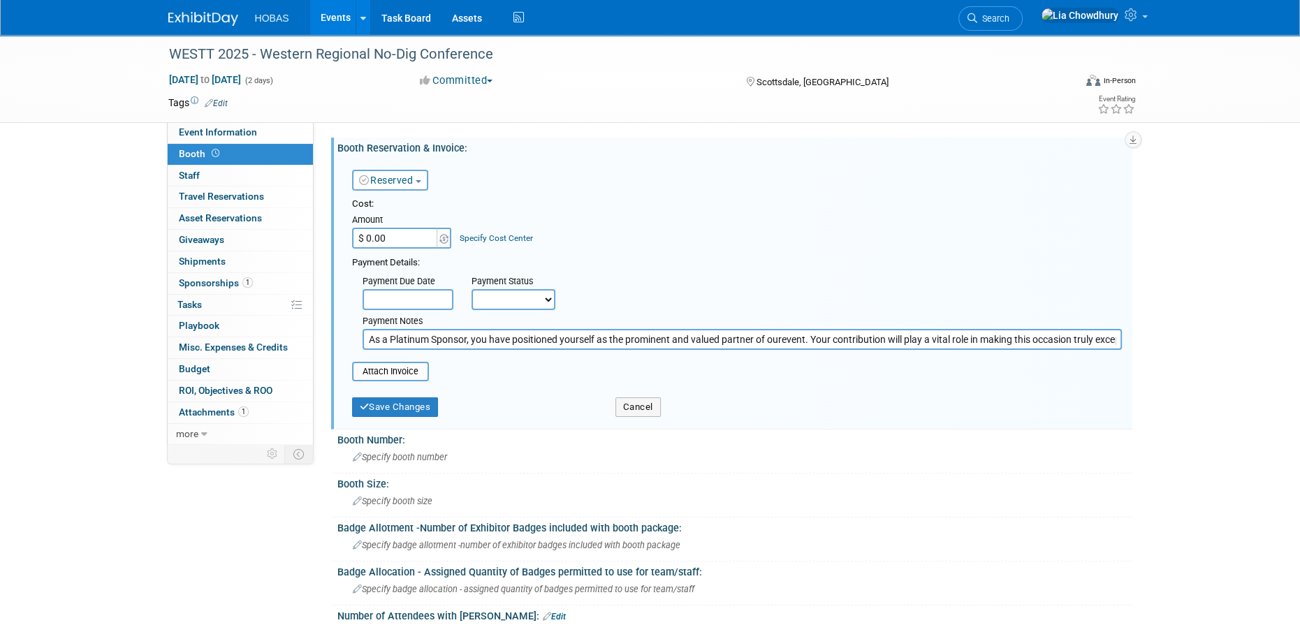
scroll to position [0, 112]
type input "As a Platinum Sponsor, you have positioned yourself as the prominent and valued…"
click at [398, 366] on input "file" at bounding box center [344, 371] width 166 height 17
click at [477, 342] on input "As a Platinum Sponsor, you have positioned yourself as the prominent and valued…" at bounding box center [741, 339] width 759 height 21
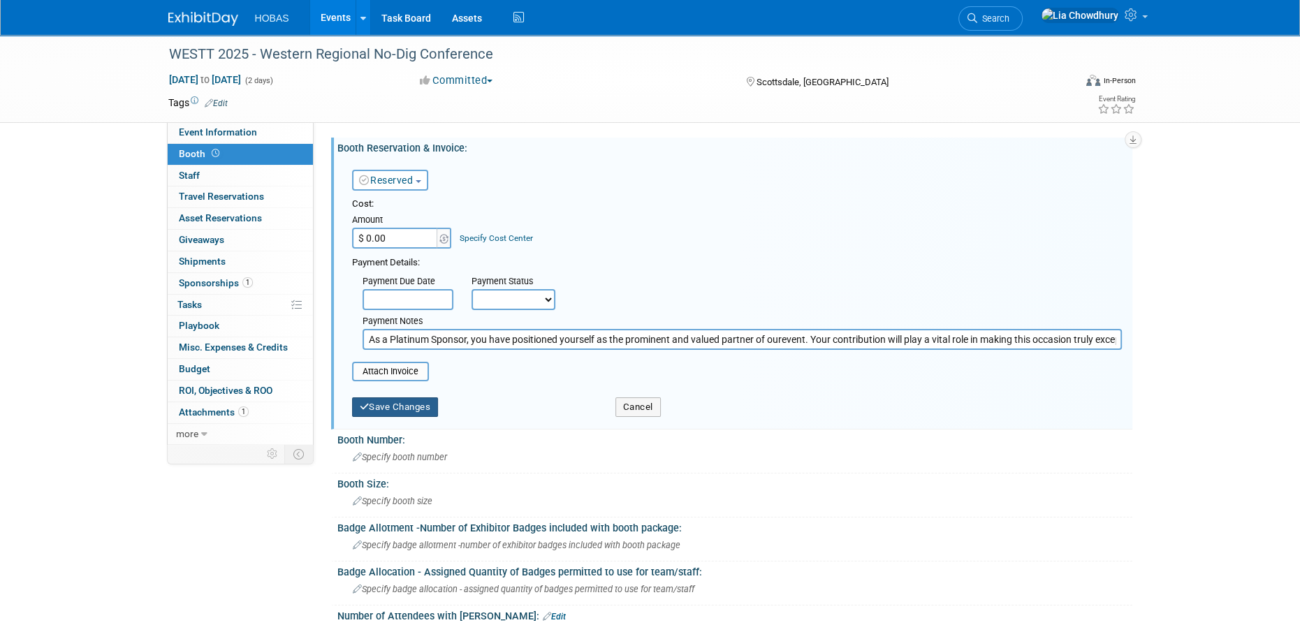
click at [407, 406] on button "Save Changes" at bounding box center [395, 407] width 87 height 20
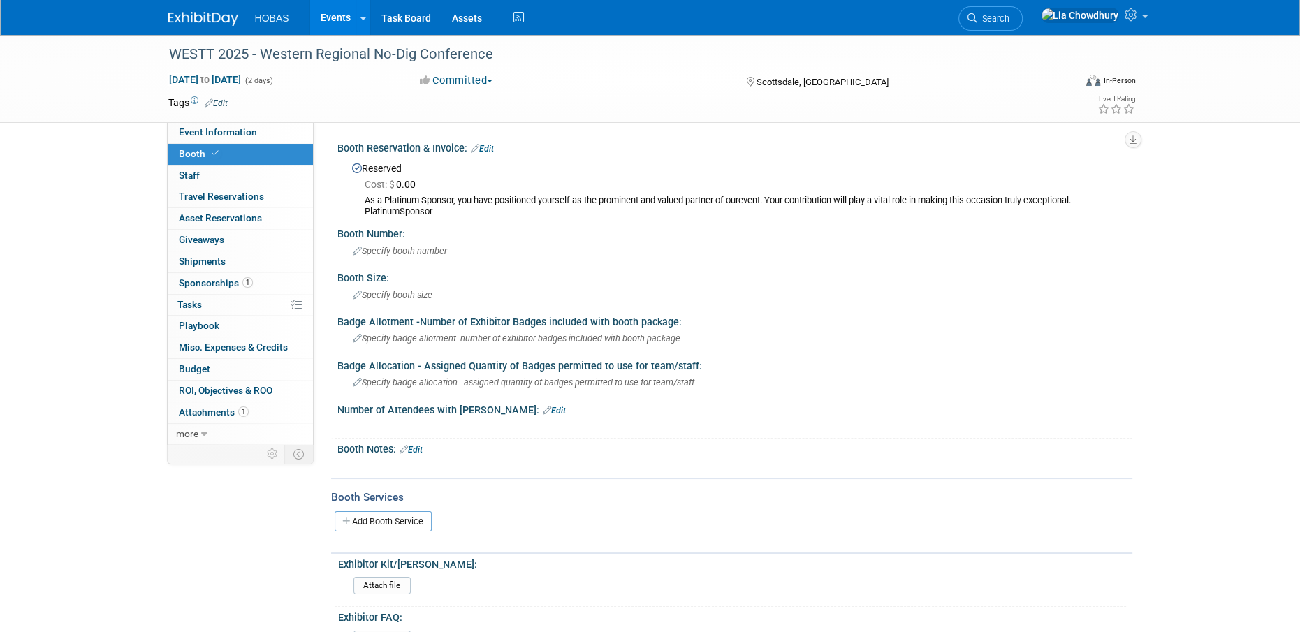
click at [543, 410] on link "Edit" at bounding box center [554, 411] width 23 height 10
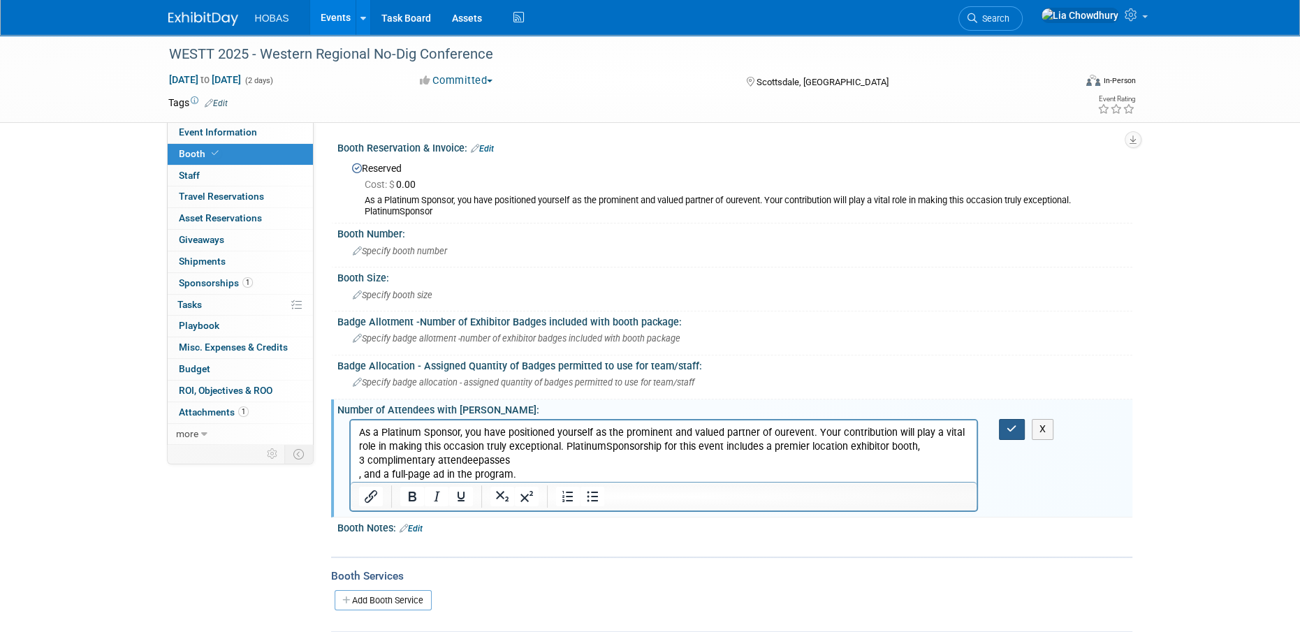
click at [1008, 430] on icon "button" at bounding box center [1011, 429] width 10 height 10
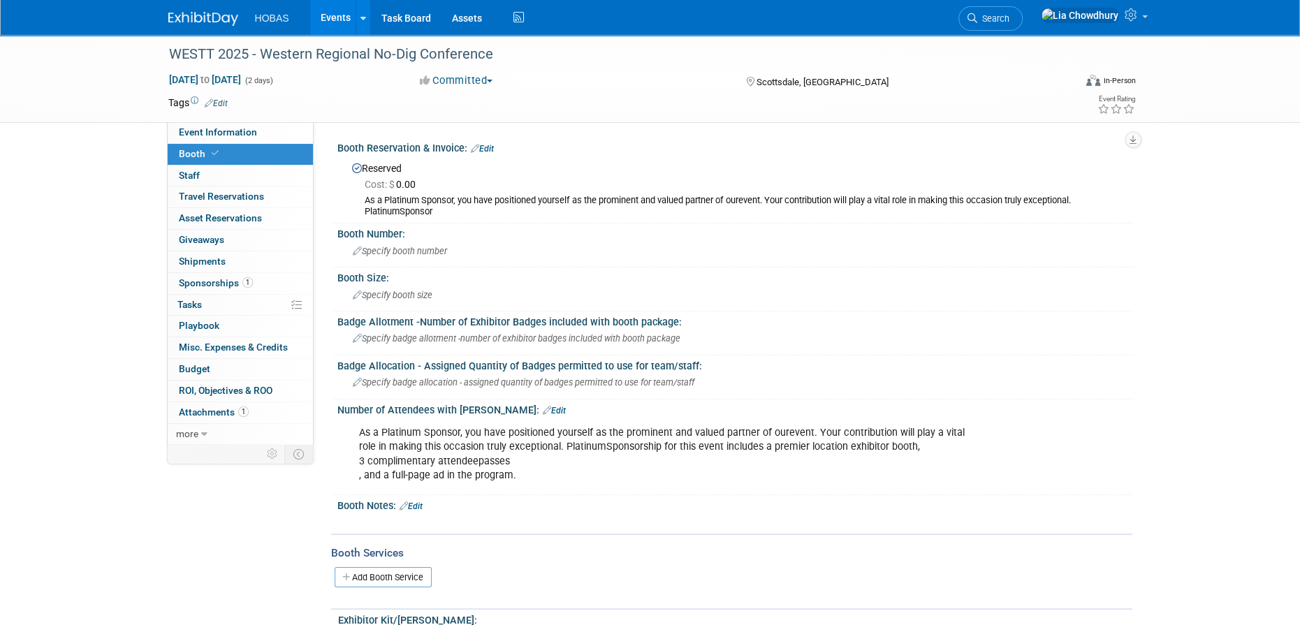
click at [413, 507] on link "Edit" at bounding box center [410, 506] width 23 height 10
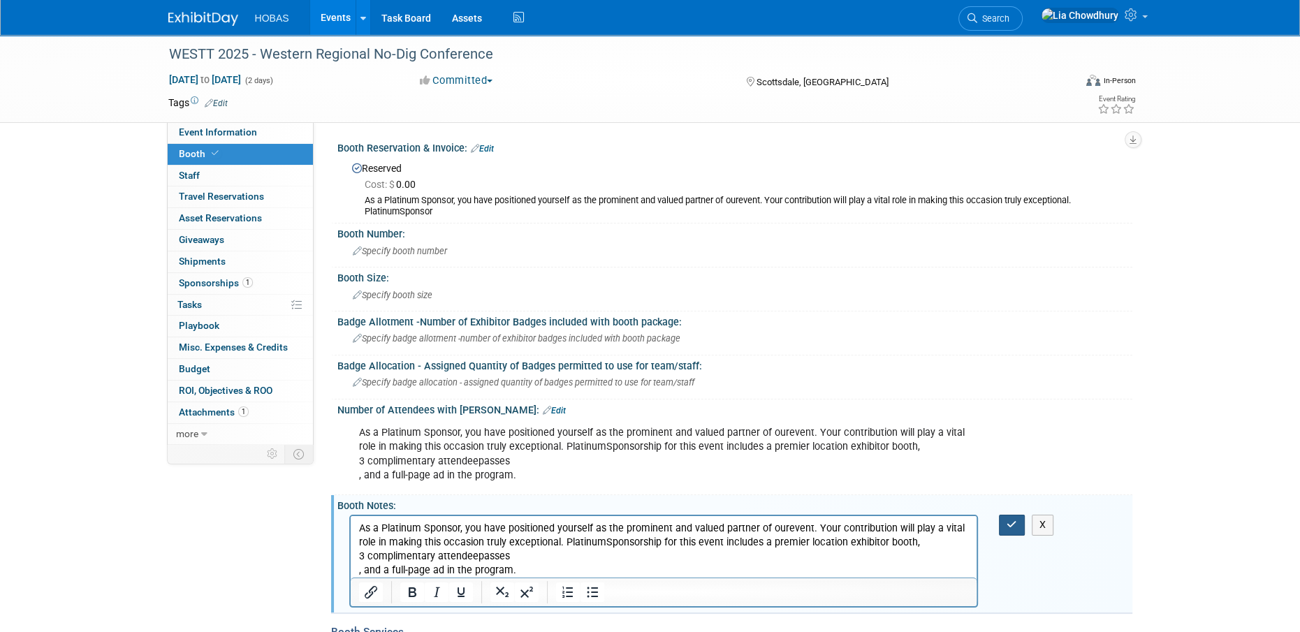
click at [1014, 520] on icon "button" at bounding box center [1011, 525] width 10 height 10
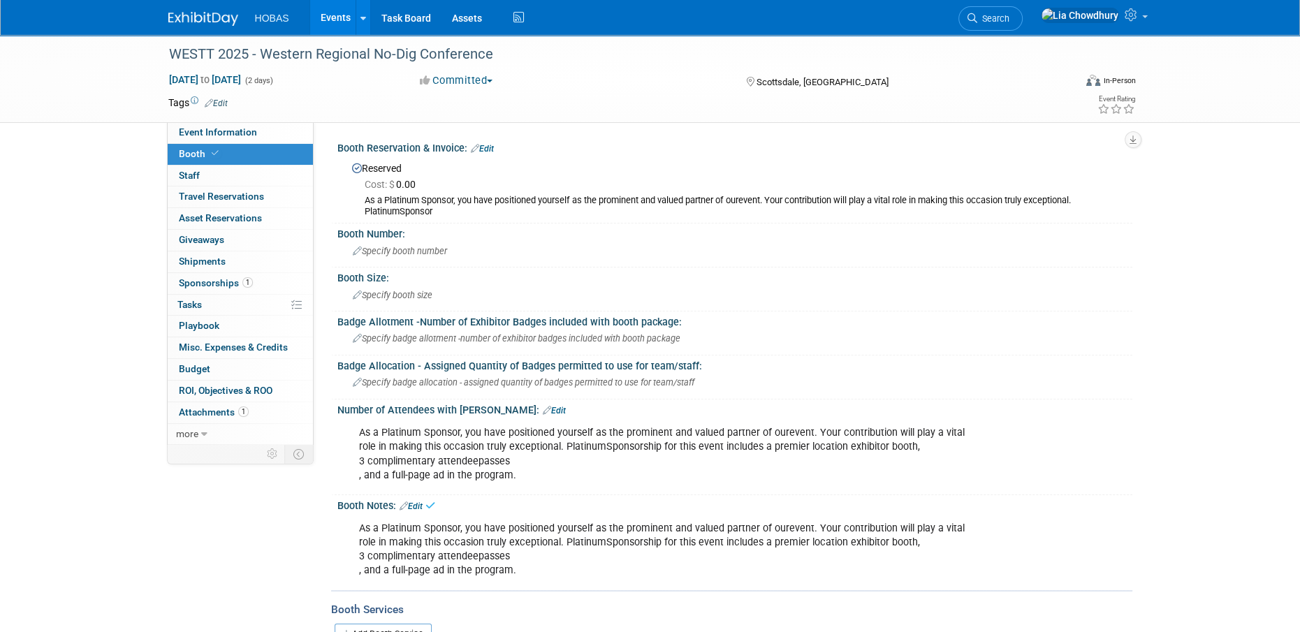
click at [543, 410] on link "Edit" at bounding box center [554, 411] width 23 height 10
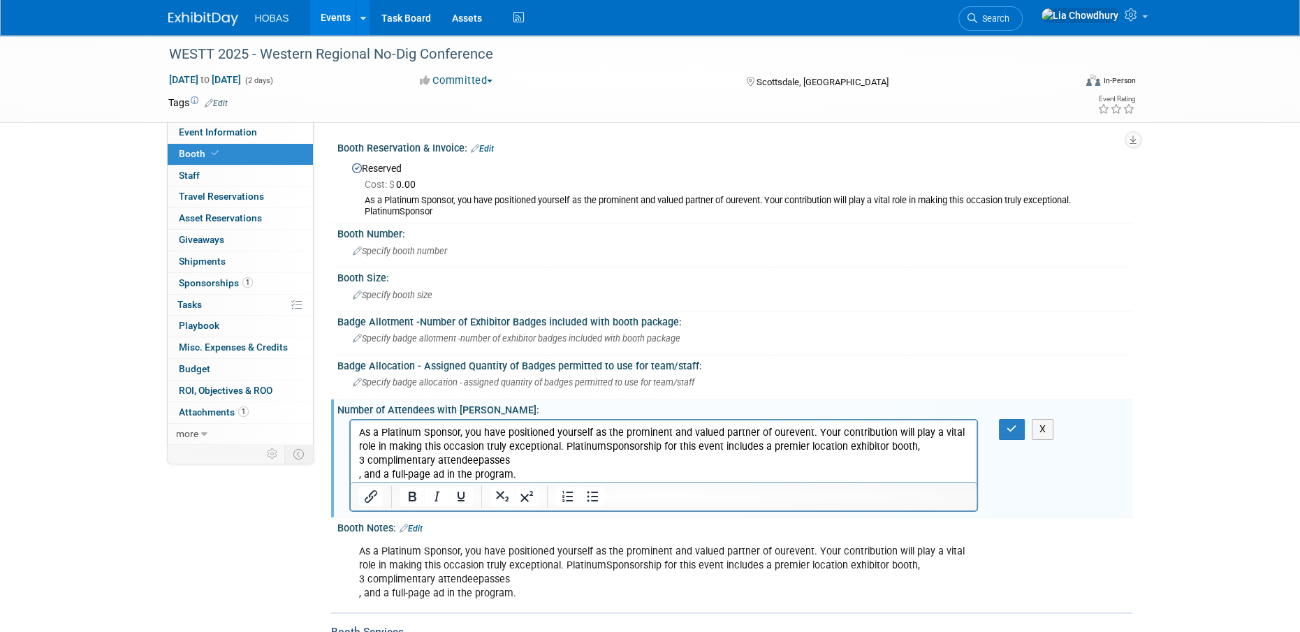
click at [473, 462] on p "As a Platinum Sponsor, you have positioned yourself as the prominent and valued…" at bounding box center [663, 454] width 610 height 56
click at [511, 449] on p "As a Platinum Sponsor, you have positioned yourself as the prominent and valued…" at bounding box center [663, 454] width 610 height 56
click at [563, 460] on p "As a Platinum Sponsor, you have positioned yourself as the prominent and valued…" at bounding box center [663, 454] width 610 height 56
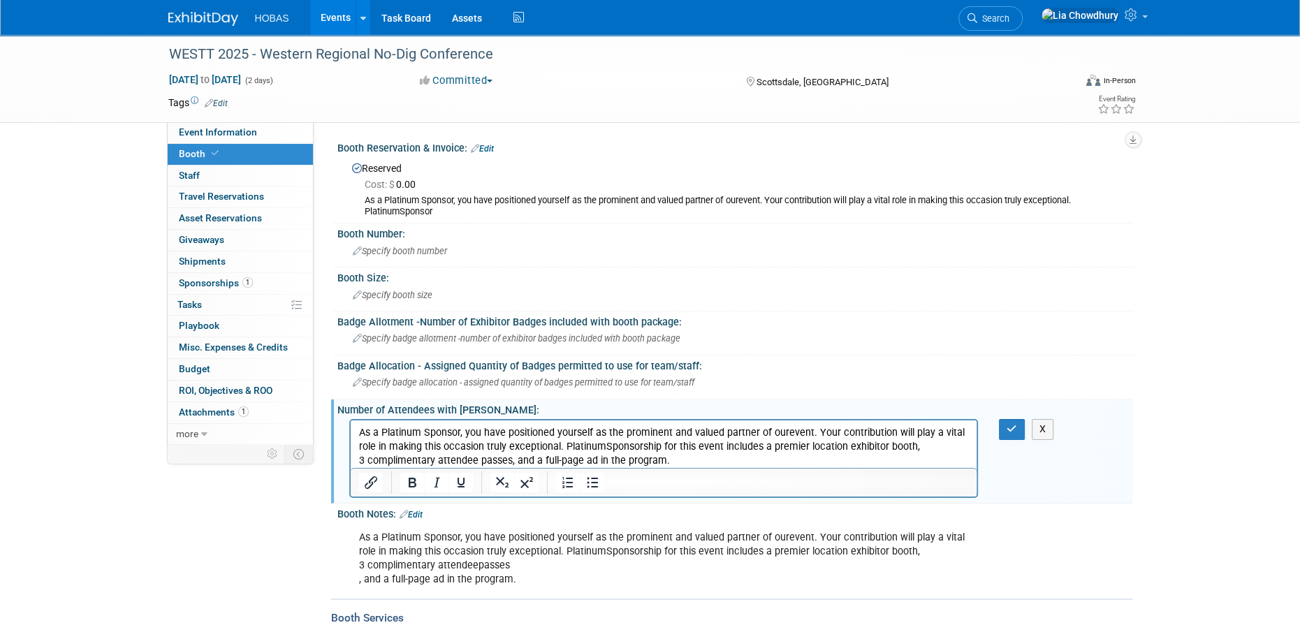
drag, startPoint x: 510, startPoint y: 461, endPoint x: 778, endPoint y: 459, distance: 267.5
click at [787, 468] on html "As a Platinum Sponsor, you have positioned yourself as the prominent and valued…" at bounding box center [663, 443] width 626 height 47
drag, startPoint x: 767, startPoint y: 464, endPoint x: 509, endPoint y: 468, distance: 258.4
click at [509, 468] on html "As a Platinum Sponsor, you have positioned yourself as the prominent and valued…" at bounding box center [663, 443] width 626 height 47
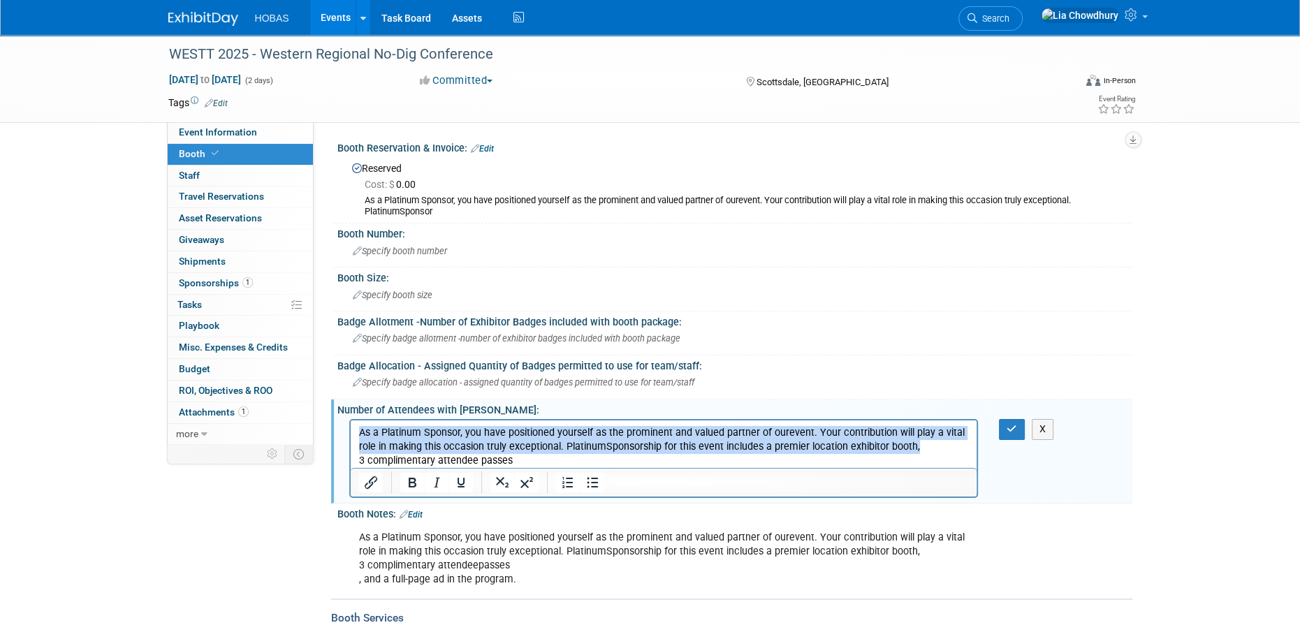
drag, startPoint x: 931, startPoint y: 448, endPoint x: 106, endPoint y: 421, distance: 825.1
click at [350, 421] on html "As a Platinum Sponsor, you have positioned yourself as the prominent and valued…" at bounding box center [663, 443] width 626 height 47
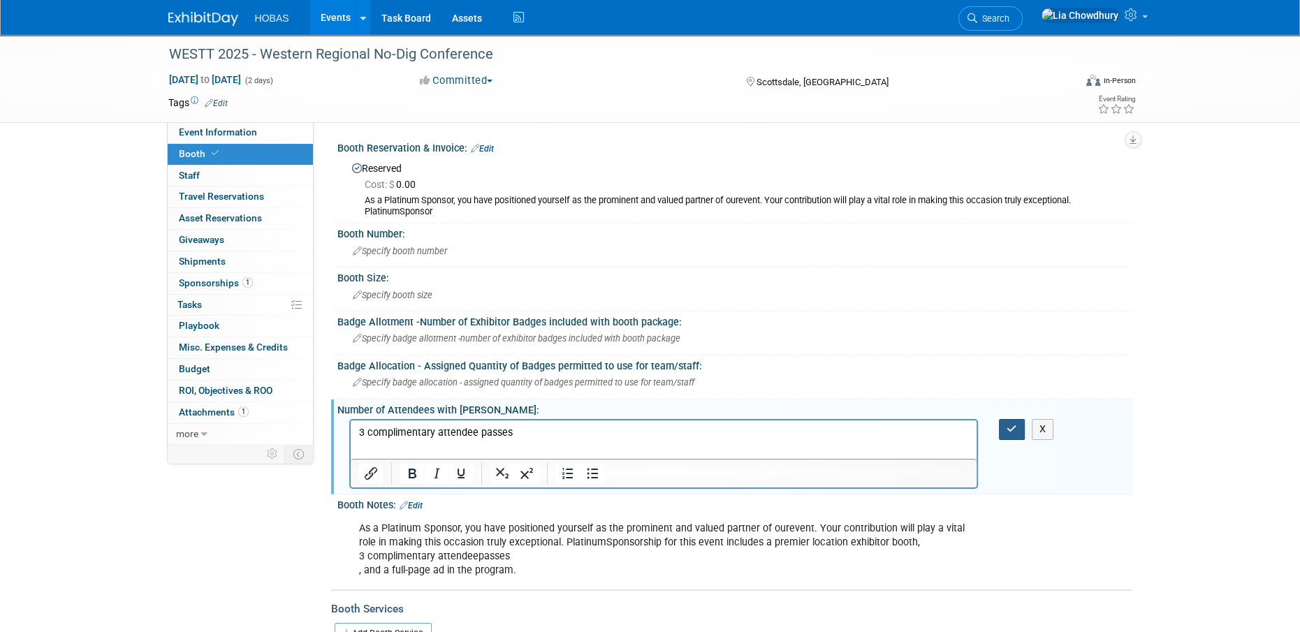
click at [1002, 426] on div "X" at bounding box center [1020, 429] width 43 height 20
click at [1002, 426] on button "button" at bounding box center [1012, 429] width 26 height 20
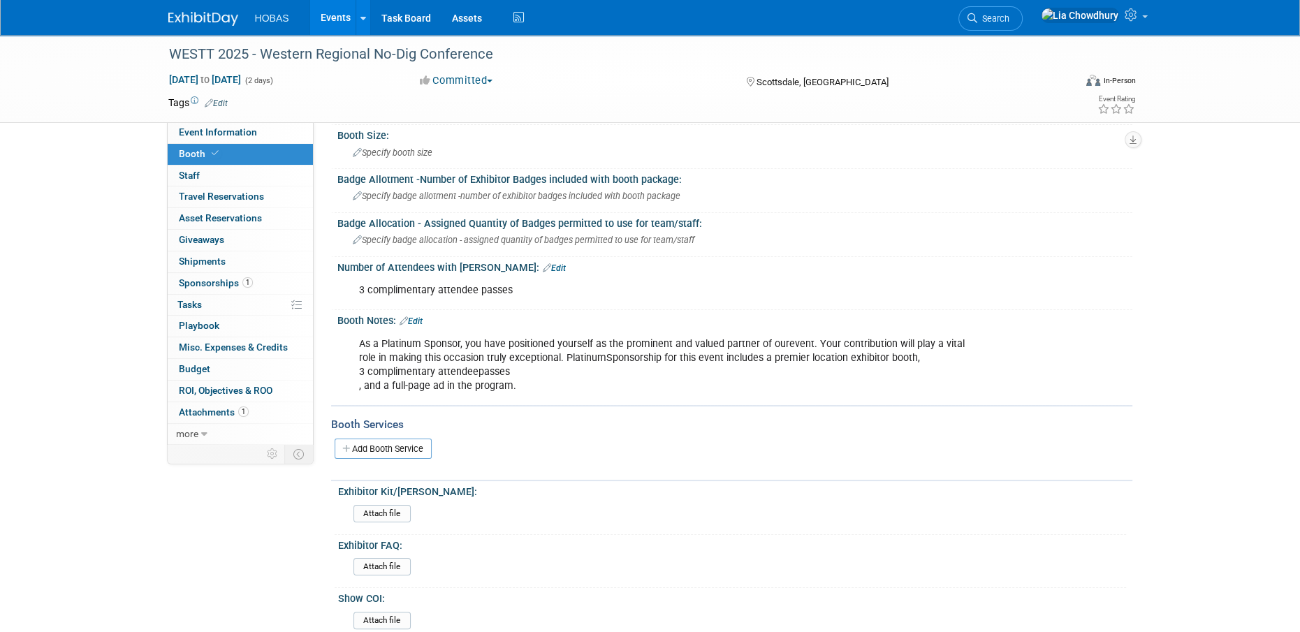
scroll to position [279, 0]
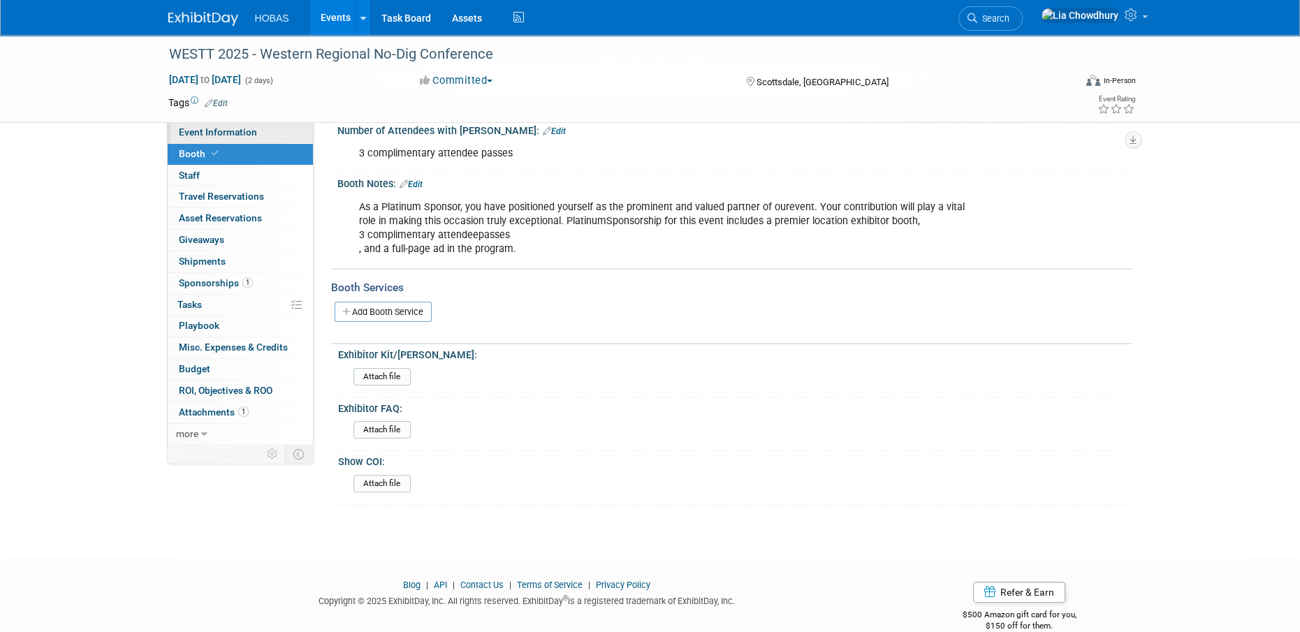
drag, startPoint x: 208, startPoint y: 135, endPoint x: 252, endPoint y: 135, distance: 44.0
click at [209, 135] on span "Event Information" at bounding box center [218, 131] width 78 height 11
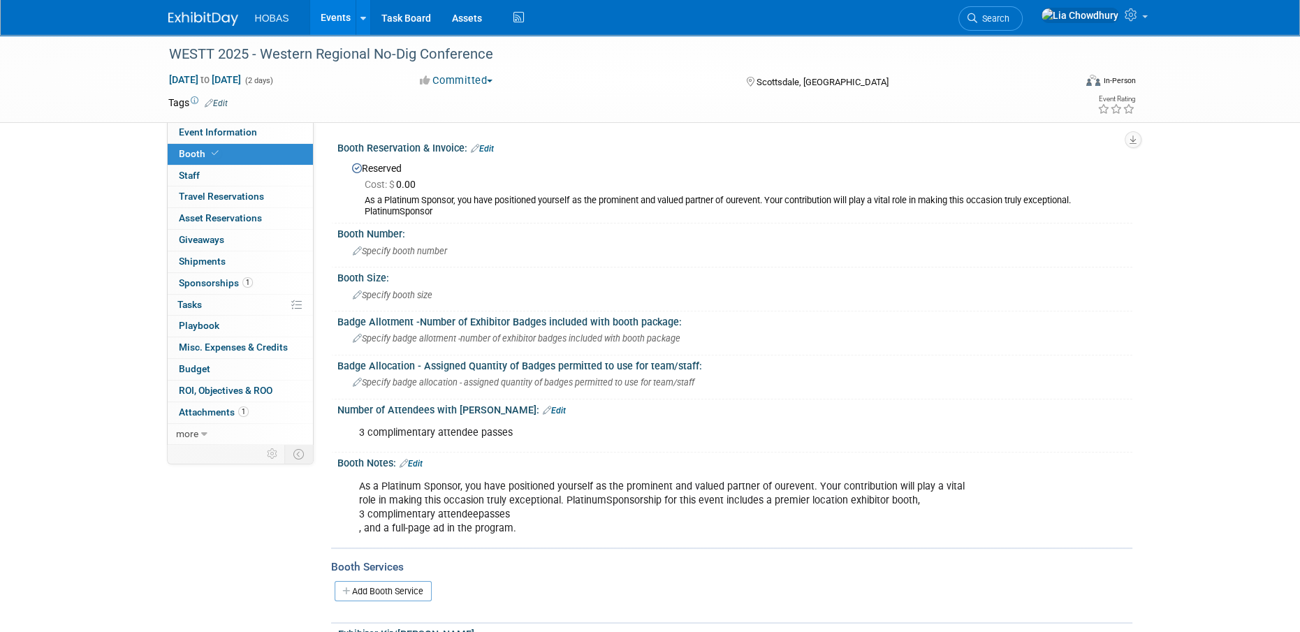
select select "Tradeshow Regional"
select select "Exhibiting and Sponsoring"
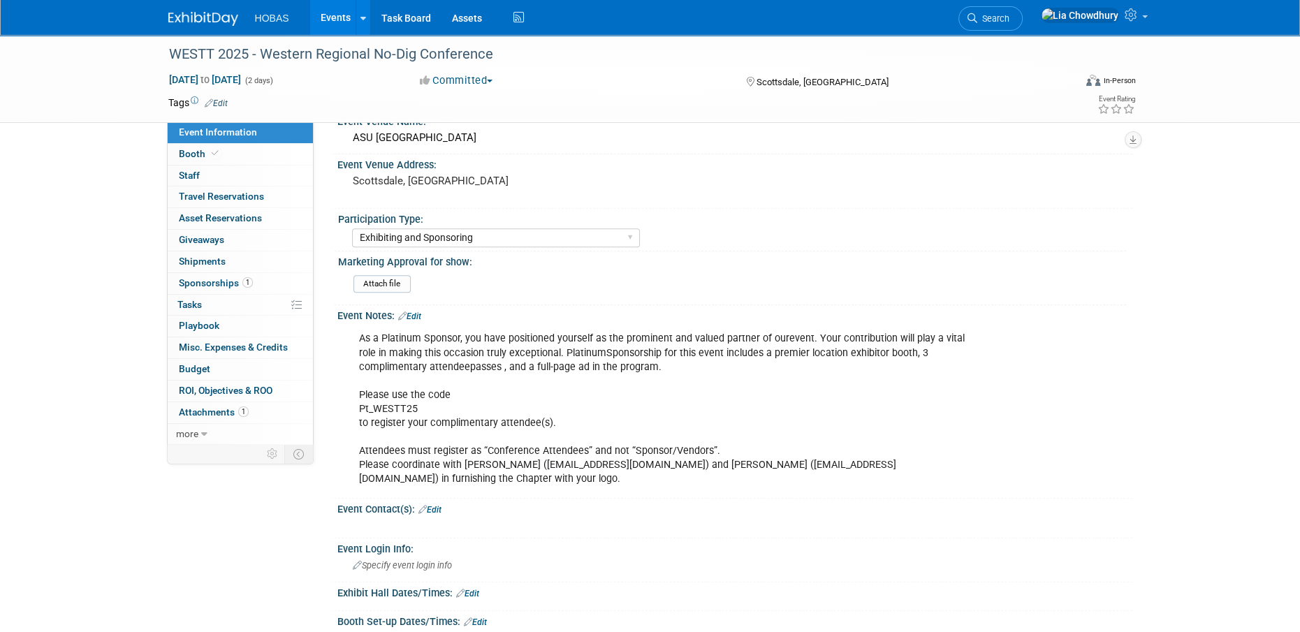
scroll to position [768, 0]
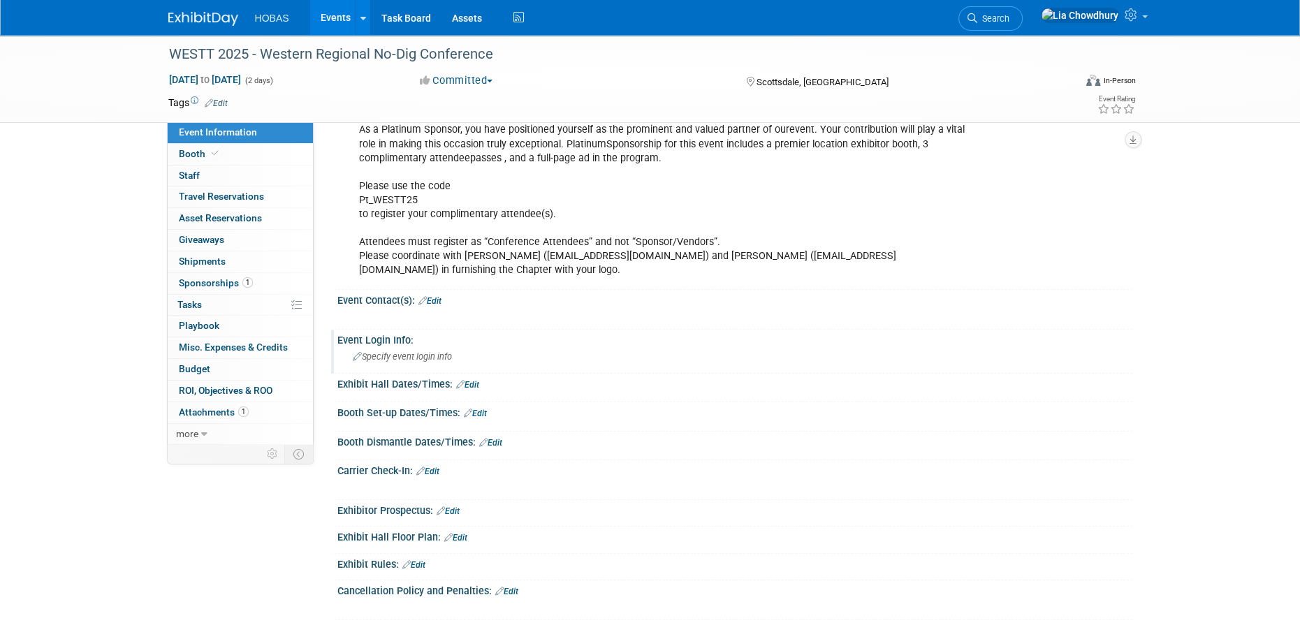
click at [439, 363] on div "Specify event login info" at bounding box center [735, 357] width 774 height 22
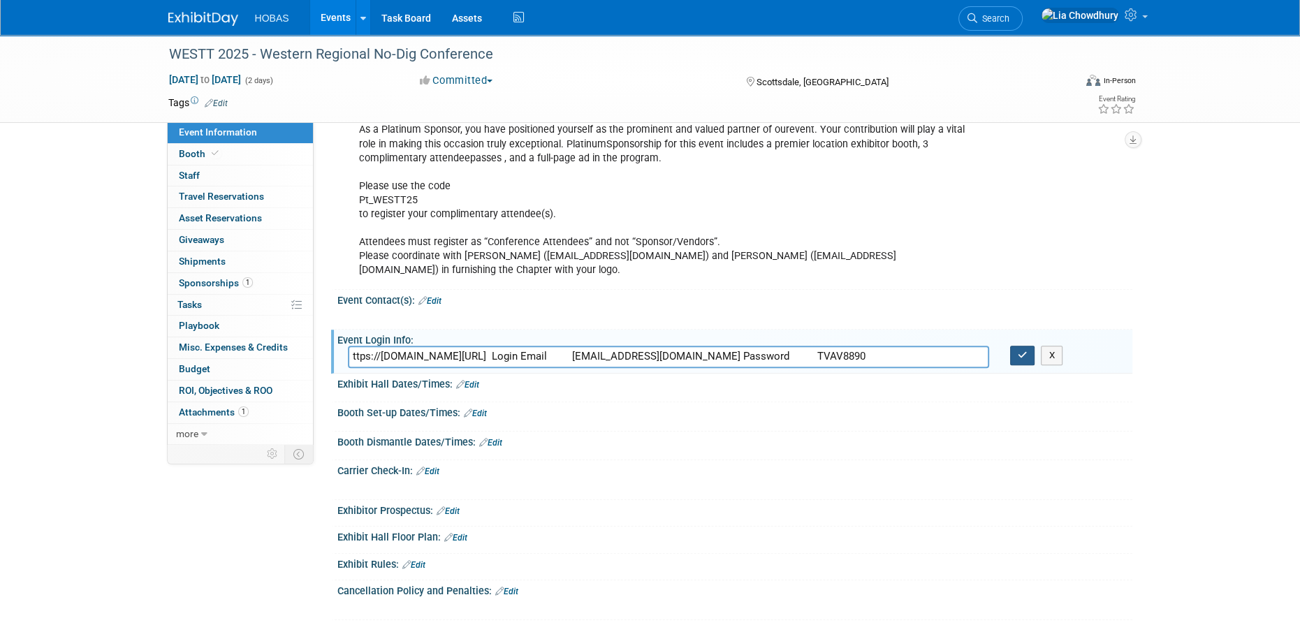
type input "ttps://[DOMAIN_NAME][URL] Login Email [EMAIL_ADDRESS][DOMAIN_NAME] Password TVA…"
click at [1015, 356] on button "button" at bounding box center [1022, 356] width 25 height 20
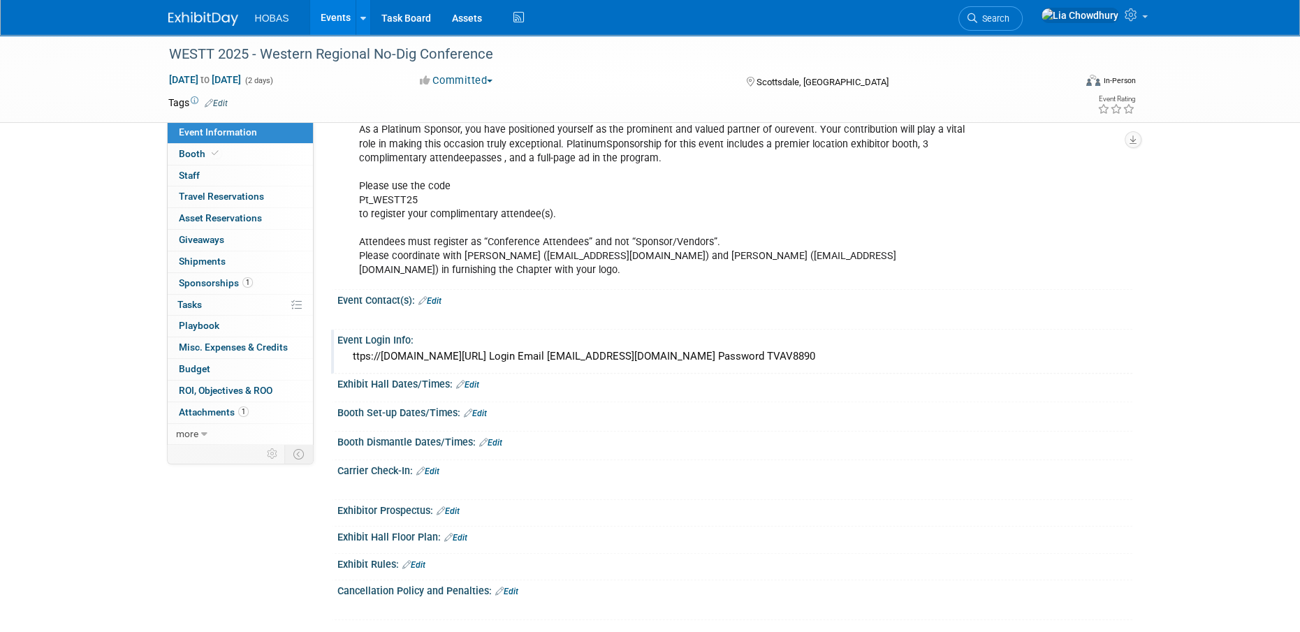
click at [434, 298] on link "Edit" at bounding box center [429, 301] width 23 height 10
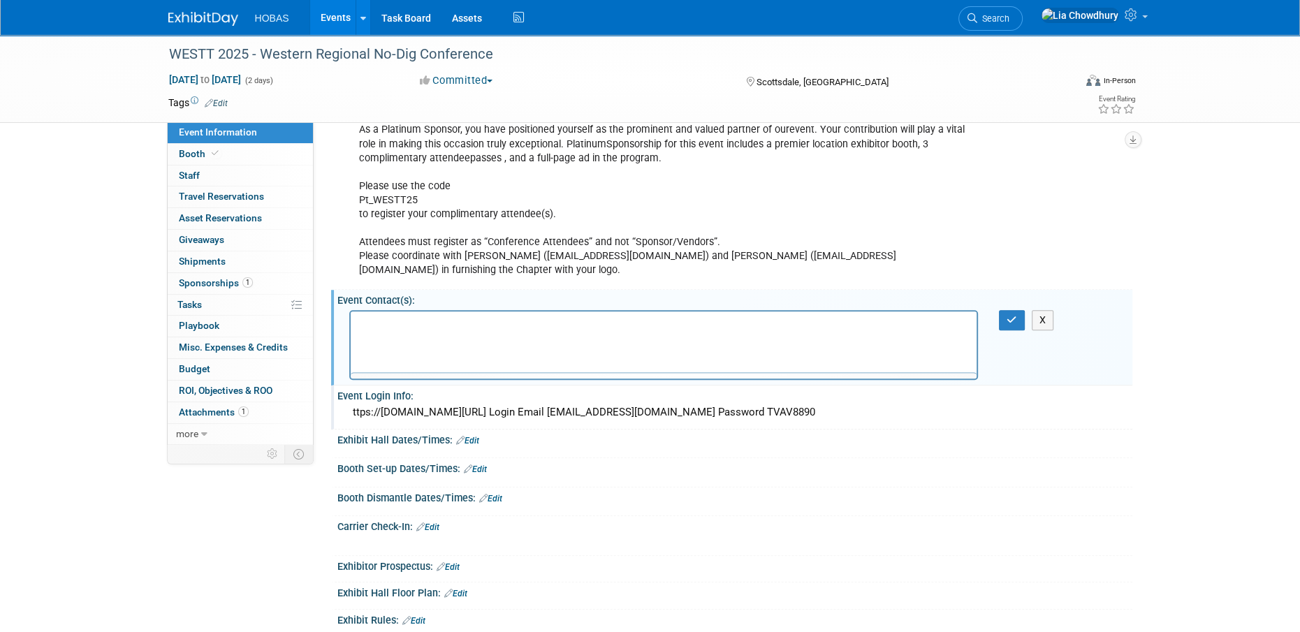
scroll to position [0, 0]
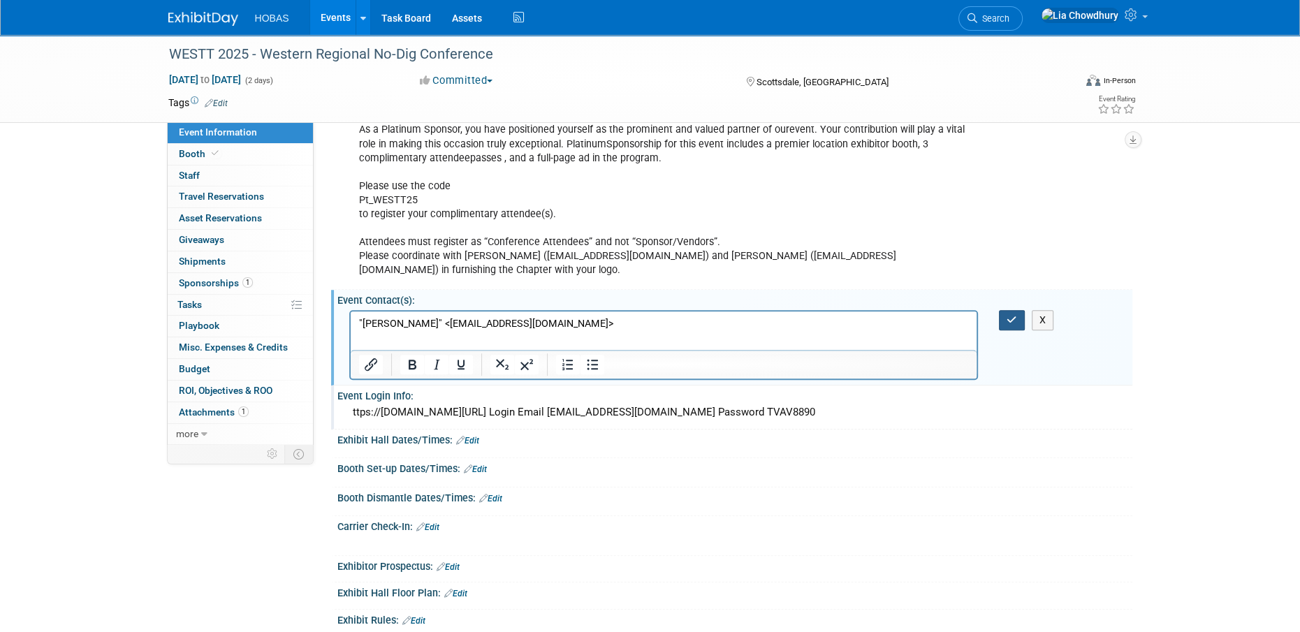
click at [1018, 318] on button "button" at bounding box center [1012, 320] width 26 height 20
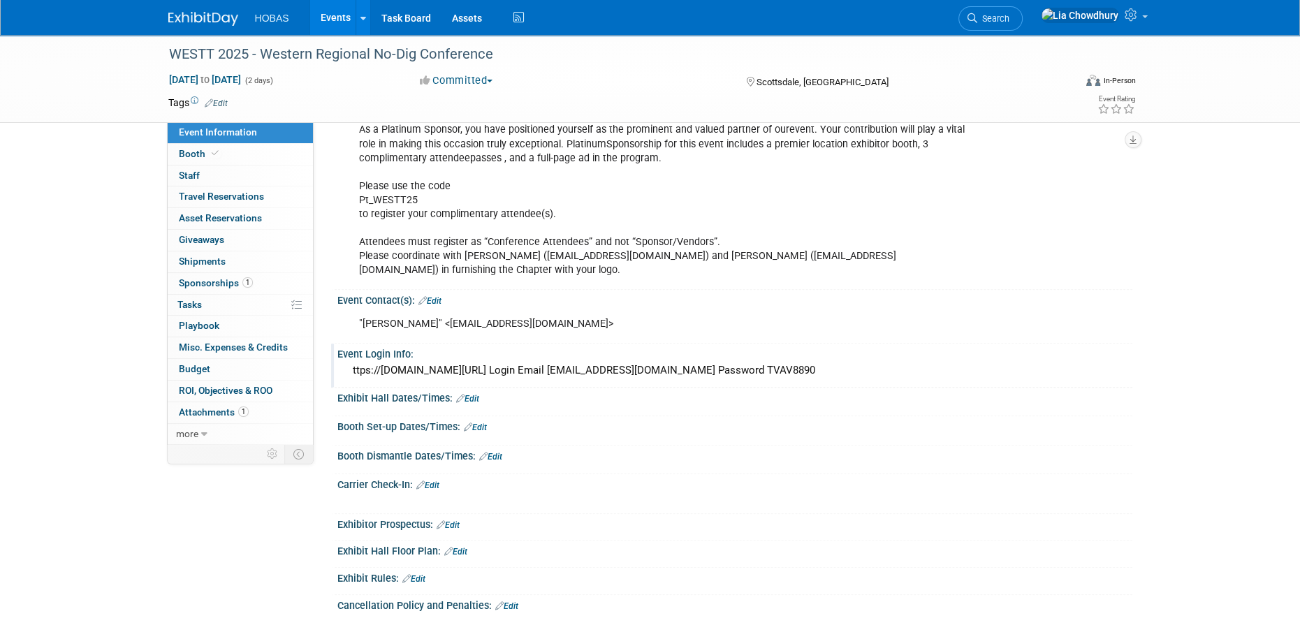
click at [196, 135] on span "Event Information" at bounding box center [218, 131] width 78 height 11
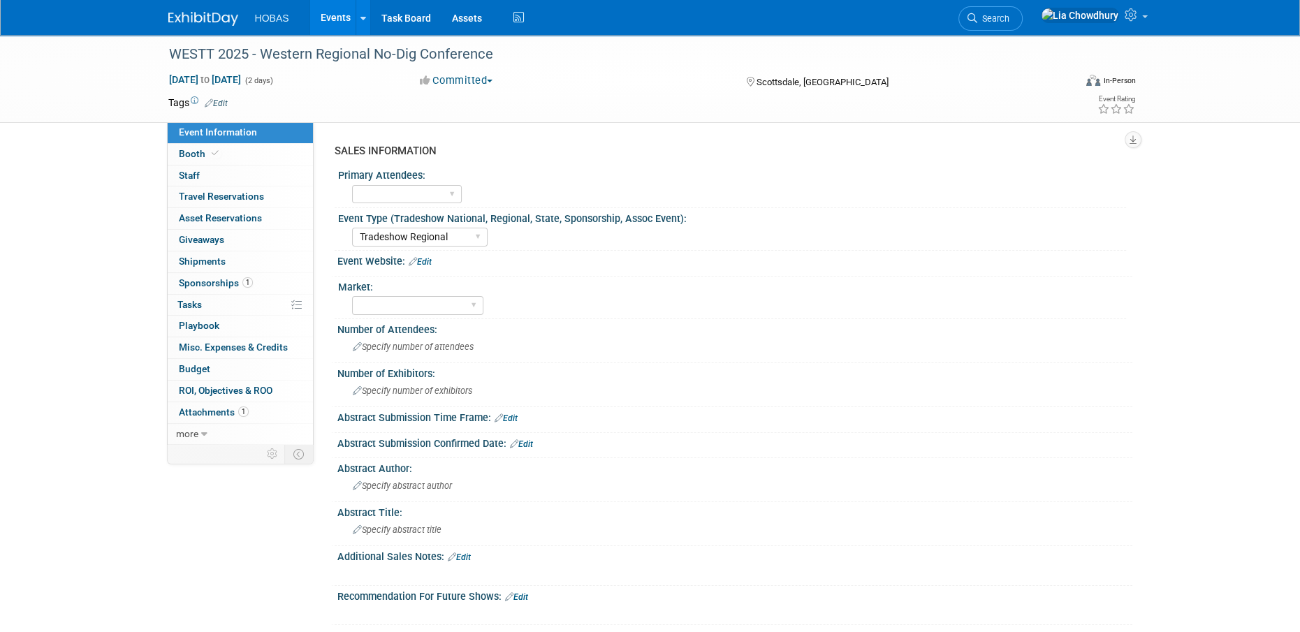
select select "Tradeshow Regional"
select select "Exhibiting and Sponsoring"
click at [217, 192] on span "Travel Reservations 0" at bounding box center [221, 196] width 85 height 11
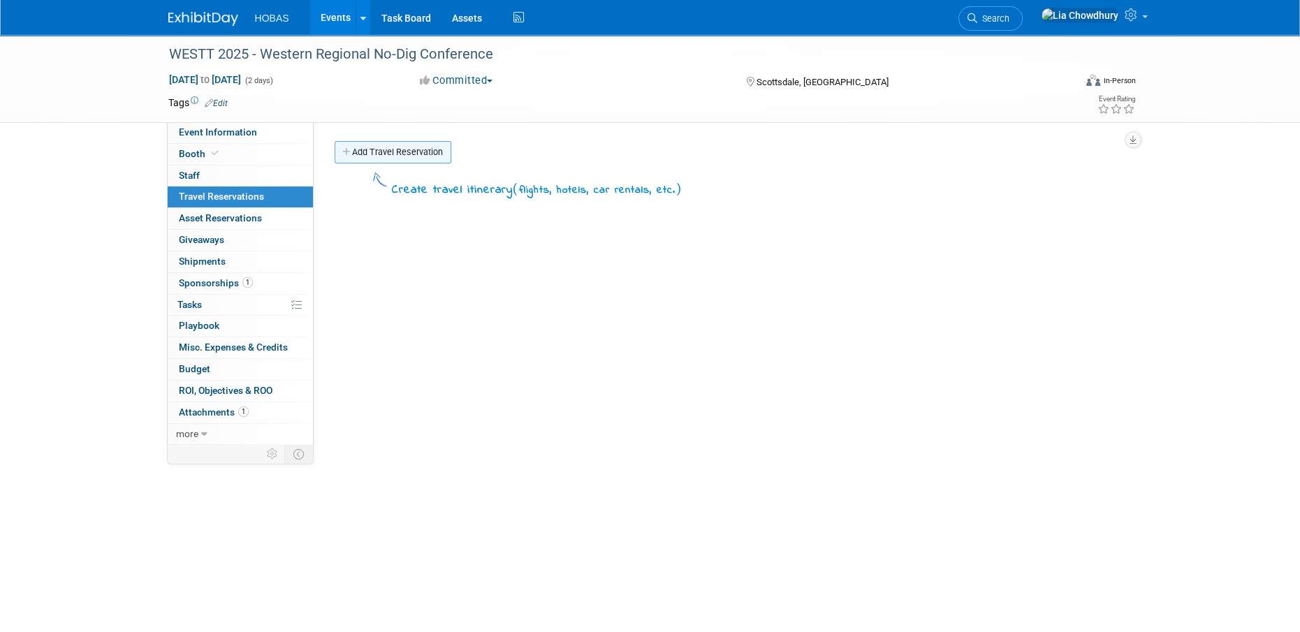
click at [429, 156] on link "Add Travel Reservation" at bounding box center [392, 152] width 117 height 22
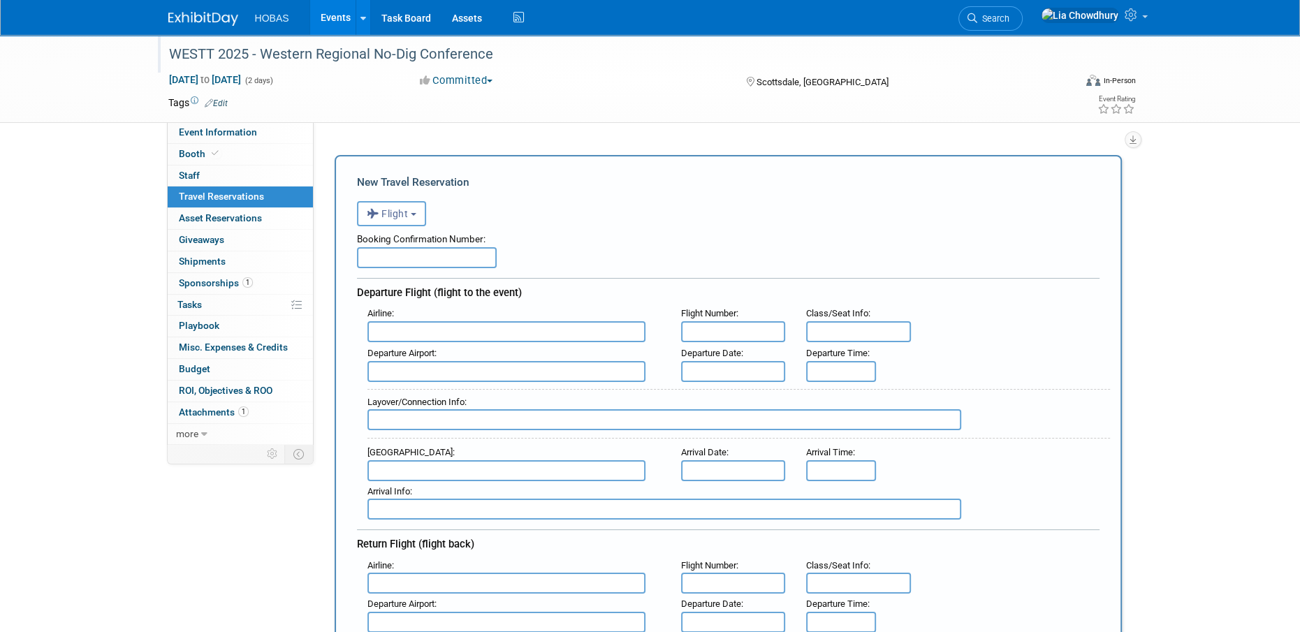
click at [522, 50] on div "WESTT 2025 - Western Regional No-Dig Conference" at bounding box center [608, 54] width 889 height 25
